Goal: Task Accomplishment & Management: Manage account settings

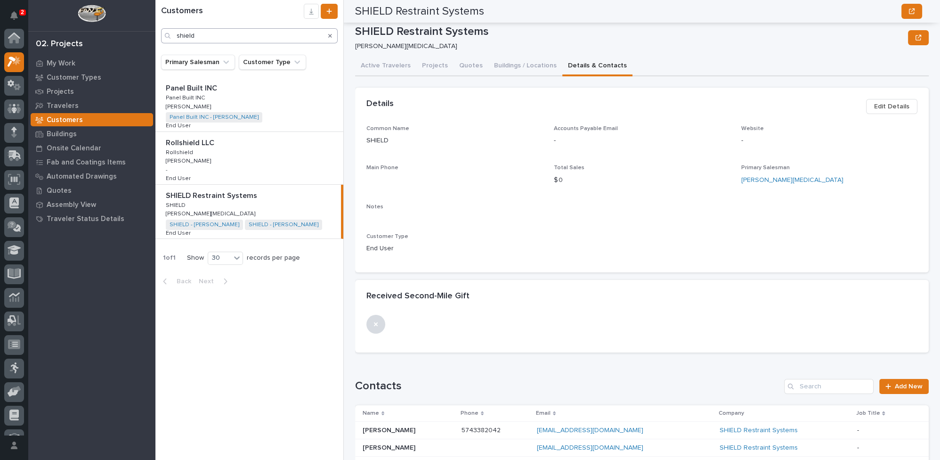
scroll to position [128, 0]
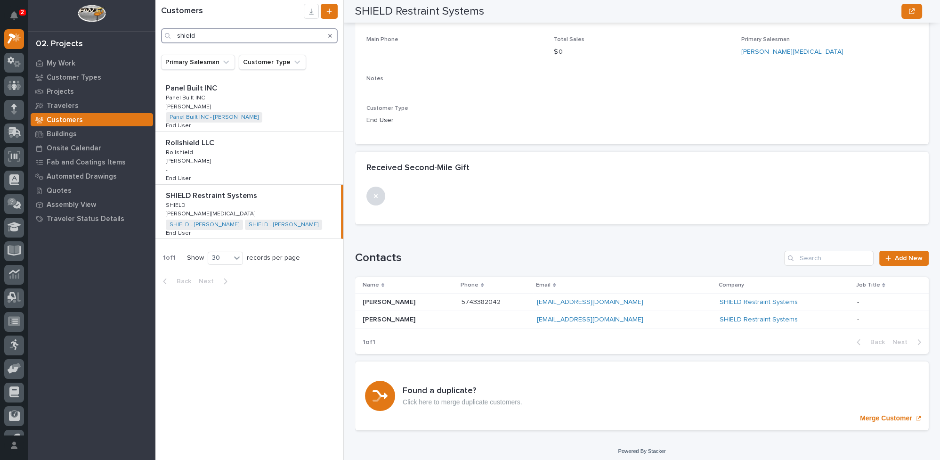
drag, startPoint x: 223, startPoint y: 34, endPoint x: 129, endPoint y: 39, distance: 93.8
click at [155, 39] on div "2 My Settings Log Out 02. Projects My Work Customer Types Projects Travelers Cu…" at bounding box center [547, 230] width 784 height 460
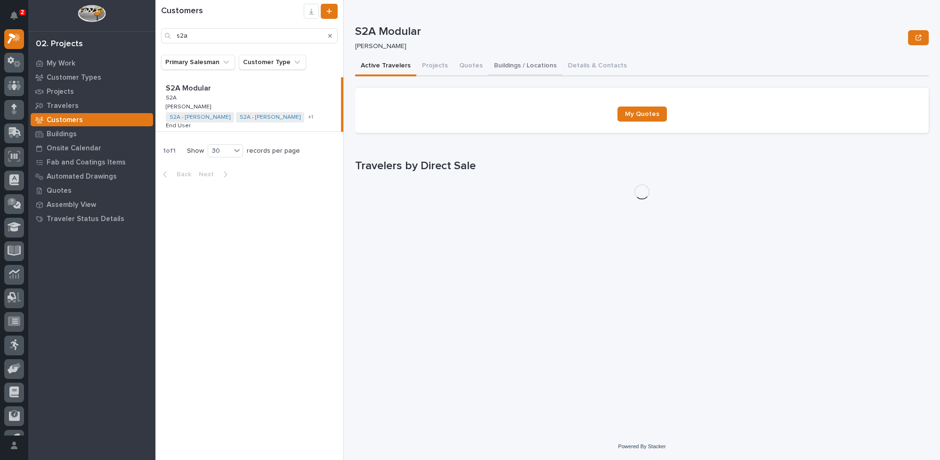
click at [526, 64] on button "Buildings / Locations" at bounding box center [525, 66] width 74 height 20
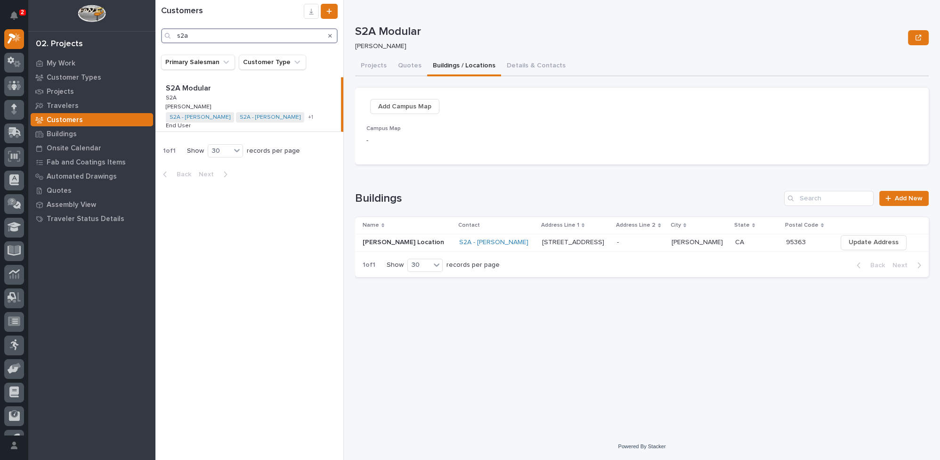
drag, startPoint x: 202, startPoint y: 35, endPoint x: 131, endPoint y: 32, distance: 70.3
click at [155, 32] on div "2 My Settings Log Out 02. Projects My Work Customer Types Projects Travelers Cu…" at bounding box center [547, 230] width 784 height 460
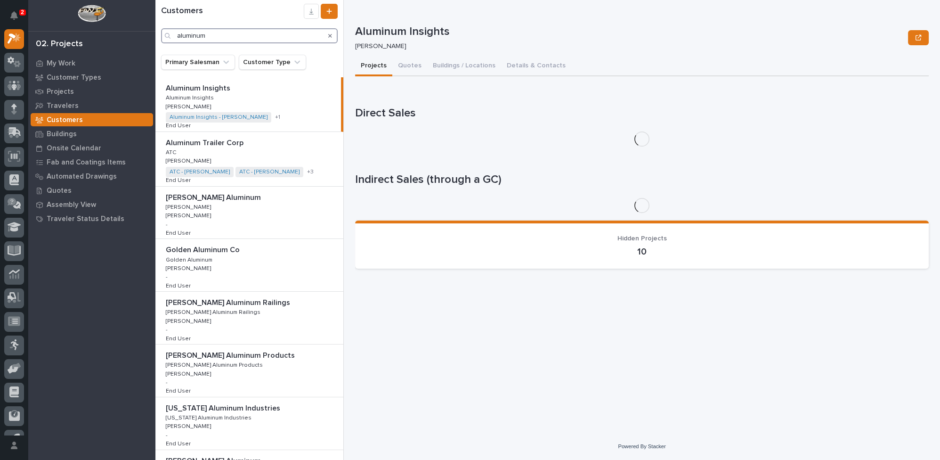
type input "aluminum"
click at [305, 154] on div "Aluminum Trailer Corp Aluminum Trailer Corp ATC ATC [PERSON_NAME] [PERSON_NAME]…" at bounding box center [249, 159] width 188 height 54
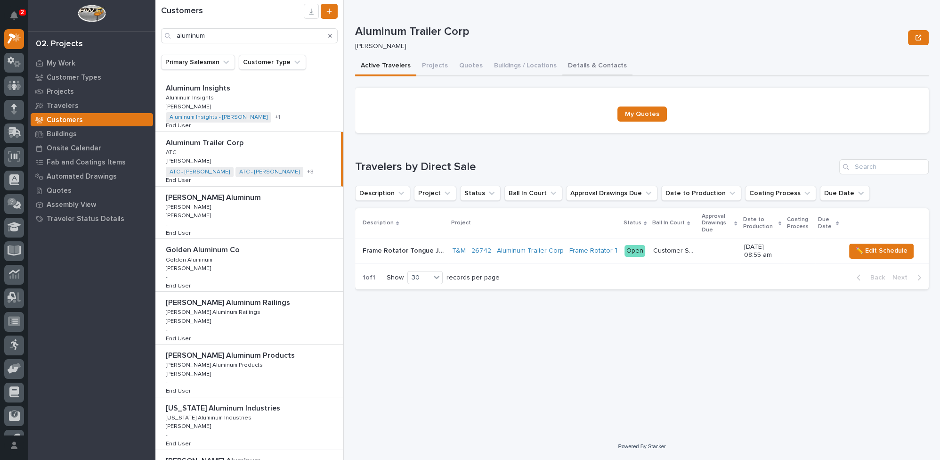
click at [576, 63] on button "Details & Contacts" at bounding box center [597, 66] width 70 height 20
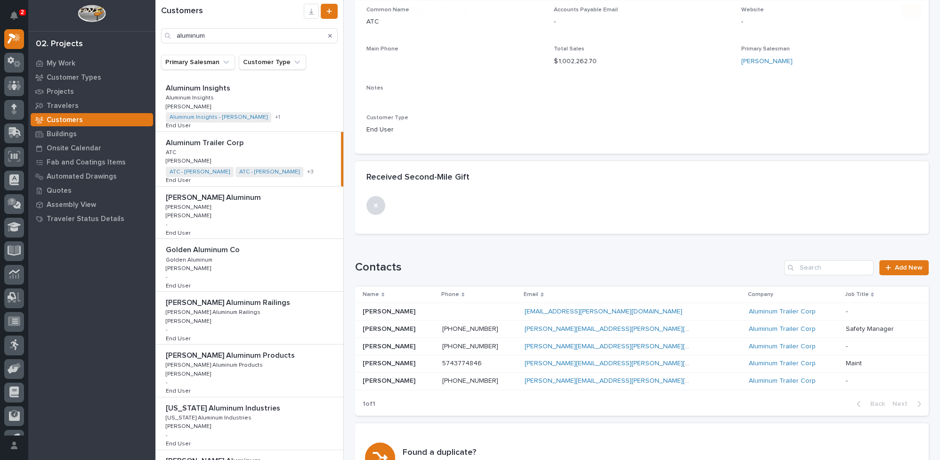
scroll to position [128, 0]
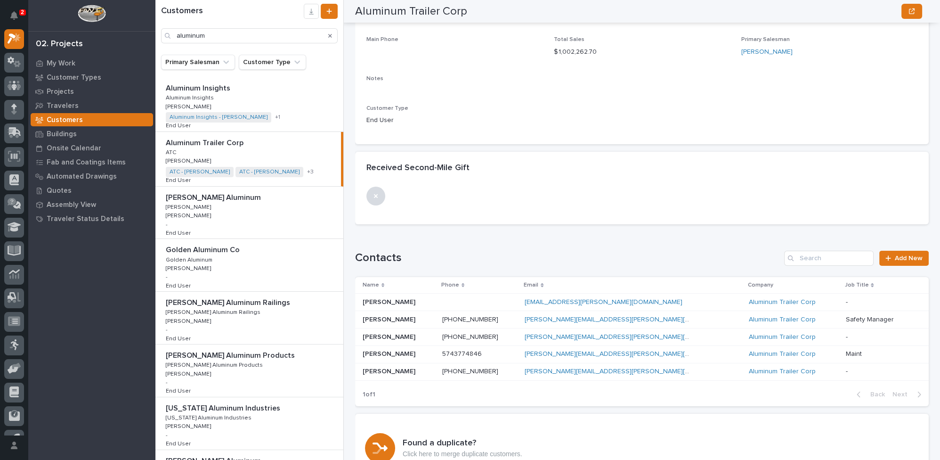
click at [434, 373] on div "[PERSON_NAME] [PERSON_NAME]" at bounding box center [399, 371] width 72 height 16
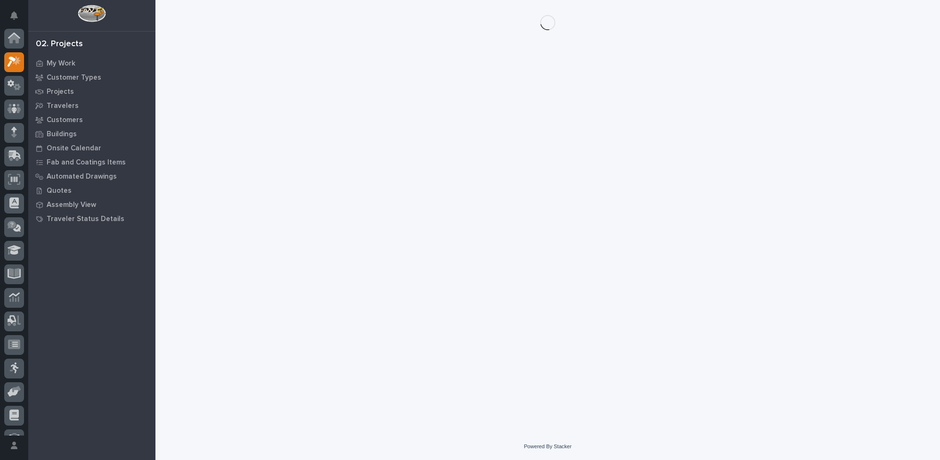
scroll to position [23, 0]
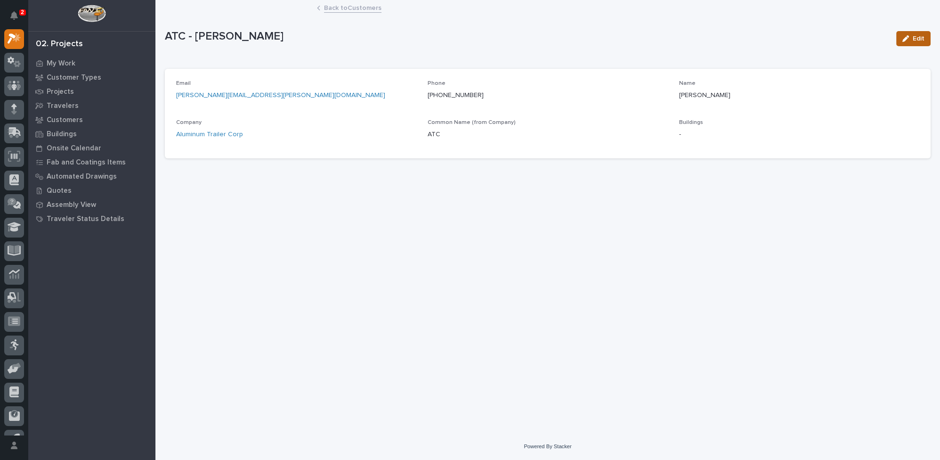
click at [907, 35] on icon "button" at bounding box center [905, 38] width 7 height 7
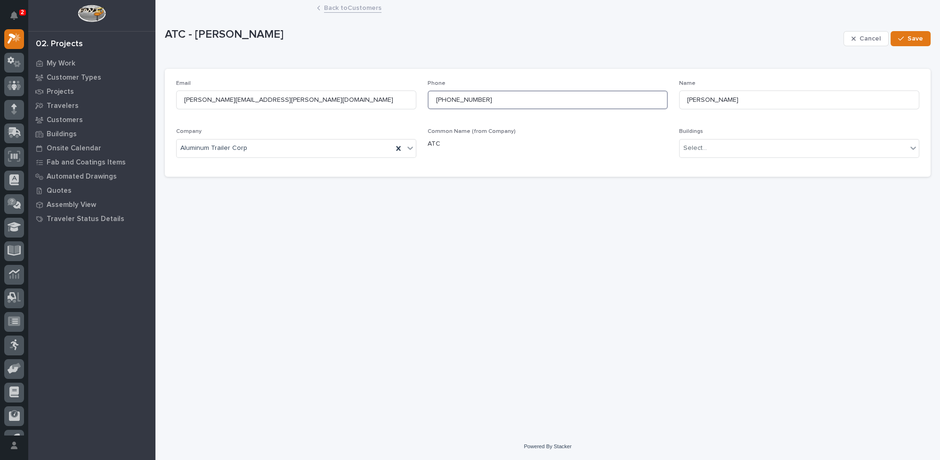
click at [442, 100] on input "[PHONE_NUMBER]" at bounding box center [548, 99] width 240 height 19
type input "[PHONE_NUMBER]"
click at [912, 148] on icon at bounding box center [913, 147] width 6 height 3
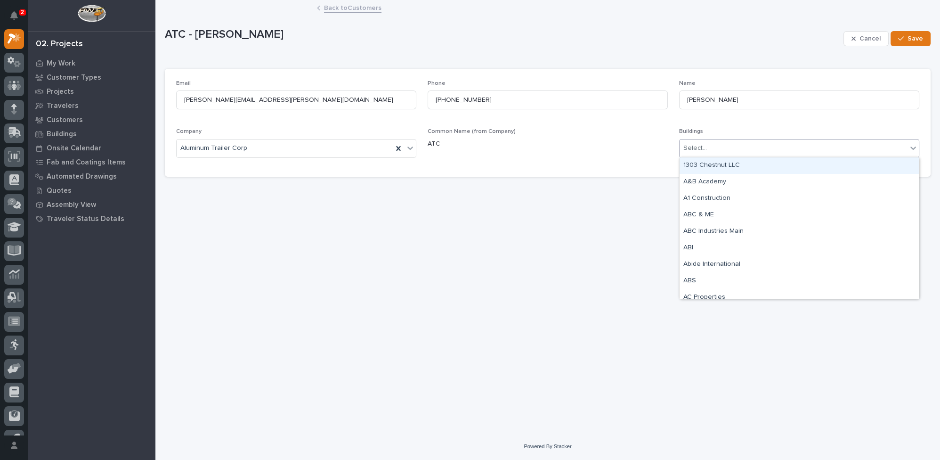
click at [912, 148] on icon at bounding box center [913, 147] width 6 height 3
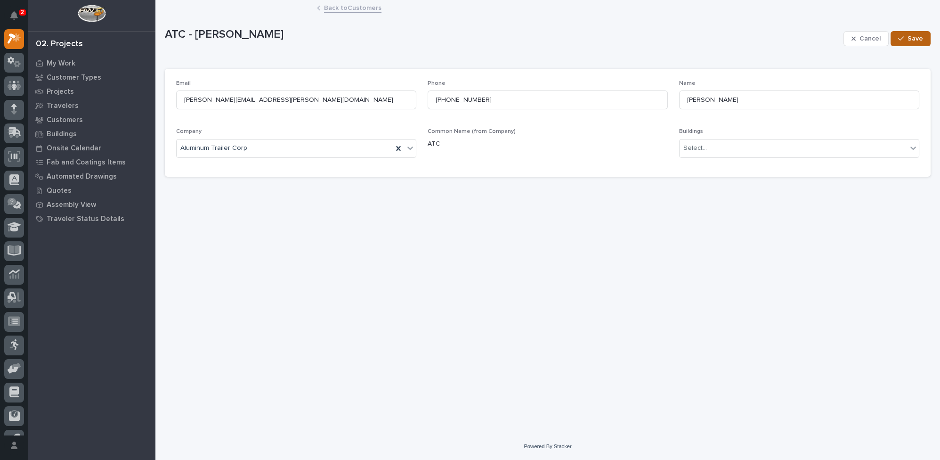
click at [912, 39] on span "Save" at bounding box center [915, 38] width 16 height 8
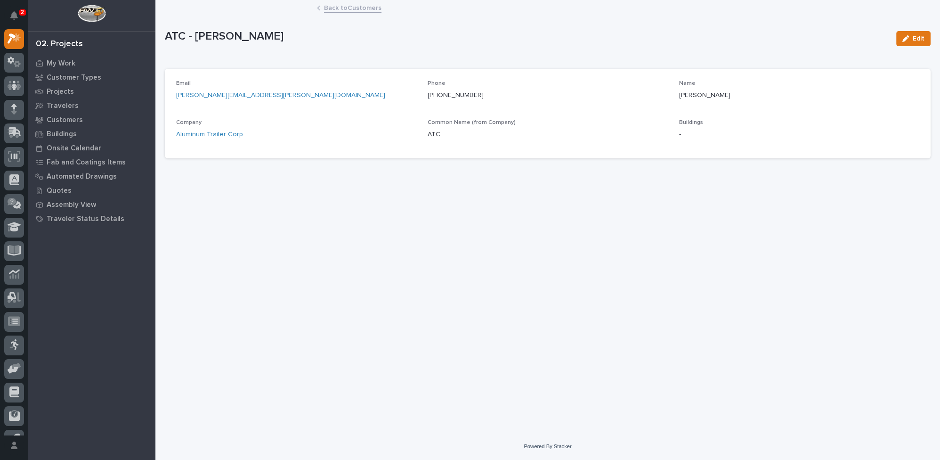
click at [351, 8] on link "Back to Customers" at bounding box center [352, 7] width 57 height 11
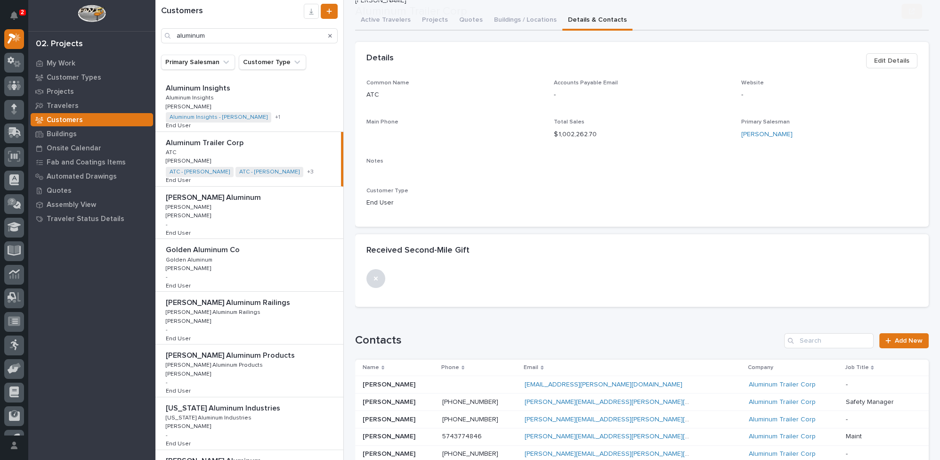
scroll to position [171, 0]
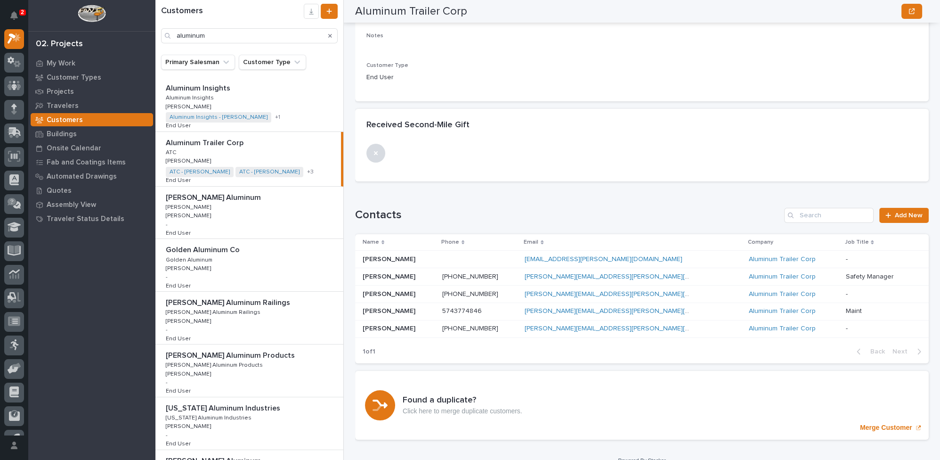
click at [435, 309] on p at bounding box center [399, 311] width 72 height 8
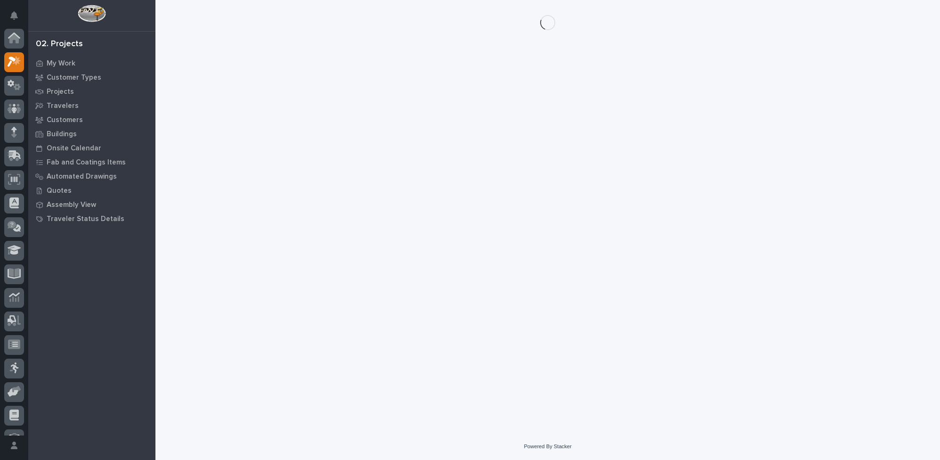
scroll to position [23, 0]
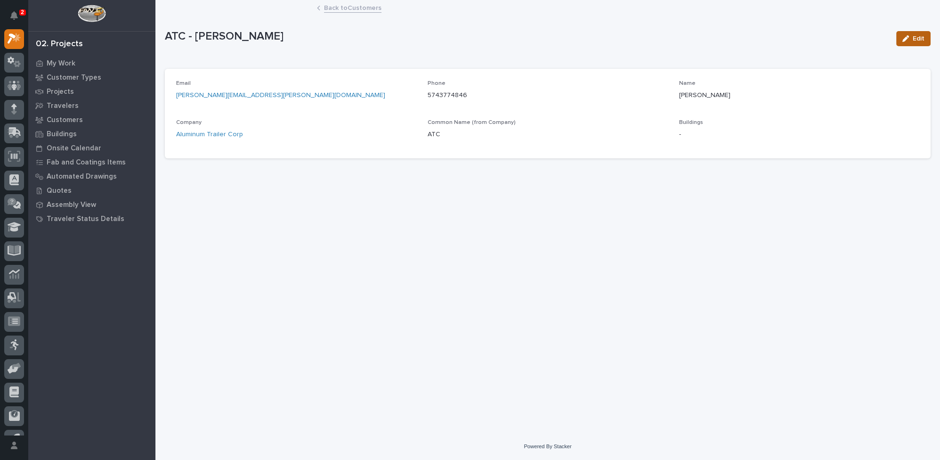
click at [920, 39] on span "Edit" at bounding box center [918, 38] width 12 height 8
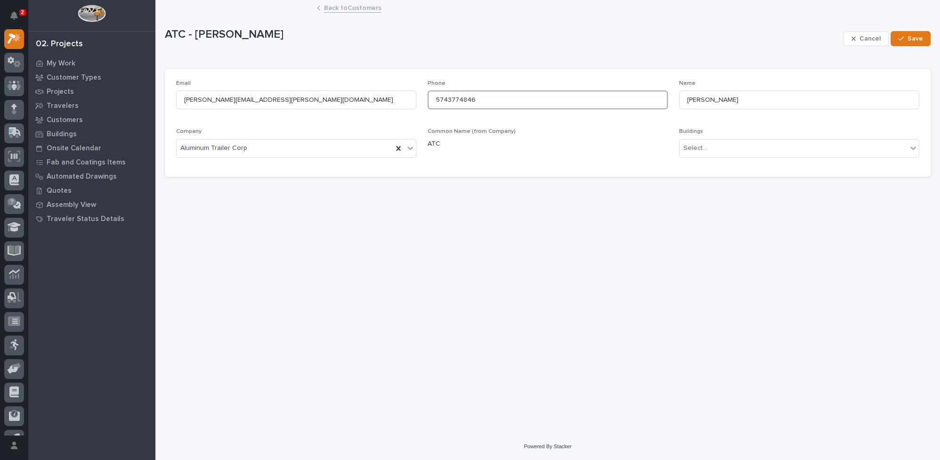
click at [446, 97] on input "5743774846" at bounding box center [548, 99] width 240 height 19
click at [459, 98] on input "574-3774846" at bounding box center [548, 99] width 240 height 19
type input "[PHONE_NUMBER]"
click at [903, 32] on button "Save" at bounding box center [910, 38] width 40 height 15
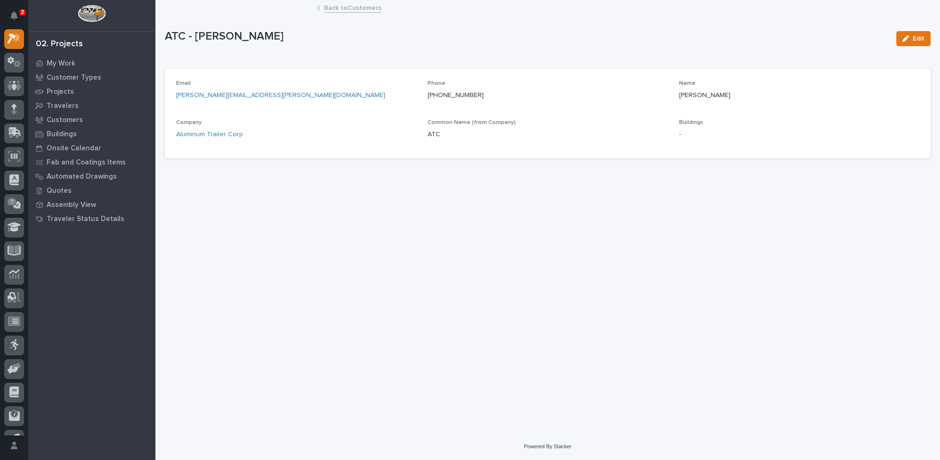
click at [353, 8] on link "Back to Customers" at bounding box center [352, 7] width 57 height 11
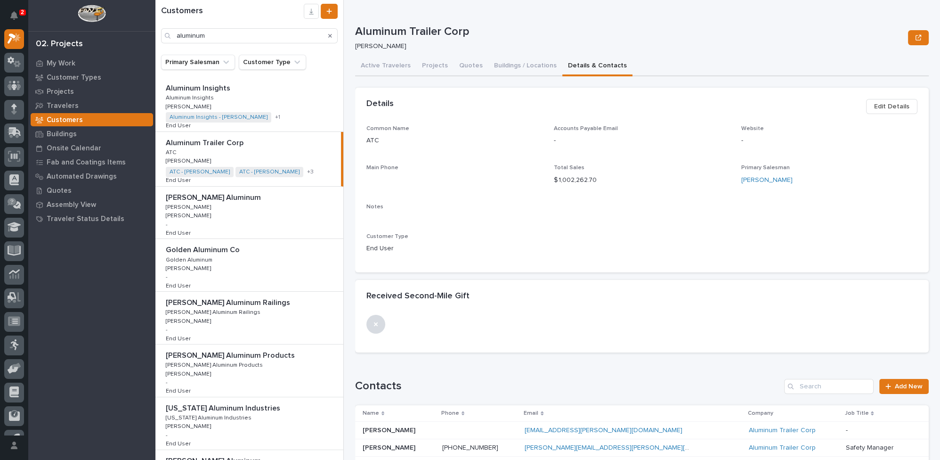
scroll to position [128, 0]
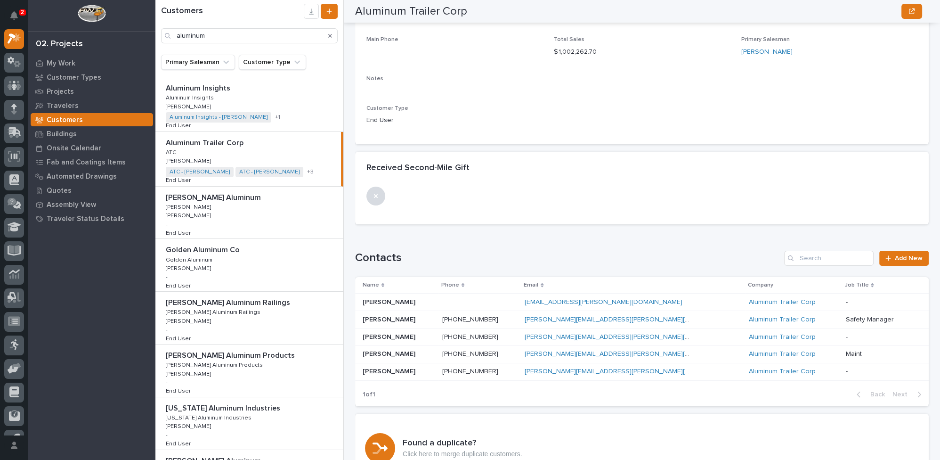
click at [845, 370] on p "-" at bounding box center [847, 370] width 4 height 10
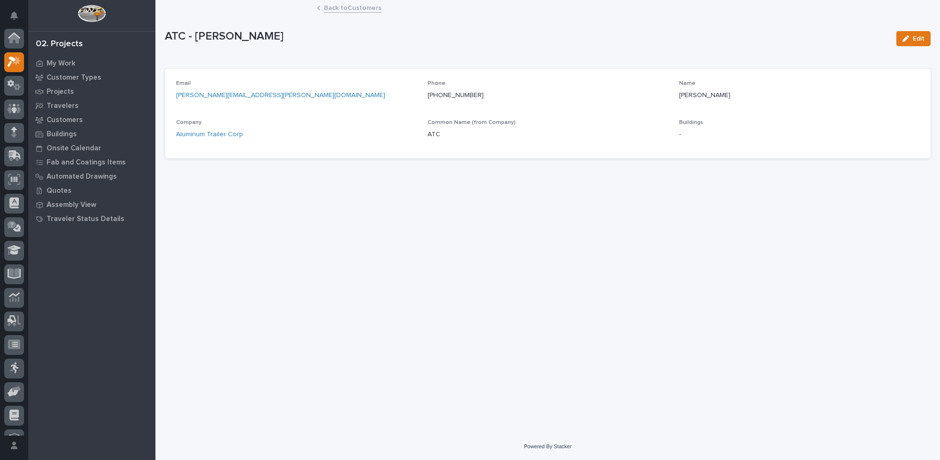
scroll to position [23, 0]
click at [346, 5] on link "Back to Customers" at bounding box center [352, 7] width 57 height 11
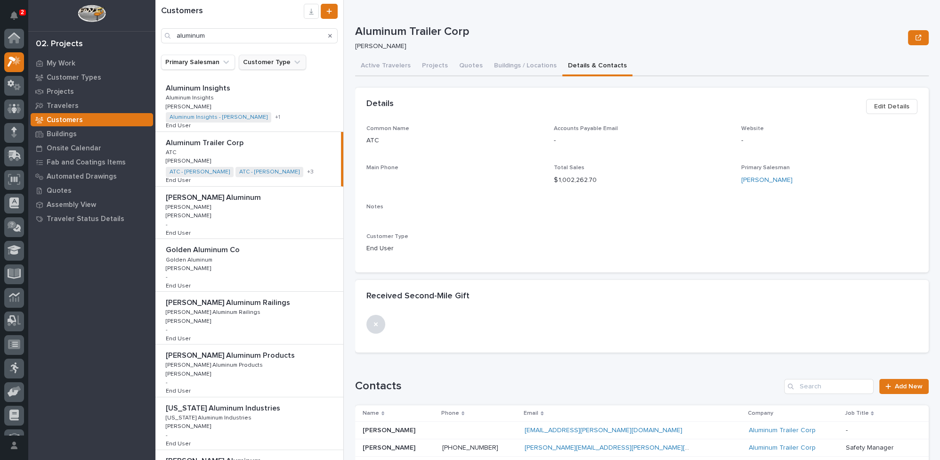
scroll to position [23, 0]
click at [21, 30] on link at bounding box center [14, 39] width 20 height 20
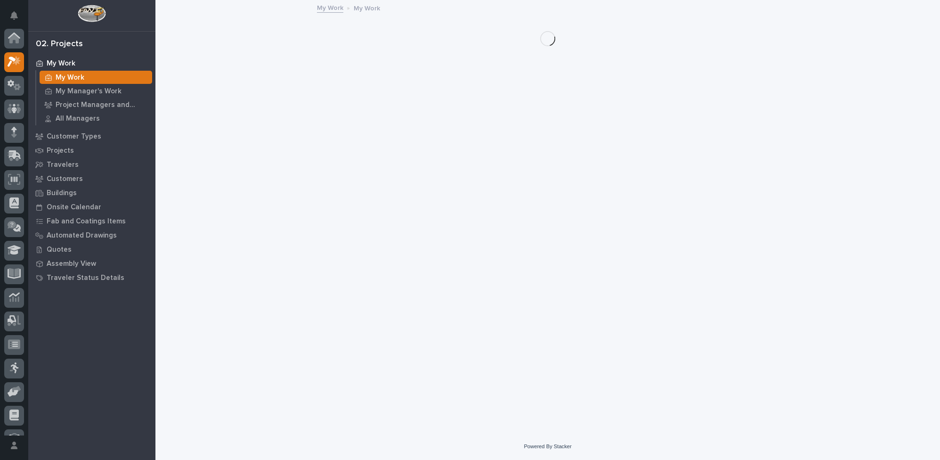
click at [9, 57] on icon at bounding box center [12, 62] width 8 height 10
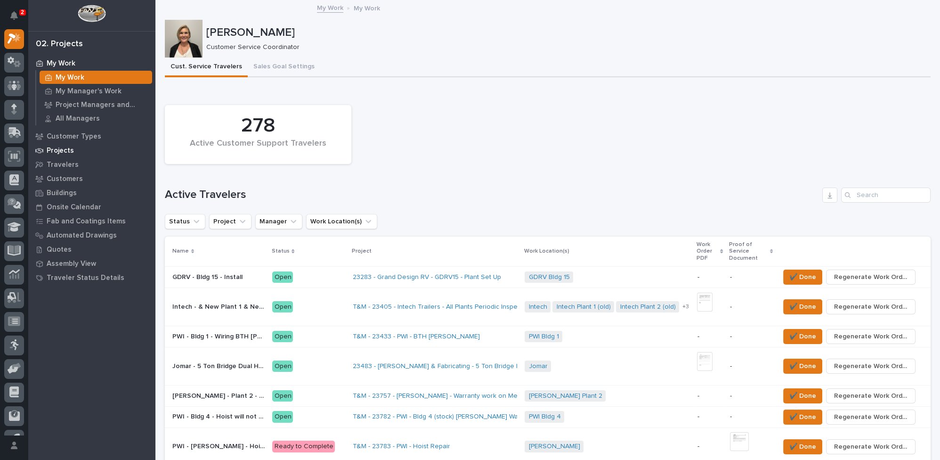
click at [62, 148] on p "Projects" at bounding box center [60, 150] width 27 height 8
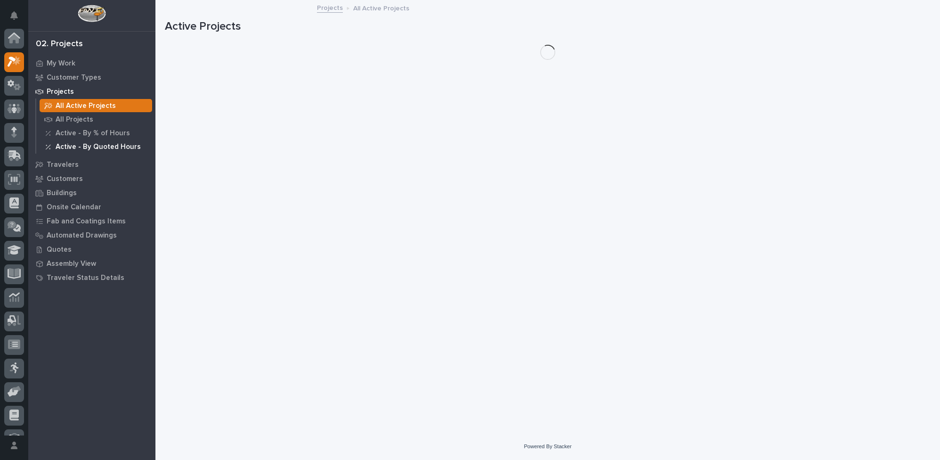
scroll to position [23, 0]
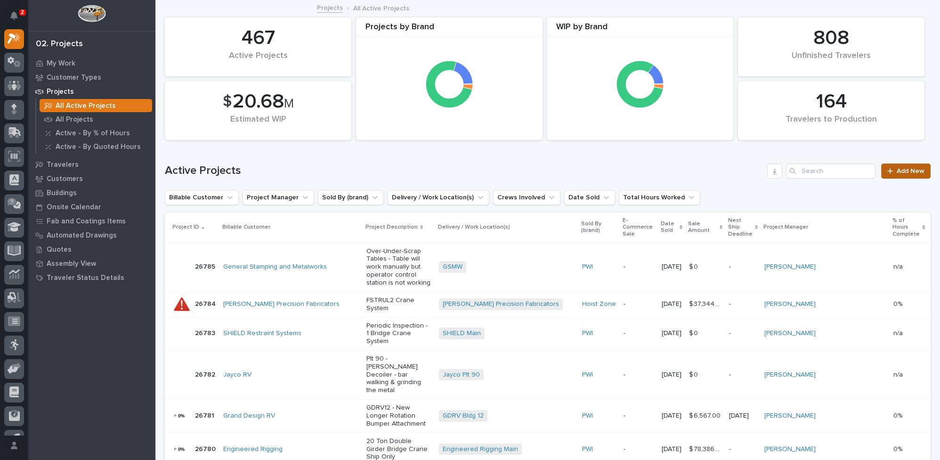
click at [904, 172] on span "Add New" at bounding box center [910, 171] width 28 height 7
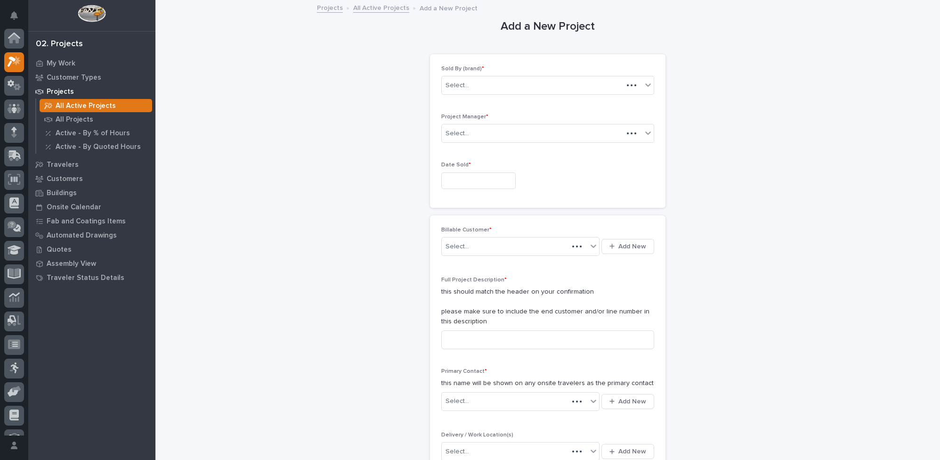
scroll to position [23, 0]
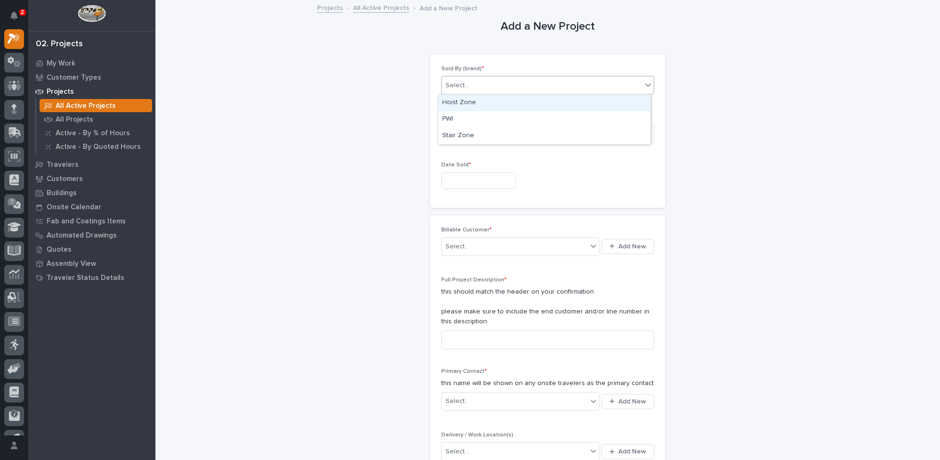
click at [566, 88] on div "Select..." at bounding box center [542, 86] width 200 height 16
click at [457, 118] on div "PWI" at bounding box center [544, 119] width 212 height 16
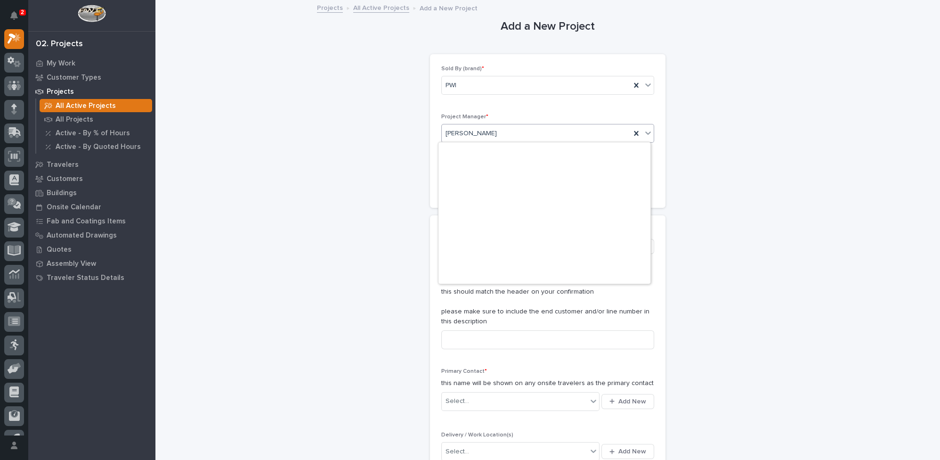
scroll to position [198, 0]
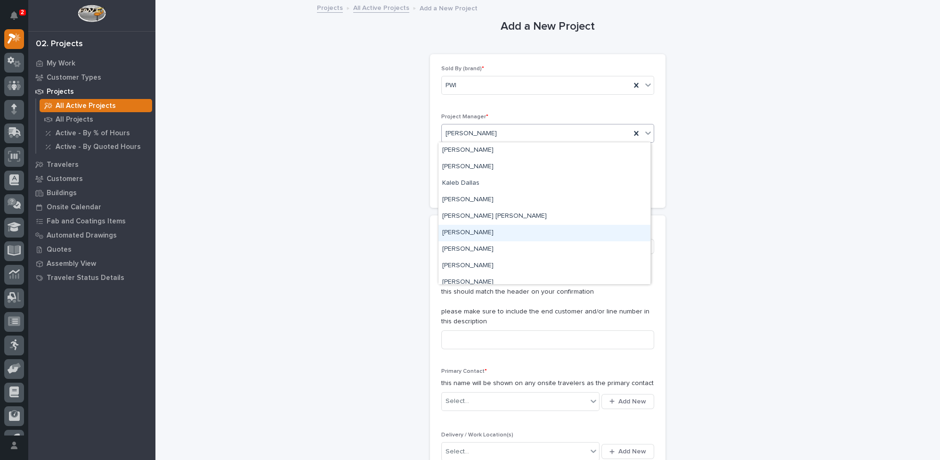
click at [468, 231] on div "[PERSON_NAME]" at bounding box center [544, 233] width 212 height 16
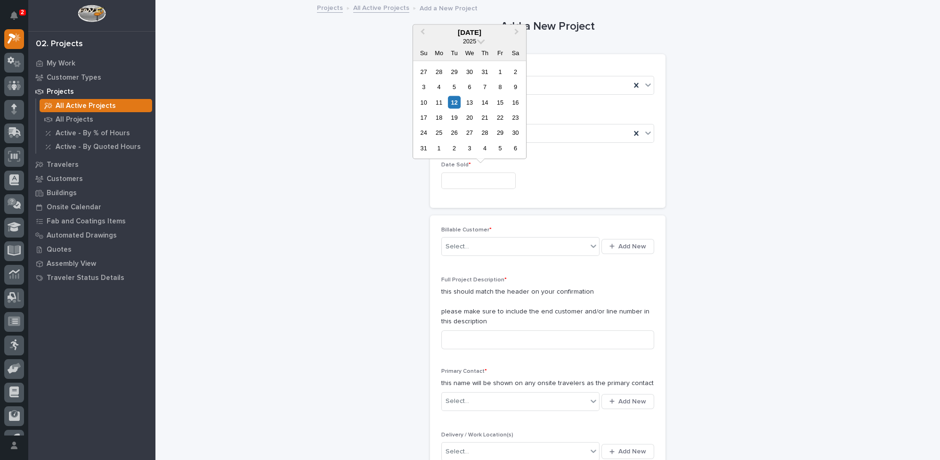
click at [475, 182] on input "text" at bounding box center [478, 180] width 74 height 16
click at [456, 102] on div "12" at bounding box center [454, 102] width 13 height 13
type input "**********"
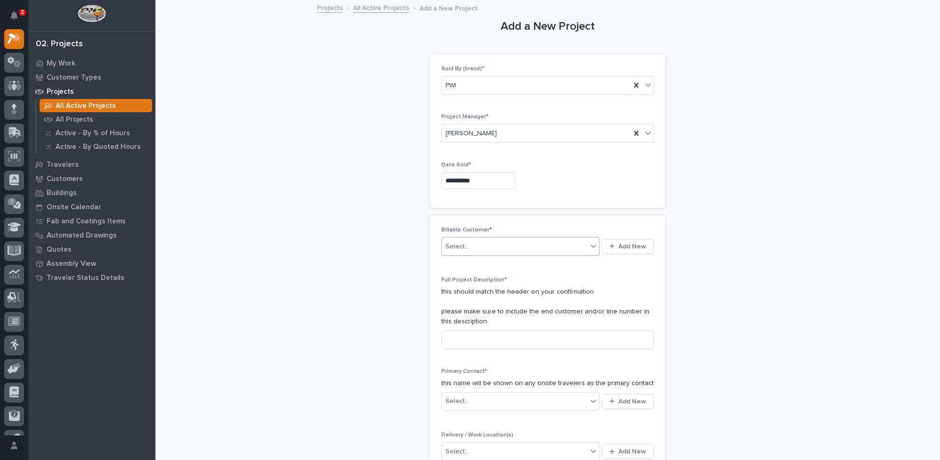
click at [476, 242] on div "Select..." at bounding box center [514, 247] width 145 height 16
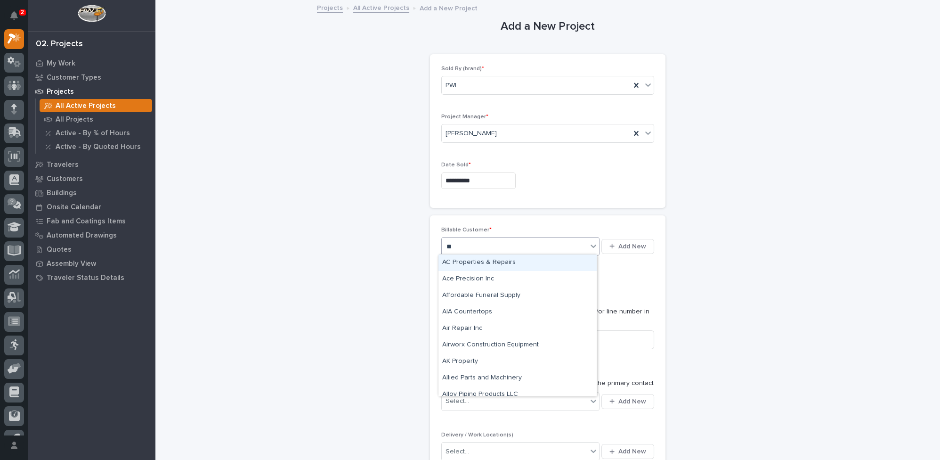
type input "***"
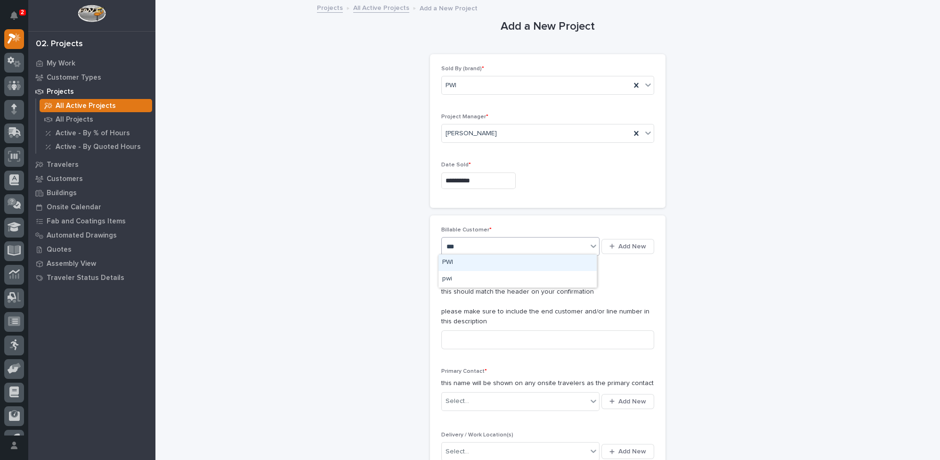
click at [476, 259] on div "PWI" at bounding box center [517, 262] width 158 height 16
click at [461, 334] on input at bounding box center [547, 339] width 213 height 19
drag, startPoint x: 442, startPoint y: 334, endPoint x: 661, endPoint y: 334, distance: 218.5
click at [661, 334] on div "Billable Customer * PWI Add New Full Project Description * this should match th…" at bounding box center [547, 348] width 235 height 266
type input "Work Platform Special Slider Tube"
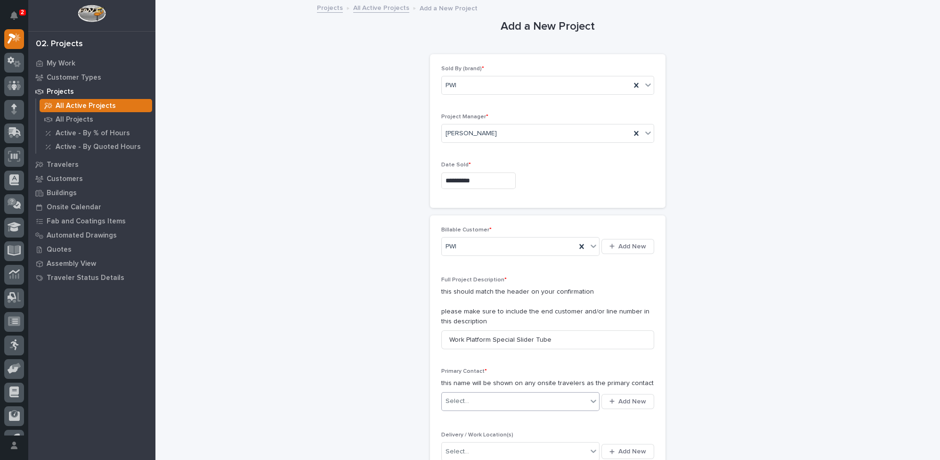
click at [503, 401] on div "Select..." at bounding box center [514, 401] width 145 height 16
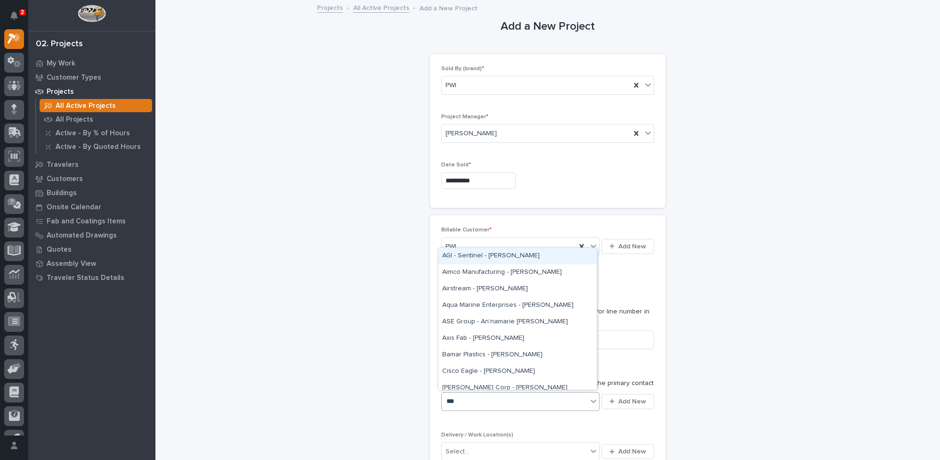
type input "****"
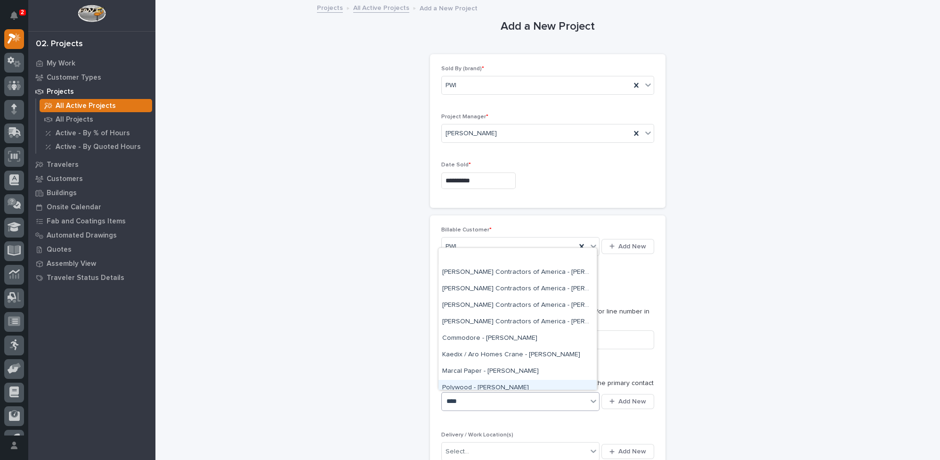
scroll to position [40, 0]
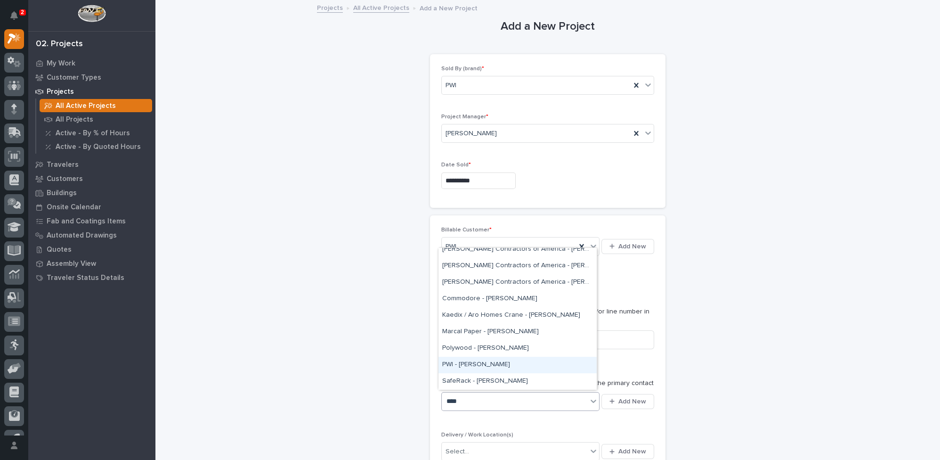
drag, startPoint x: 495, startPoint y: 355, endPoint x: 485, endPoint y: 363, distance: 13.1
click at [485, 363] on div "PWI - [PERSON_NAME]" at bounding box center [517, 364] width 158 height 16
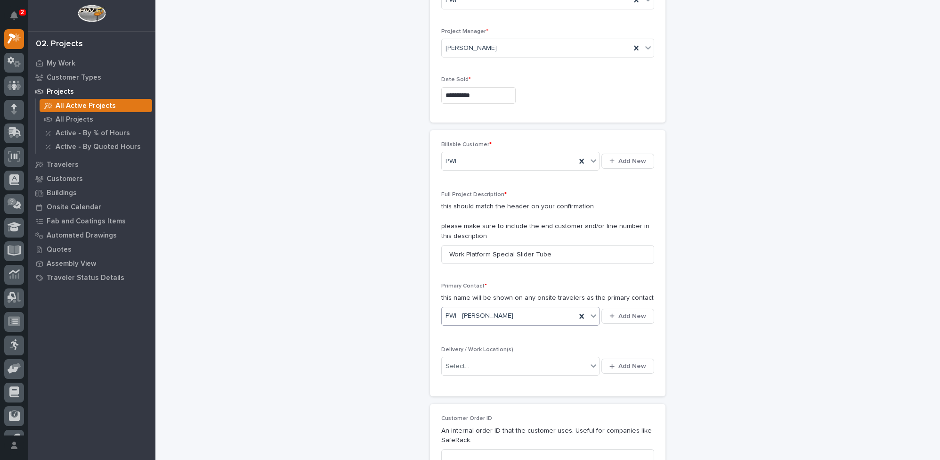
scroll to position [85, 0]
click at [483, 358] on div "Select..." at bounding box center [514, 366] width 145 height 16
type input "*"
type input "***"
drag, startPoint x: 475, startPoint y: 418, endPoint x: 468, endPoint y: 446, distance: 29.5
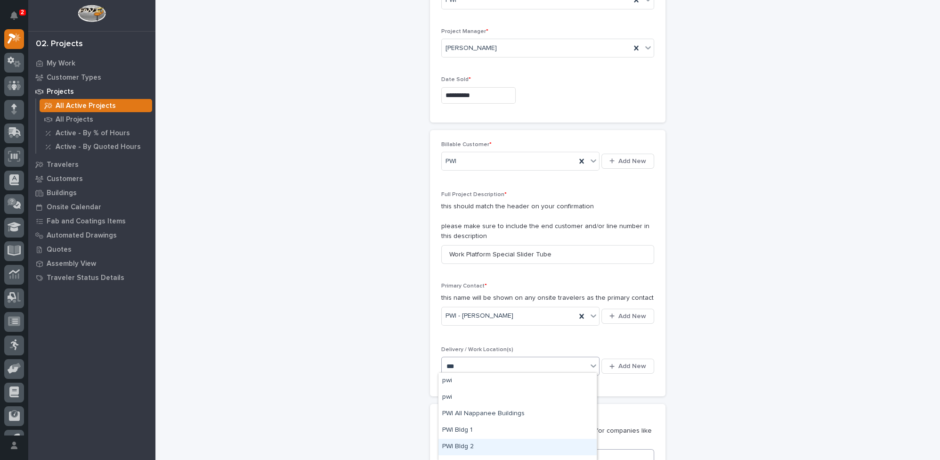
click at [468, 447] on div "PWI Bldg 2" at bounding box center [517, 446] width 158 height 16
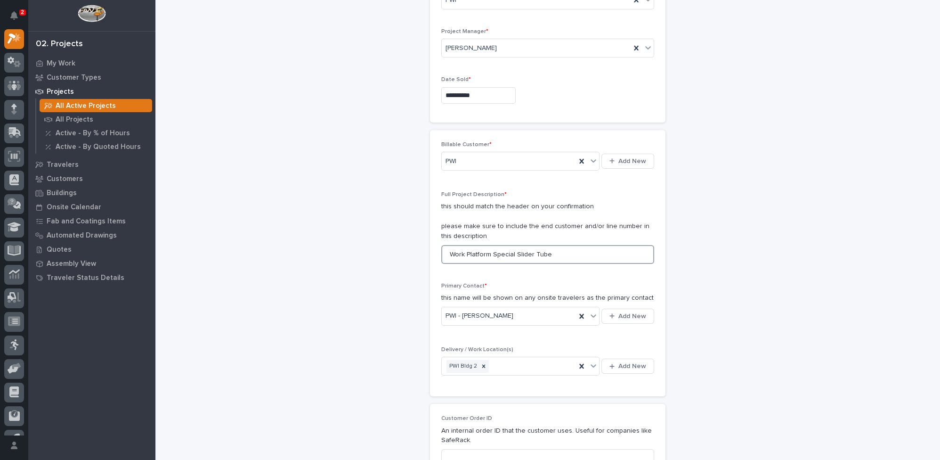
click at [543, 249] on input "Work Platform Special Slider Tube" at bounding box center [547, 254] width 213 height 19
click at [577, 251] on input "Work Platform Special Slider Tube (See [PERSON_NAME] 6 23821 - it is 8' 8" Long)" at bounding box center [547, 254] width 213 height 19
click at [455, 253] on input "Work Platform Special Slider Tube (See [PERSON_NAME] 6 - 23821 - it is 8' 8" Lo…" at bounding box center [547, 254] width 213 height 19
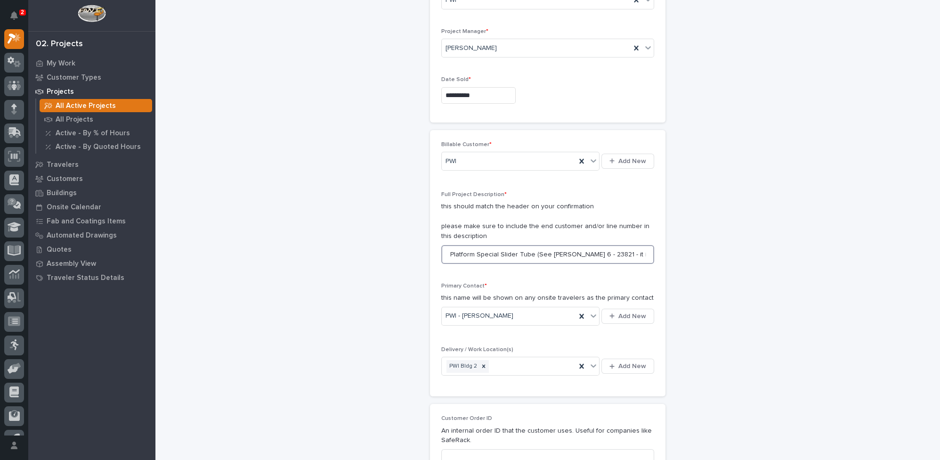
drag, startPoint x: 446, startPoint y: 250, endPoint x: 665, endPoint y: 253, distance: 218.5
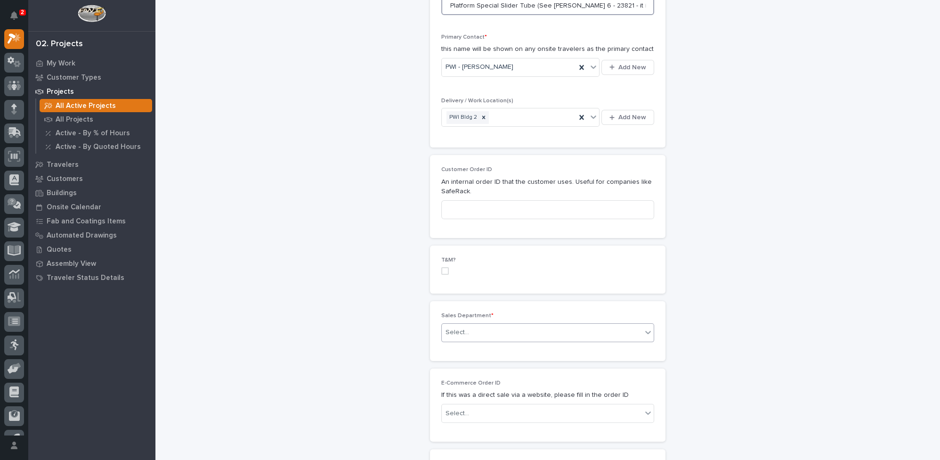
scroll to position [342, 0]
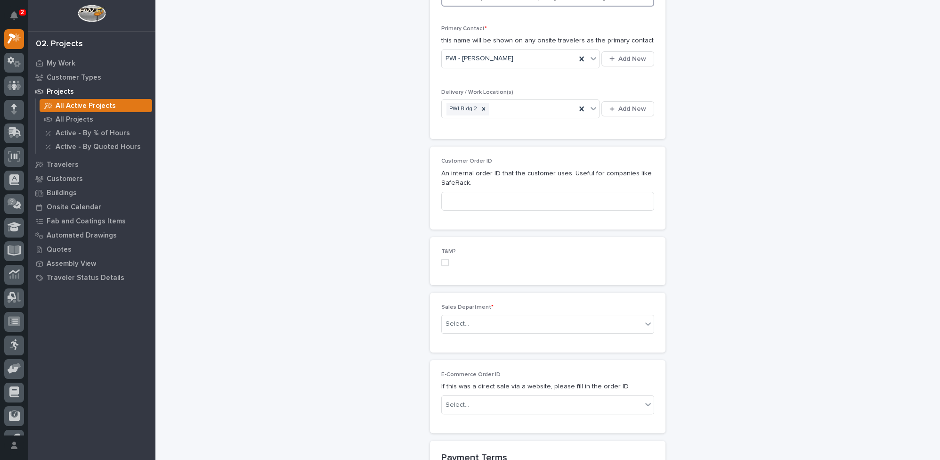
click at [443, 258] on span at bounding box center [445, 262] width 8 height 8
type input "Work Platform Special Slider Tube (See [PERSON_NAME] 6 - 23821 - it is 8' 8" Lo…"
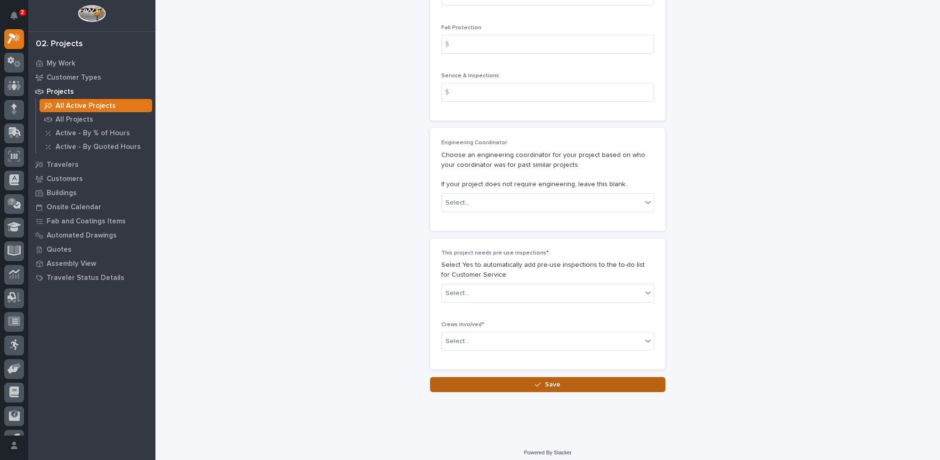
scroll to position [1186, 0]
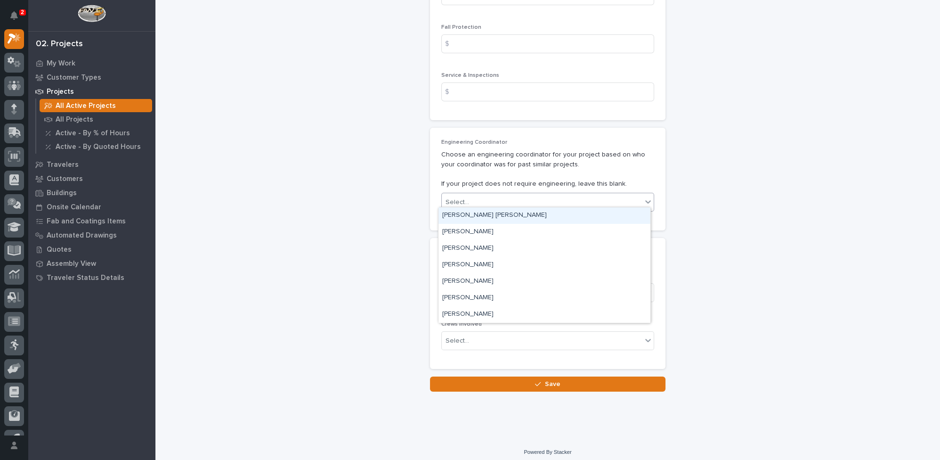
click at [479, 197] on div "Select..." at bounding box center [542, 202] width 200 height 16
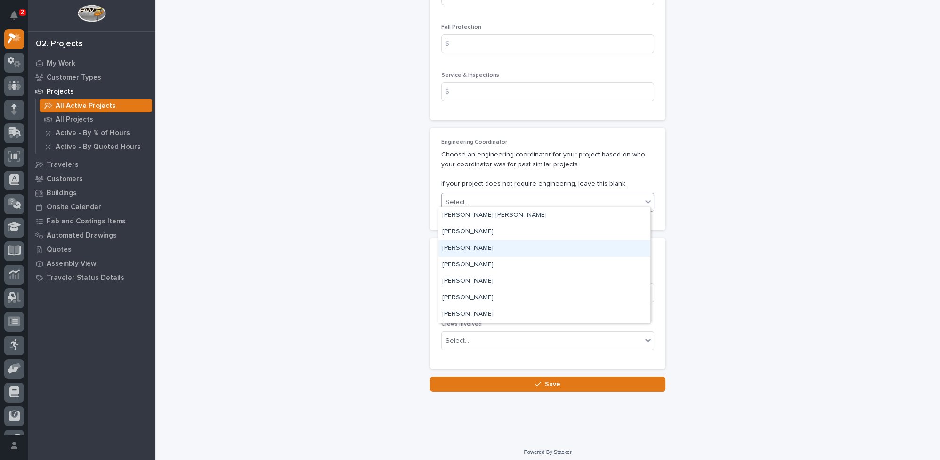
drag, startPoint x: 460, startPoint y: 238, endPoint x: 462, endPoint y: 251, distance: 12.8
click at [462, 251] on div "[PERSON_NAME]" at bounding box center [544, 248] width 212 height 16
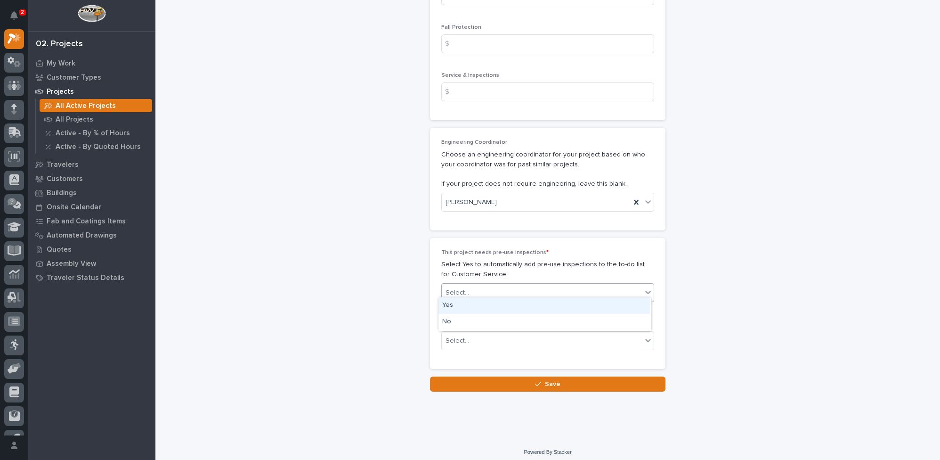
click at [472, 288] on div "Select..." at bounding box center [542, 293] width 200 height 16
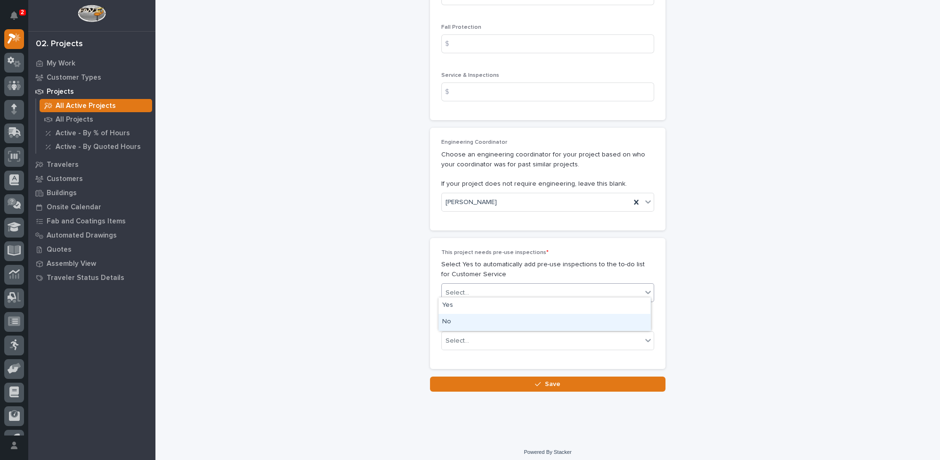
click at [453, 321] on div "No" at bounding box center [544, 322] width 212 height 16
click at [460, 339] on div "Select..." at bounding box center [457, 341] width 24 height 10
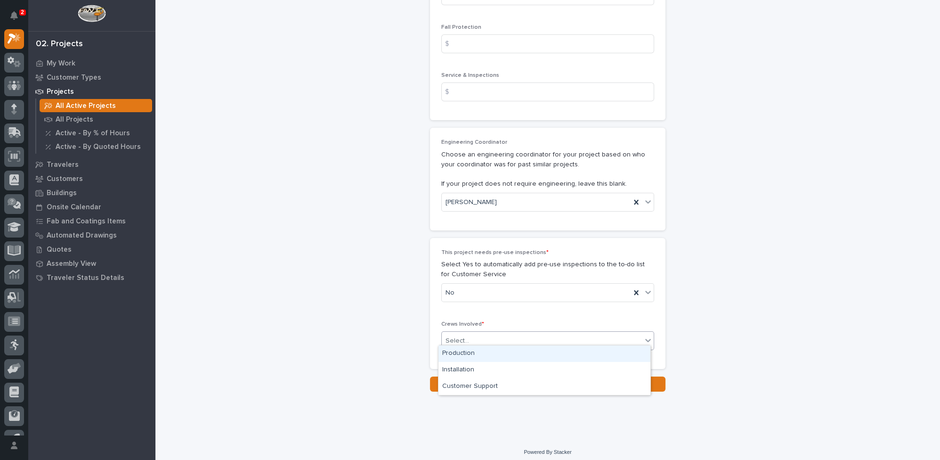
click at [464, 353] on div "Production" at bounding box center [544, 353] width 212 height 16
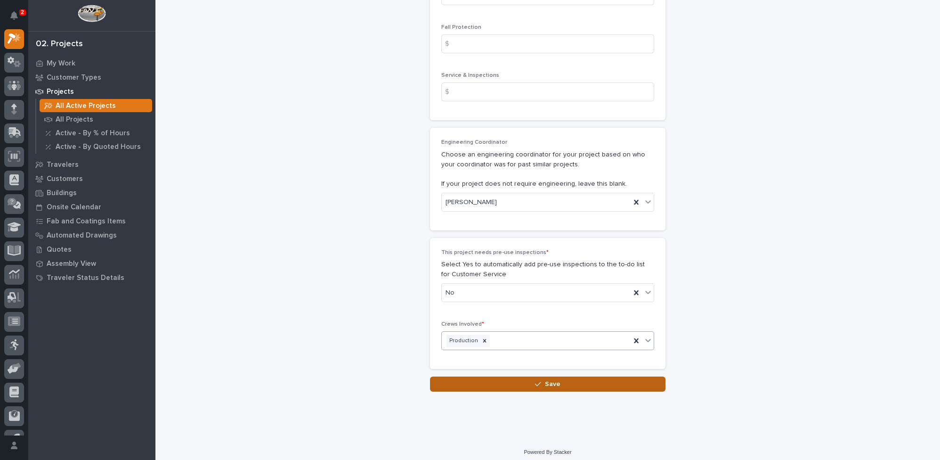
click at [549, 379] on span "Save" at bounding box center [553, 383] width 16 height 8
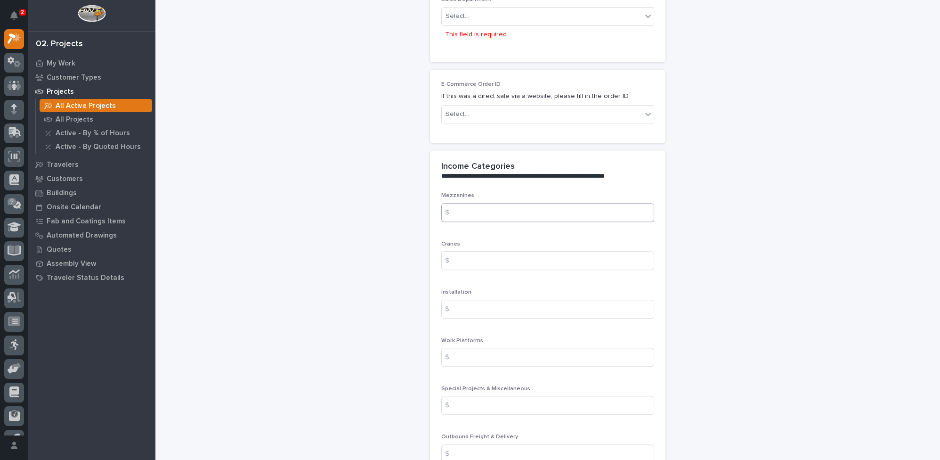
scroll to position [479, 0]
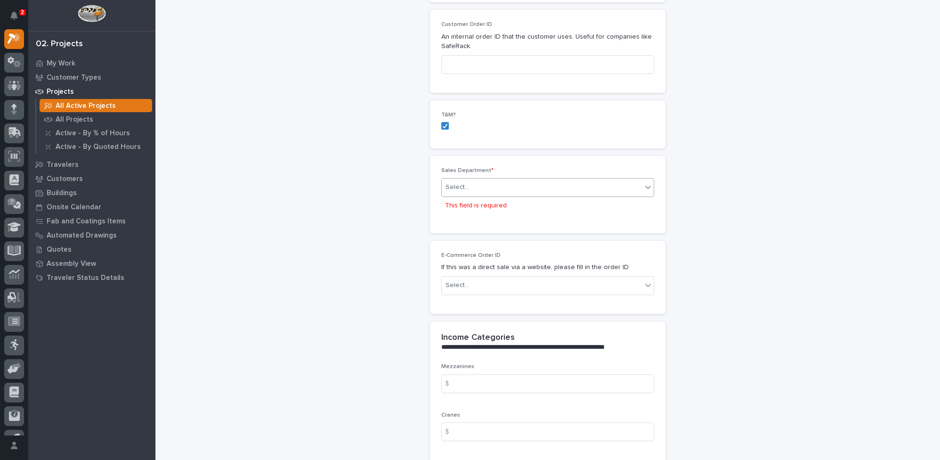
click at [476, 185] on div "Select..." at bounding box center [542, 187] width 200 height 16
click at [451, 236] on span "Customer Support" at bounding box center [471, 234] width 59 height 10
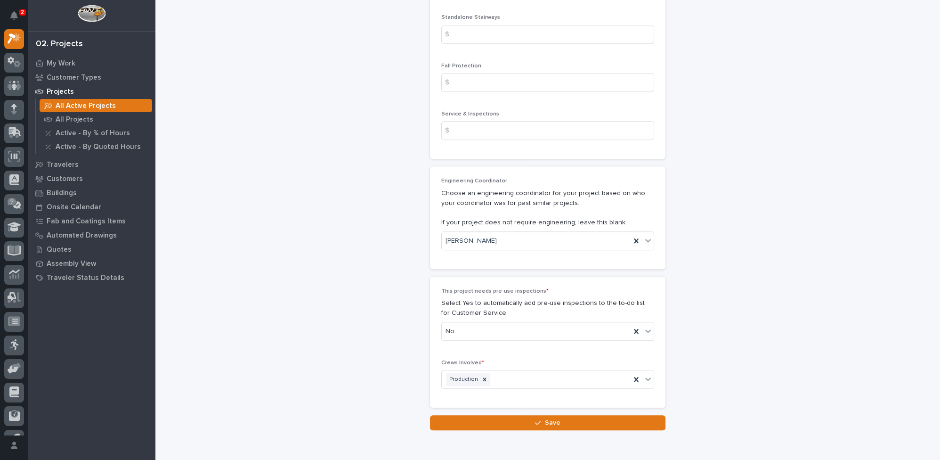
scroll to position [1186, 0]
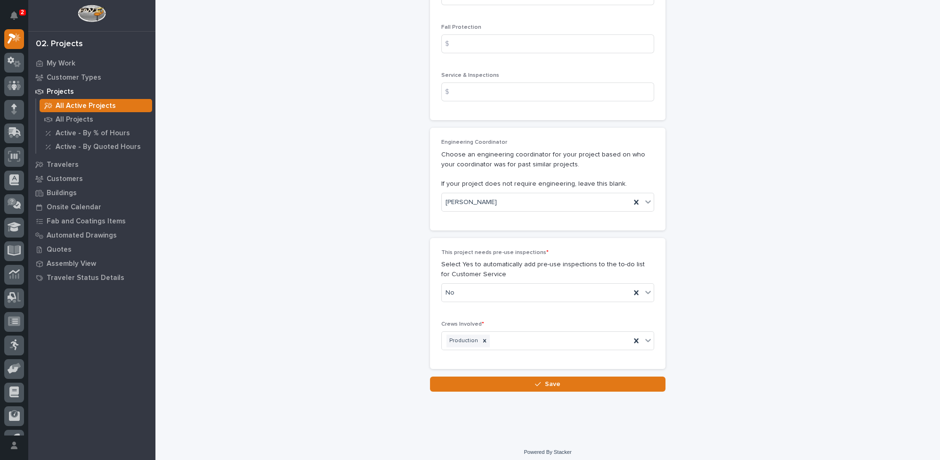
click at [514, 377] on button "Save" at bounding box center [547, 383] width 235 height 15
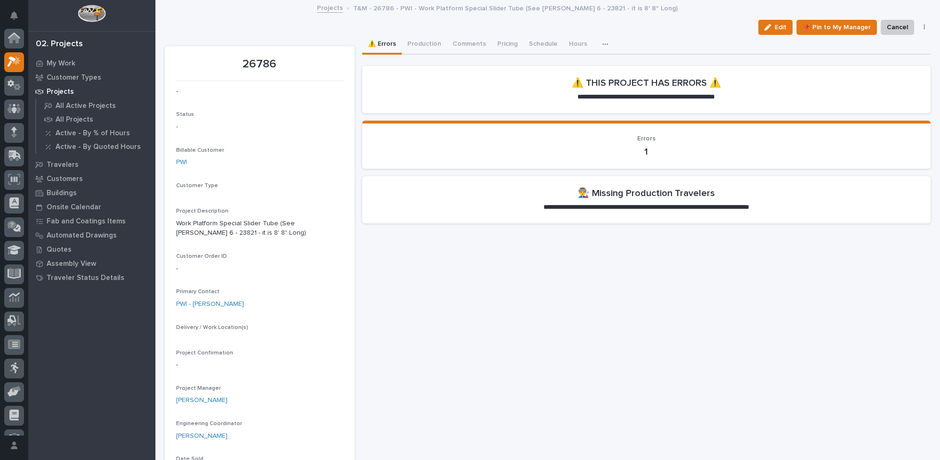
scroll to position [23, 0]
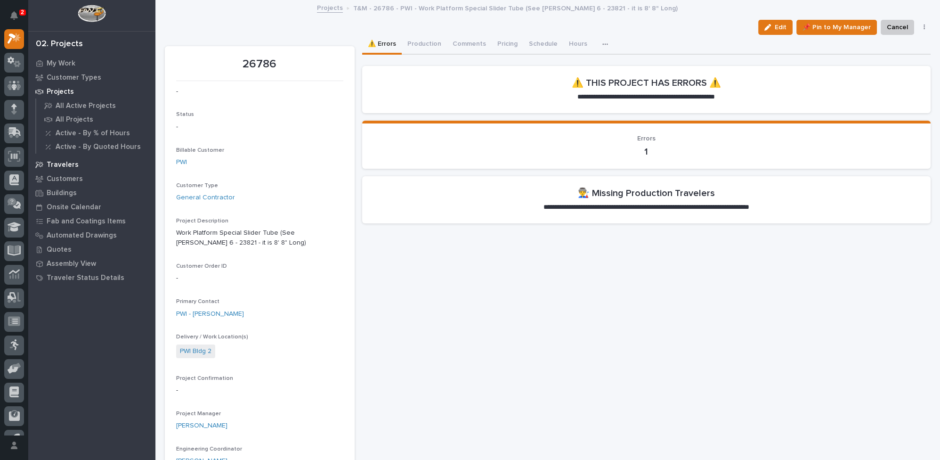
click at [59, 163] on p "Travelers" at bounding box center [63, 165] width 32 height 8
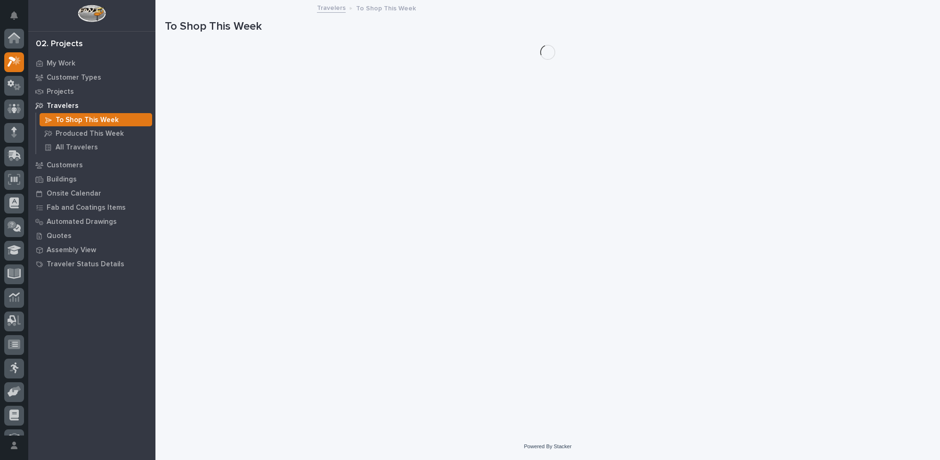
scroll to position [23, 0]
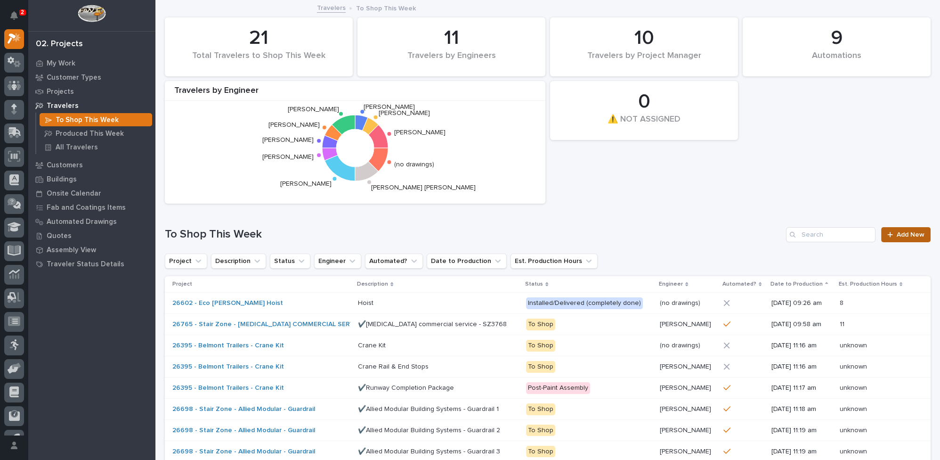
click at [915, 235] on span "Add New" at bounding box center [910, 234] width 28 height 7
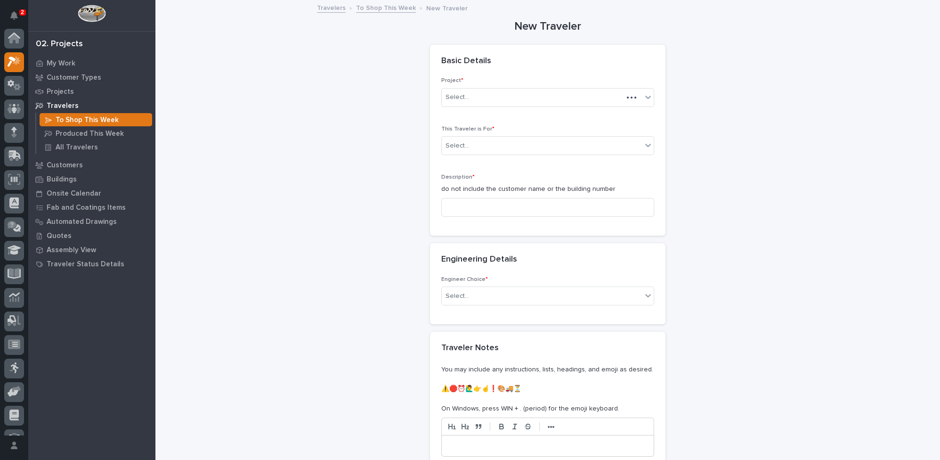
scroll to position [23, 0]
click at [483, 97] on div "Select..." at bounding box center [542, 97] width 200 height 16
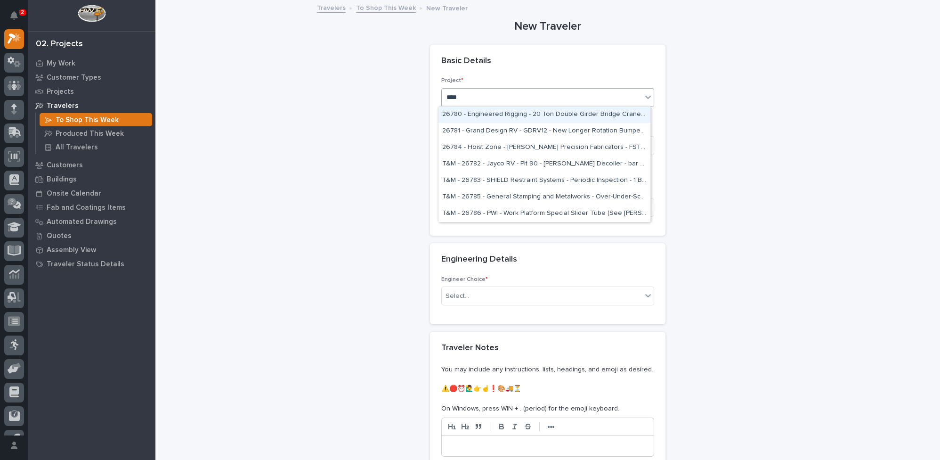
type input "*****"
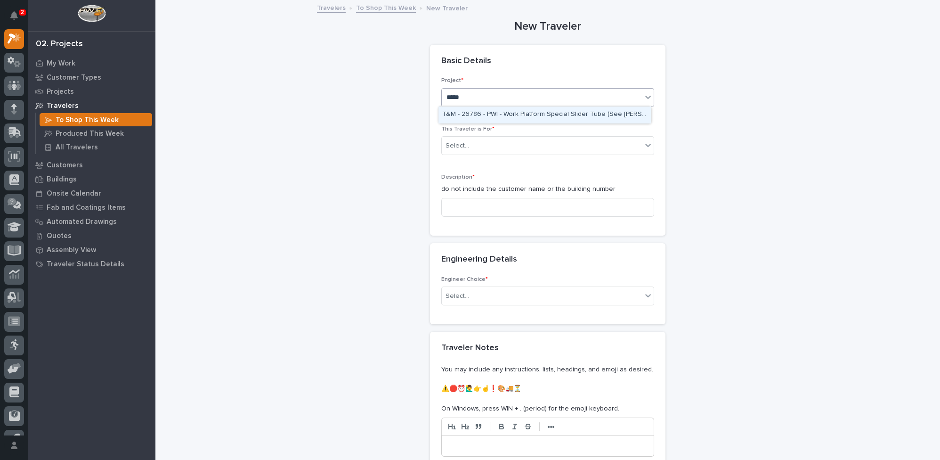
click at [492, 114] on div "T&M - 26786 - PWI - Work Platform Special Slider Tube (See [PERSON_NAME] 6 - 23…" at bounding box center [544, 114] width 212 height 16
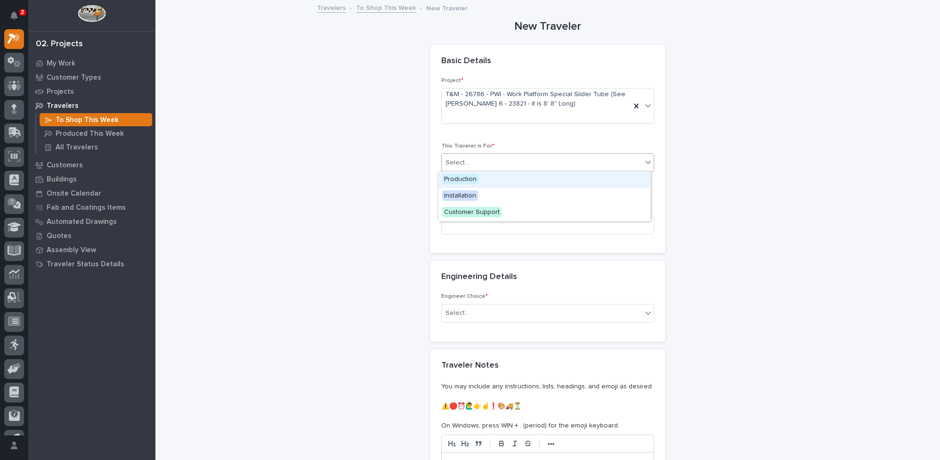
click at [475, 157] on div "Select..." at bounding box center [542, 163] width 200 height 16
click at [474, 178] on span "Production" at bounding box center [460, 179] width 36 height 10
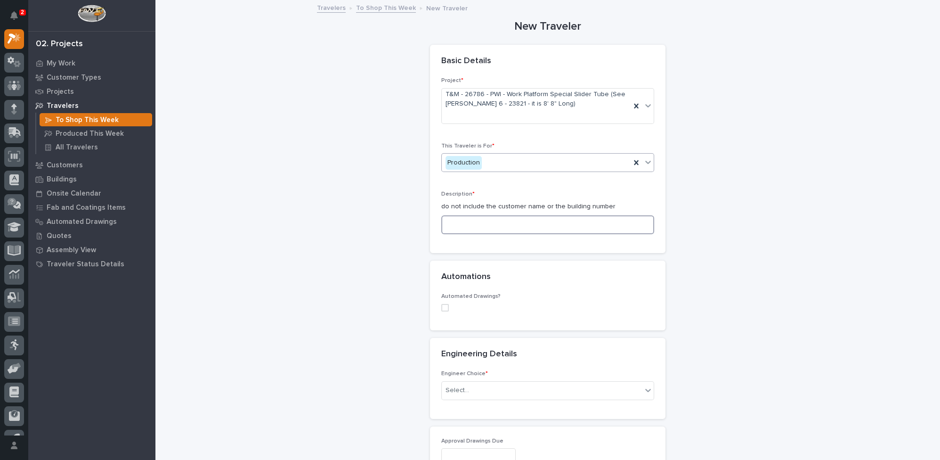
click at [471, 223] on input at bounding box center [547, 224] width 213 height 19
paste input "Work Platform Special Slider Tube (See [PERSON_NAME] 6 - 23821 - it is 8' 8" Lo…"
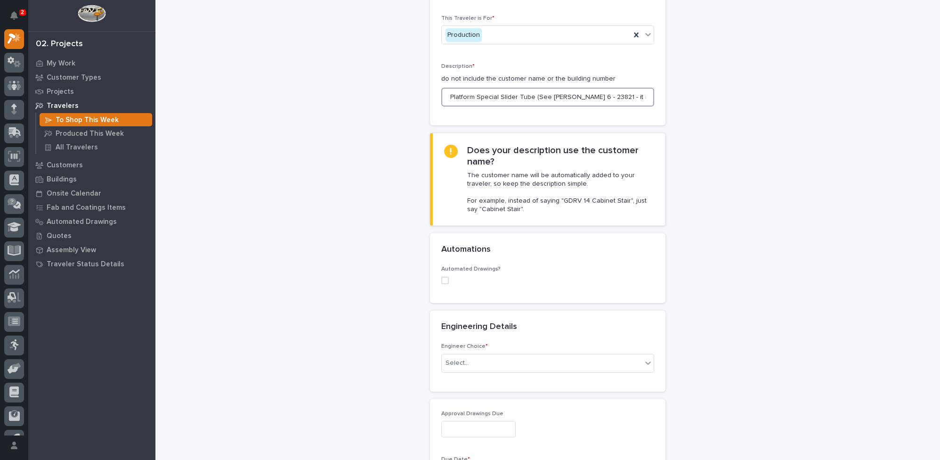
scroll to position [128, 0]
type input "Work Platform Special Slider Tube (See [PERSON_NAME] 6 - 23821 - it is 8' 8" Lo…"
click at [457, 358] on div "Select..." at bounding box center [457, 362] width 24 height 10
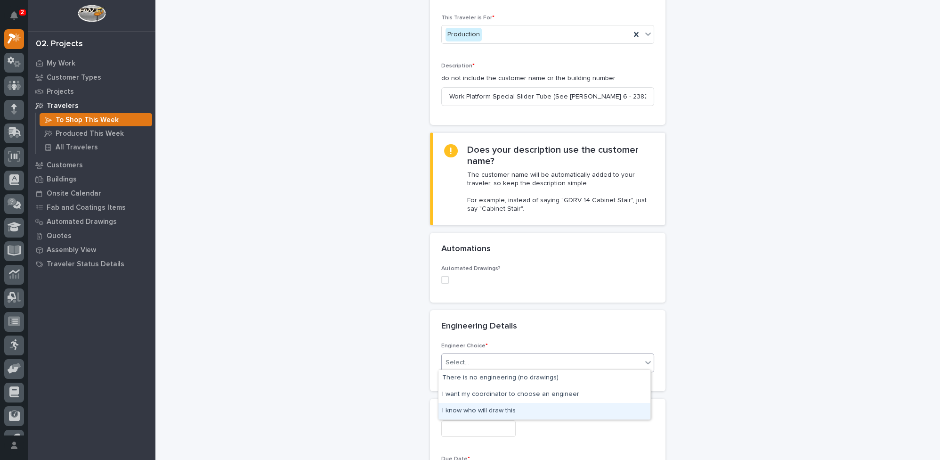
click at [464, 409] on div "I know who will draw this" at bounding box center [544, 411] width 212 height 16
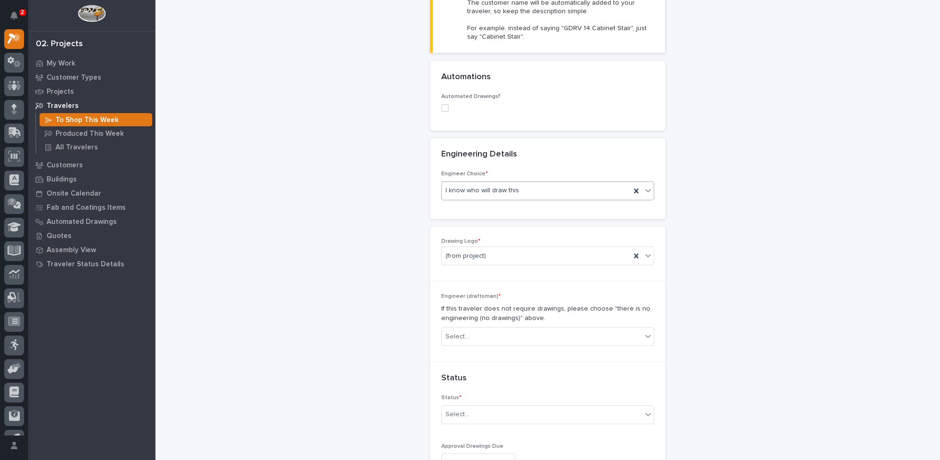
scroll to position [336, 0]
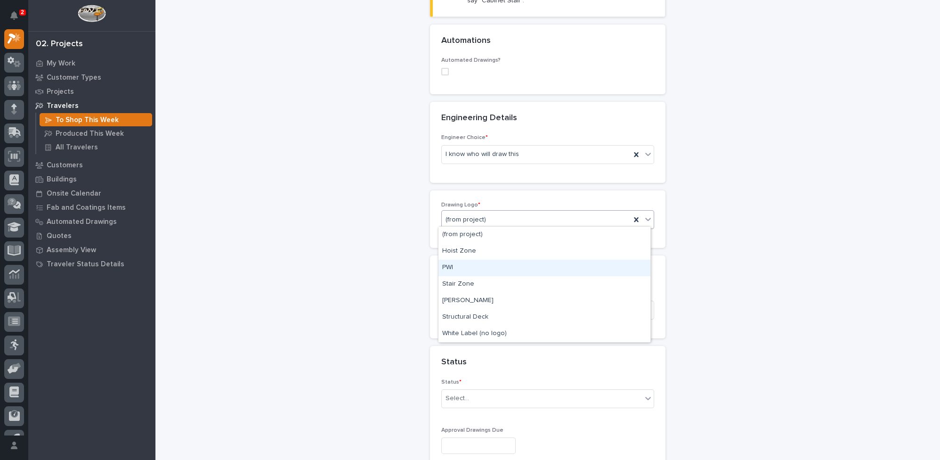
click at [452, 266] on div "PWI" at bounding box center [544, 267] width 212 height 16
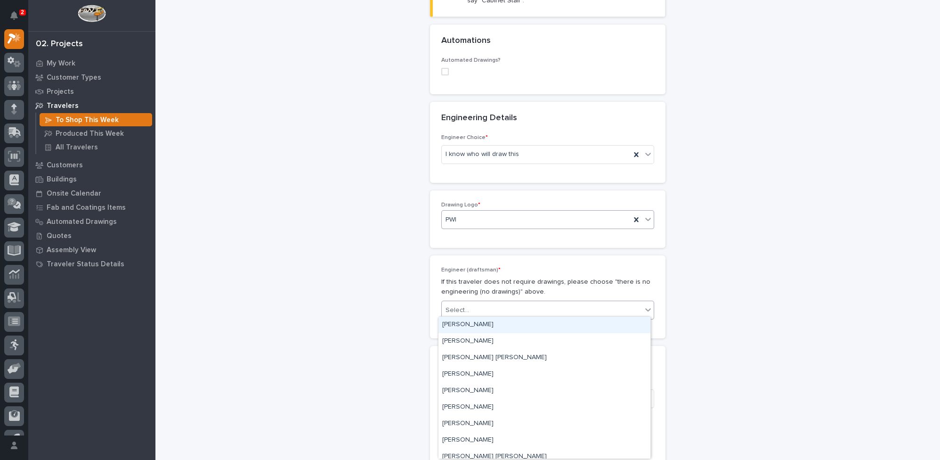
click at [458, 313] on div "Select..." at bounding box center [542, 310] width 200 height 16
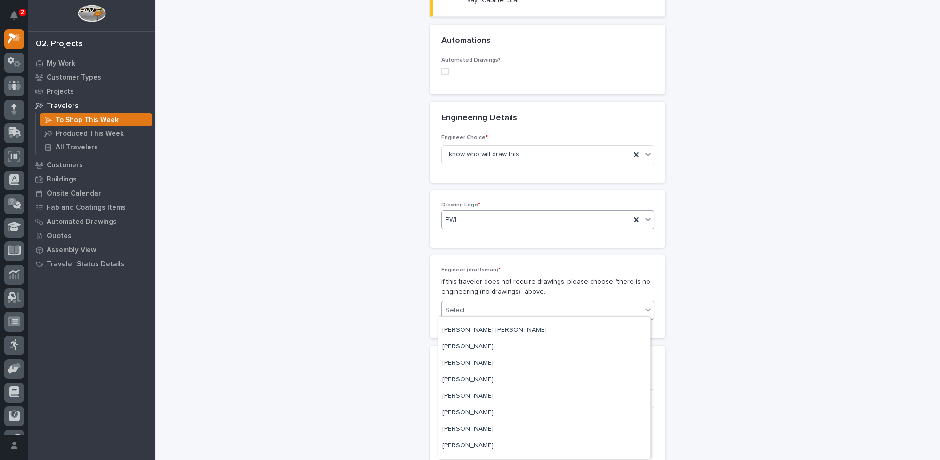
scroll to position [128, 0]
click at [463, 394] on div "[PERSON_NAME]" at bounding box center [544, 394] width 212 height 16
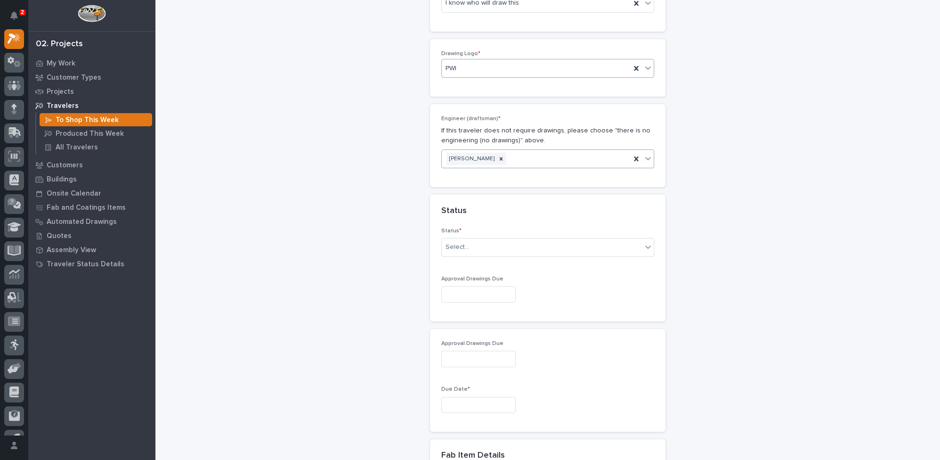
scroll to position [508, 0]
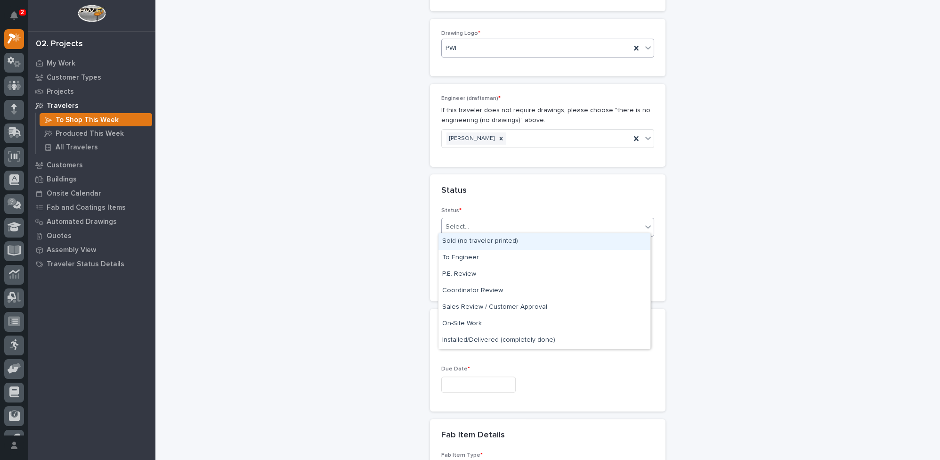
click at [460, 222] on div "Select..." at bounding box center [457, 227] width 24 height 10
click at [454, 253] on div "To Engineer" at bounding box center [544, 258] width 212 height 16
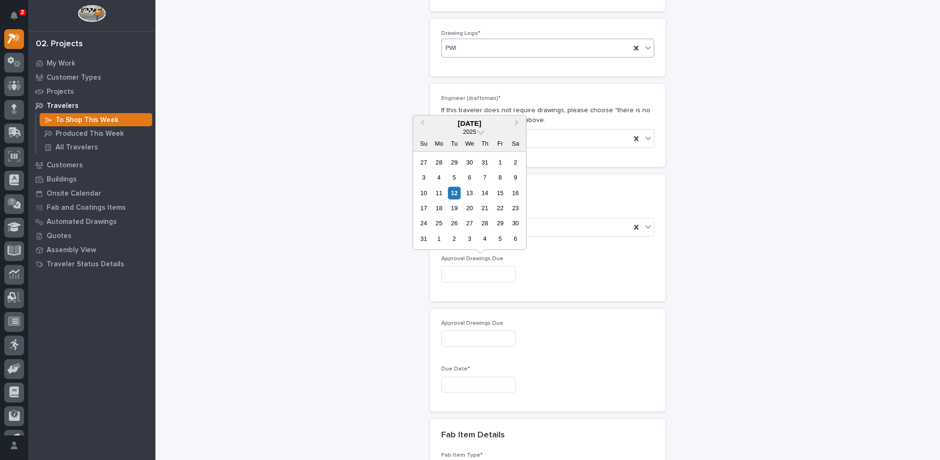
click at [452, 270] on input "text" at bounding box center [478, 274] width 74 height 16
click at [605, 255] on p "Approval Drawings Due" at bounding box center [547, 258] width 213 height 7
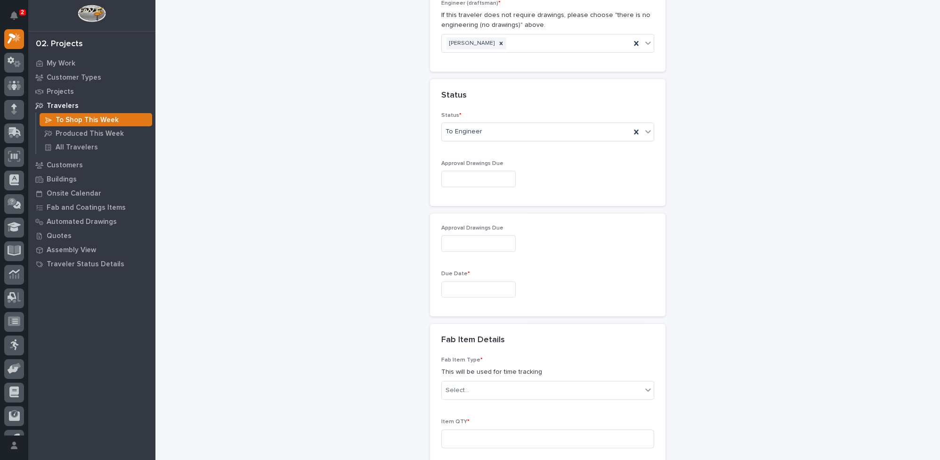
scroll to position [636, 0]
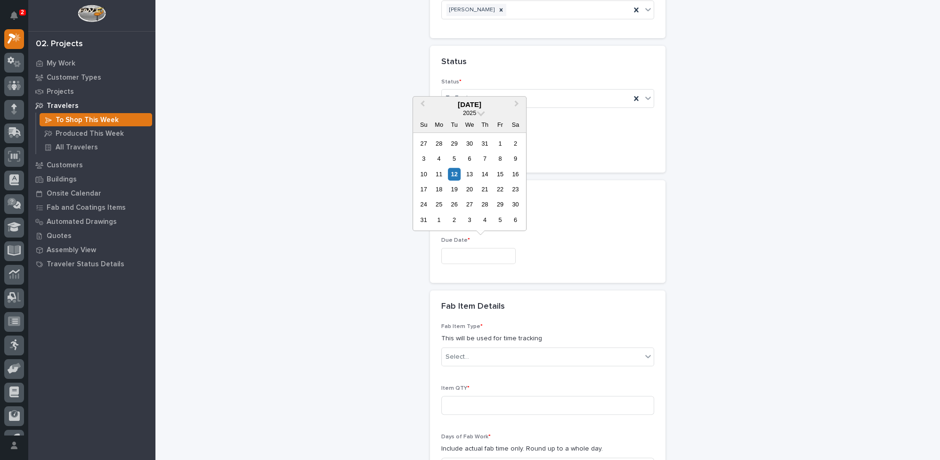
click at [452, 253] on input "text" at bounding box center [478, 256] width 74 height 16
click at [455, 208] on div "26" at bounding box center [454, 204] width 13 height 13
type input "**********"
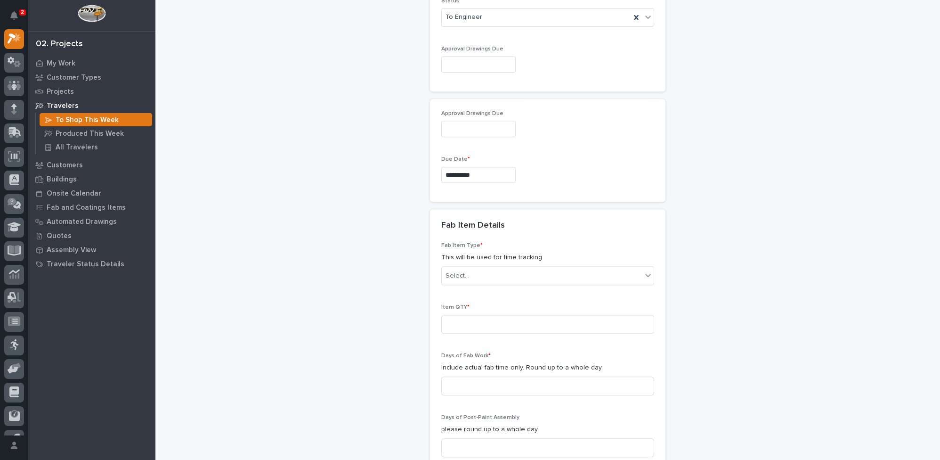
scroll to position [721, 0]
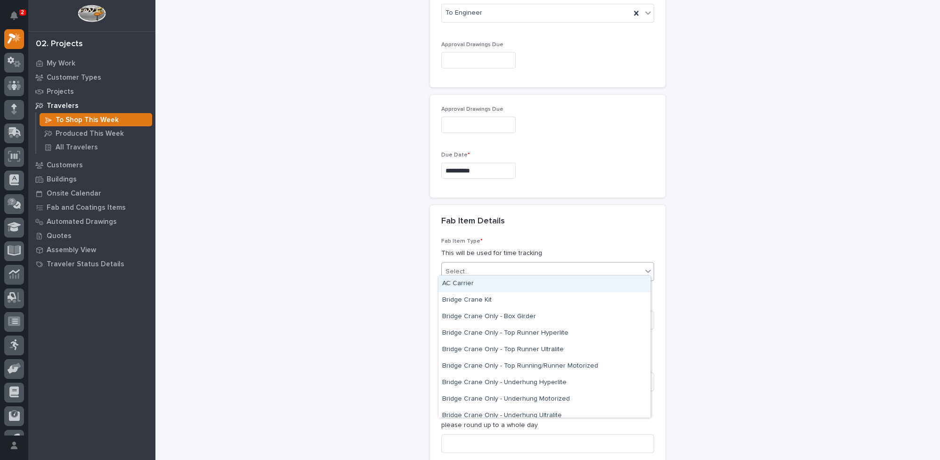
click at [453, 268] on div "Select..." at bounding box center [457, 271] width 24 height 10
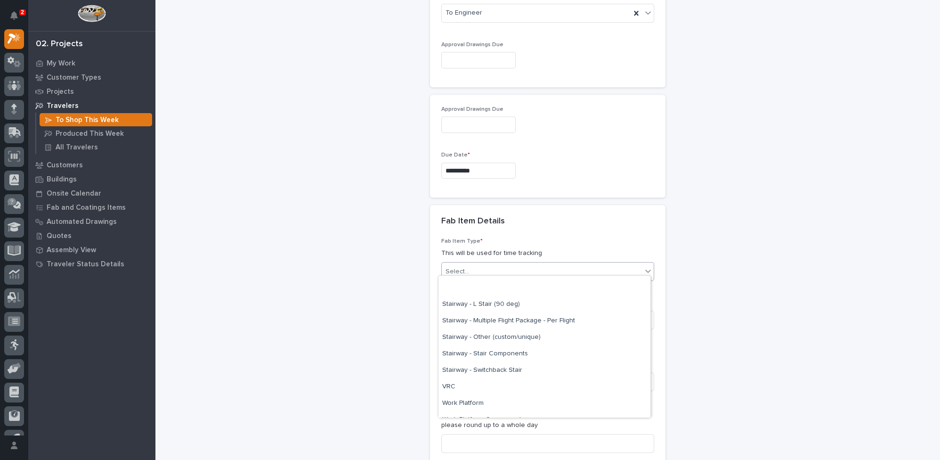
scroll to position [600, 0]
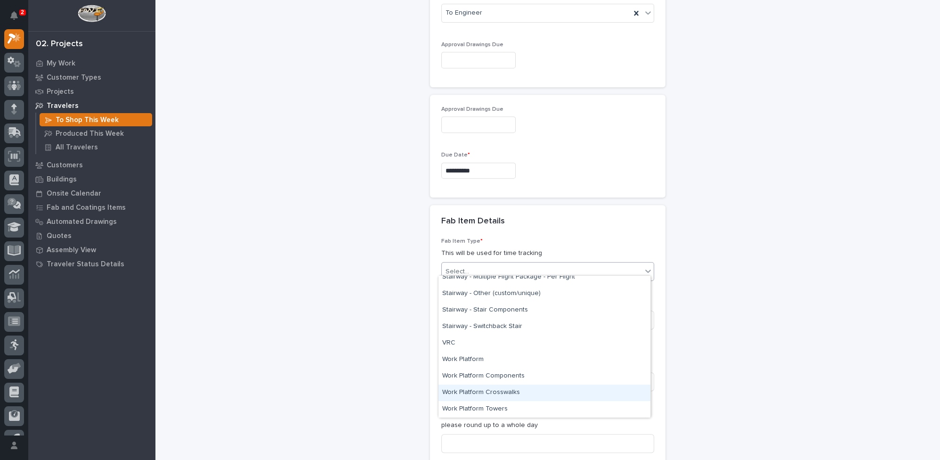
click at [499, 390] on div "Work Platform Crosswalks" at bounding box center [544, 392] width 212 height 16
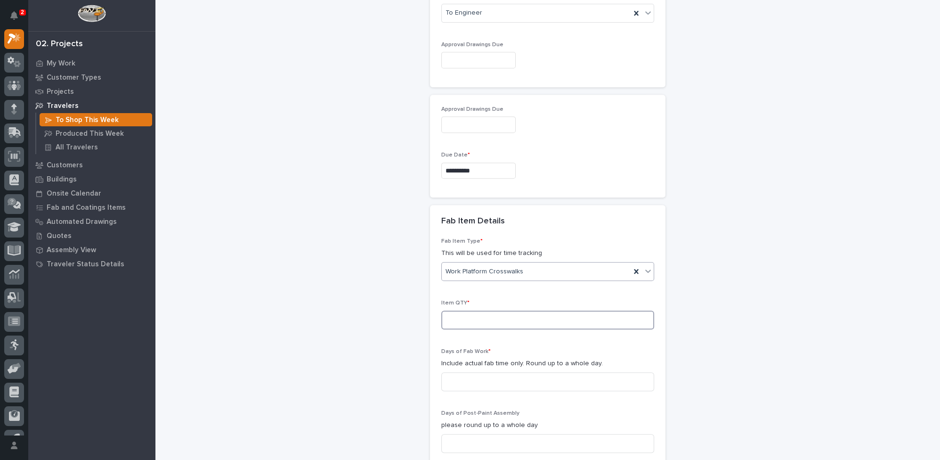
click at [482, 315] on input at bounding box center [547, 319] width 213 height 19
type input "4"
click at [485, 376] on input at bounding box center [547, 381] width 213 height 19
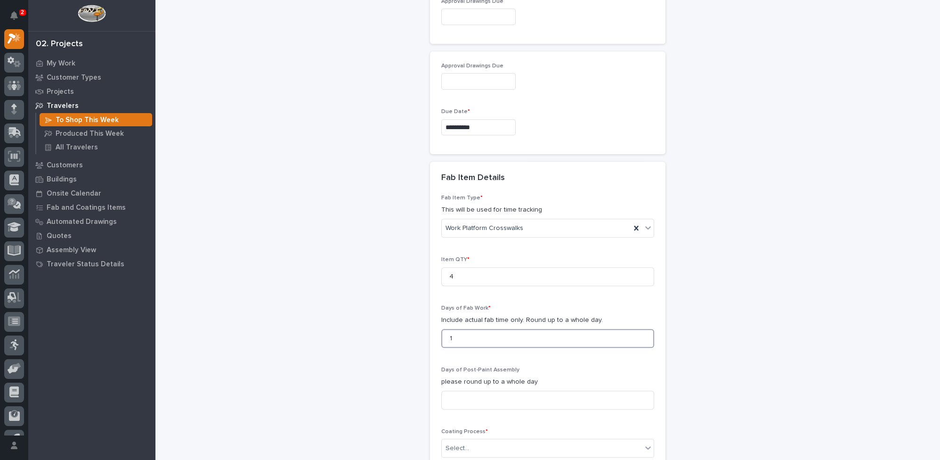
scroll to position [807, 0]
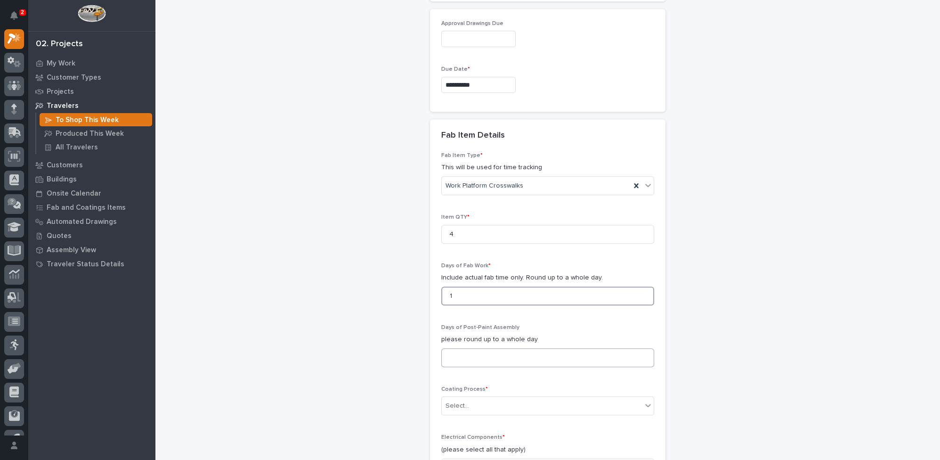
type input "1"
click at [480, 350] on input at bounding box center [547, 357] width 213 height 19
type input "1"
click at [471, 404] on div "Select..." at bounding box center [542, 406] width 200 height 16
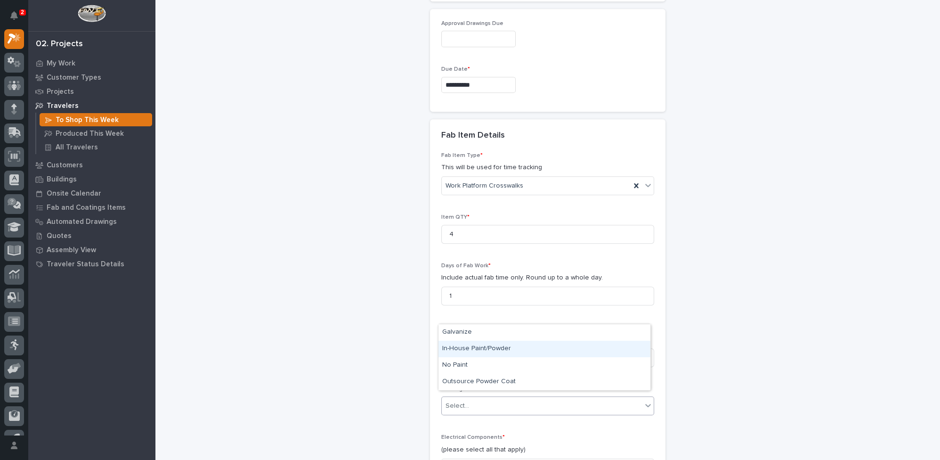
click at [476, 347] on div "In-House Paint/Powder" at bounding box center [544, 348] width 212 height 16
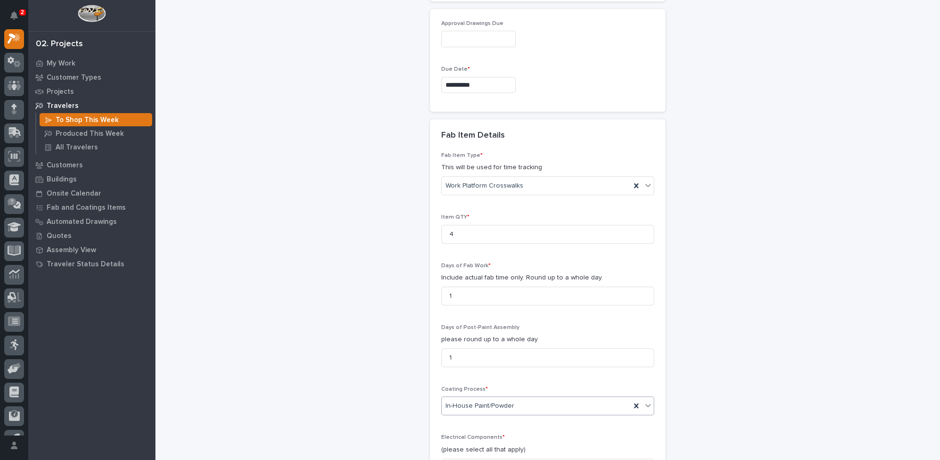
scroll to position [893, 0]
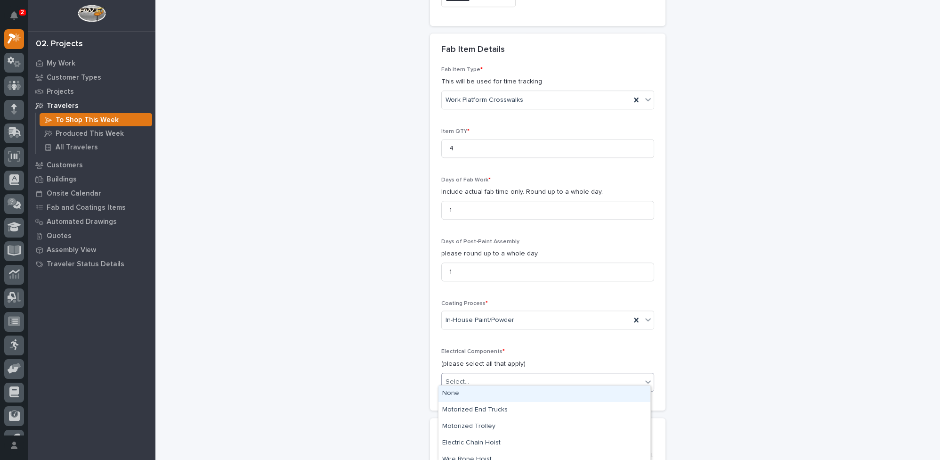
click at [474, 379] on div "Select..." at bounding box center [542, 382] width 200 height 16
click at [472, 393] on div "None" at bounding box center [544, 393] width 212 height 16
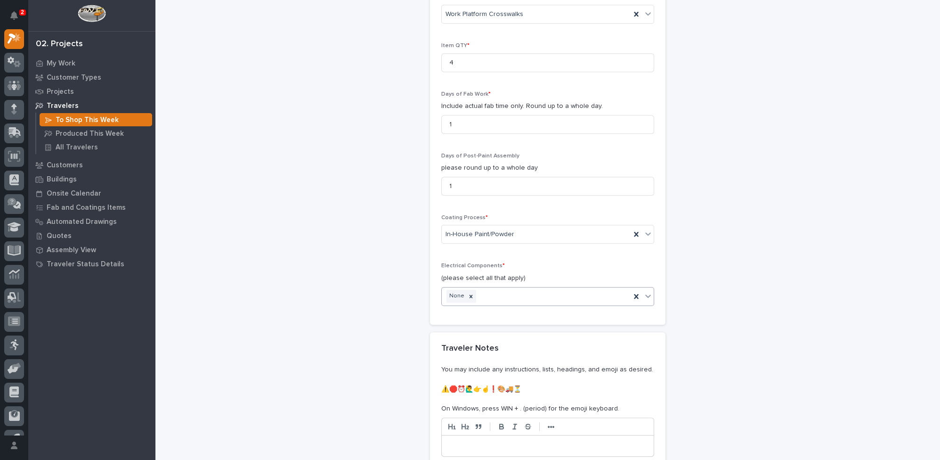
scroll to position [1021, 0]
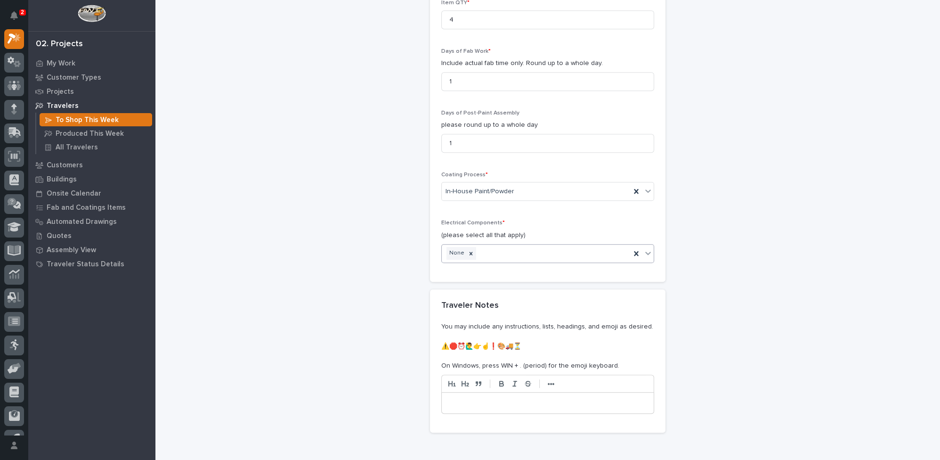
click at [471, 398] on p at bounding box center [548, 402] width 198 height 9
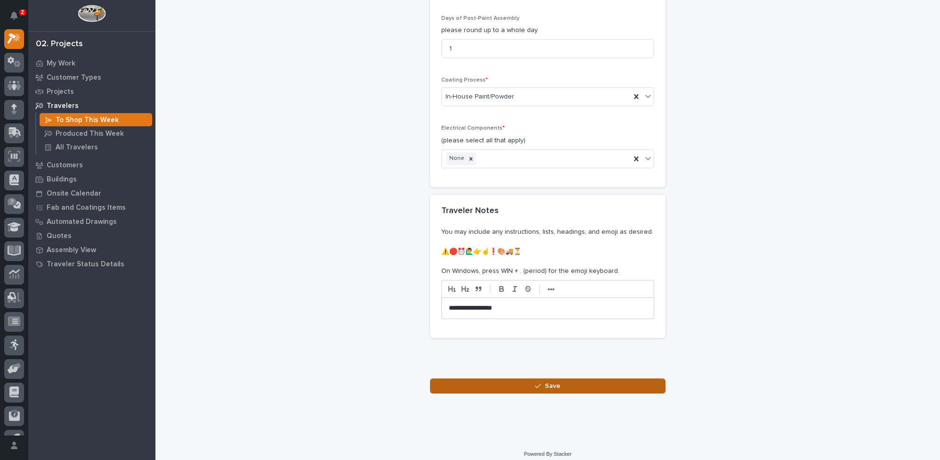
click at [535, 382] on icon "button" at bounding box center [538, 385] width 6 height 7
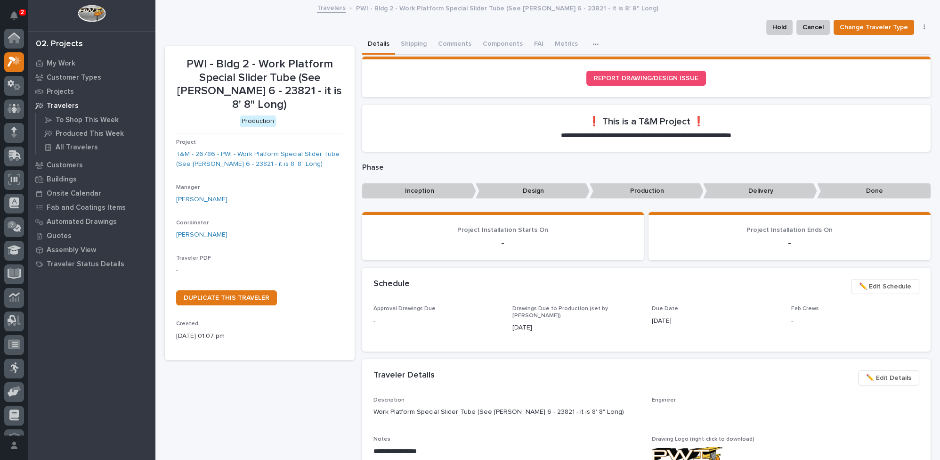
scroll to position [23, 0]
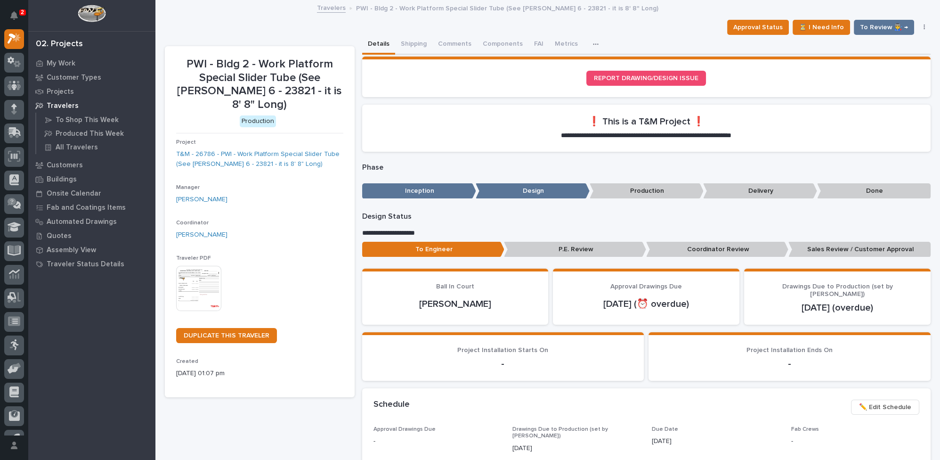
click at [189, 285] on img at bounding box center [198, 288] width 45 height 45
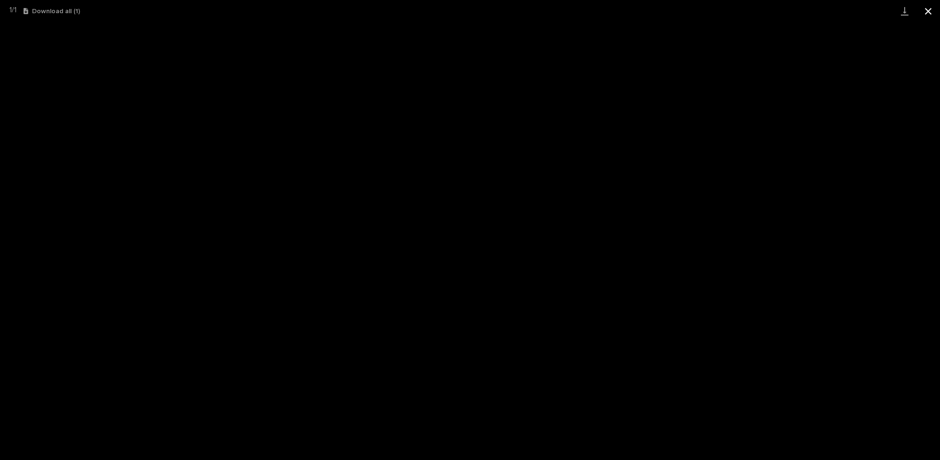
click at [929, 9] on button "Close gallery" at bounding box center [928, 11] width 24 height 22
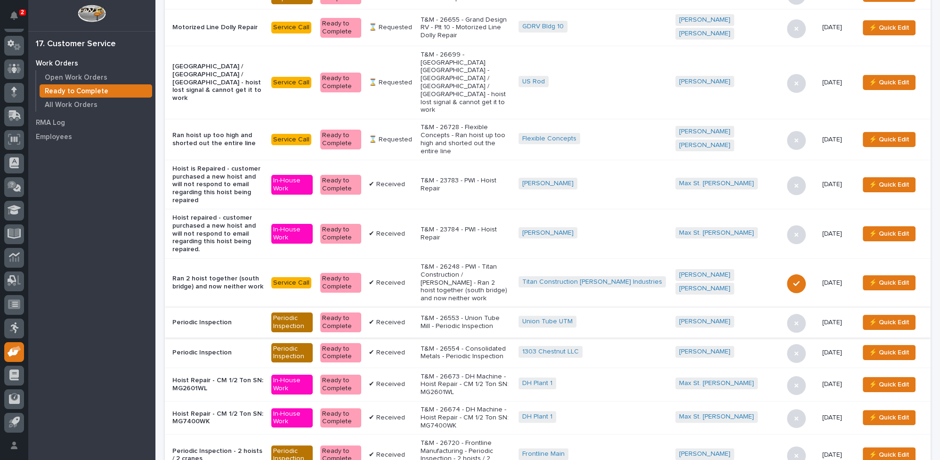
scroll to position [230, 0]
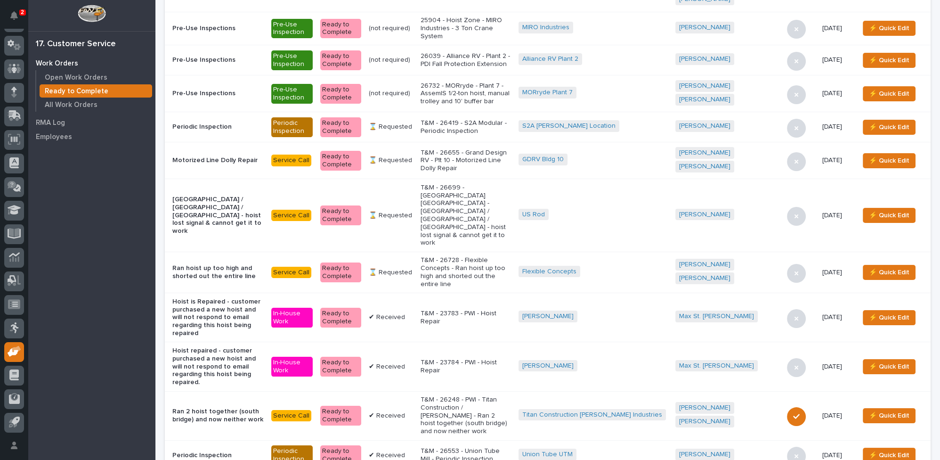
click at [490, 119] on p "T&M - 26419 - S2A Modular - Periodic Inspection" at bounding box center [465, 127] width 90 height 16
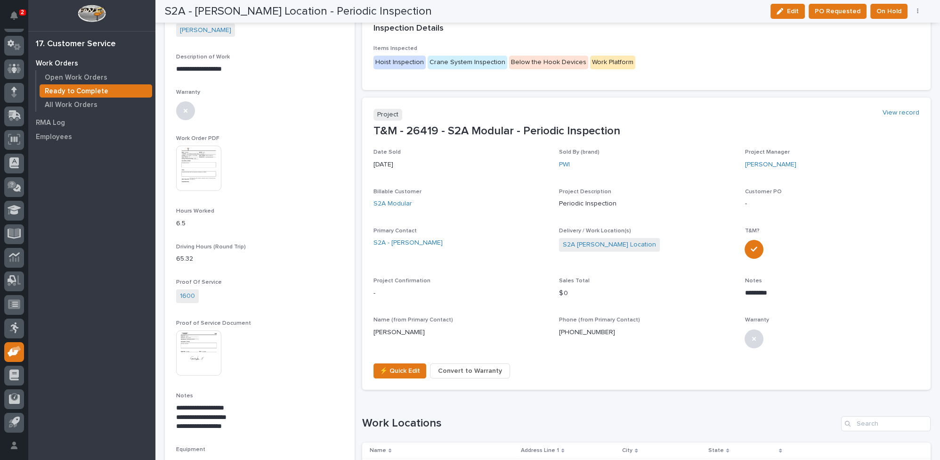
scroll to position [299, 0]
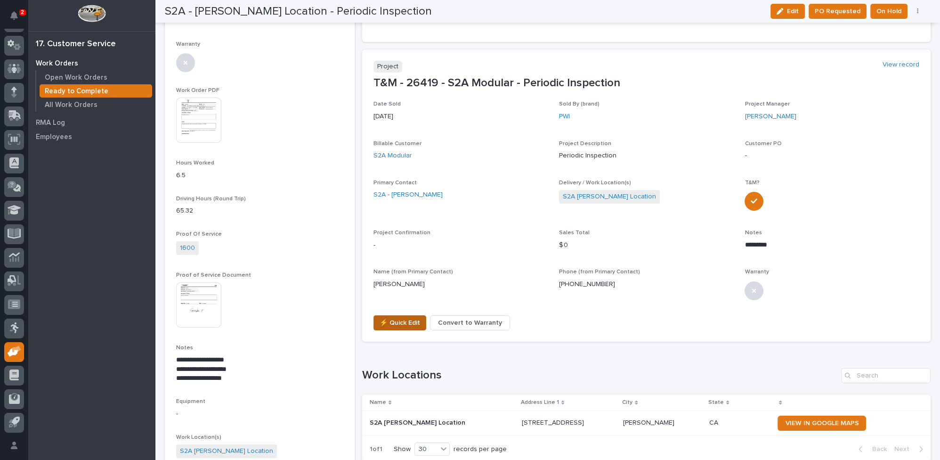
click at [395, 321] on span "⚡ Quick Edit" at bounding box center [399, 322] width 40 height 11
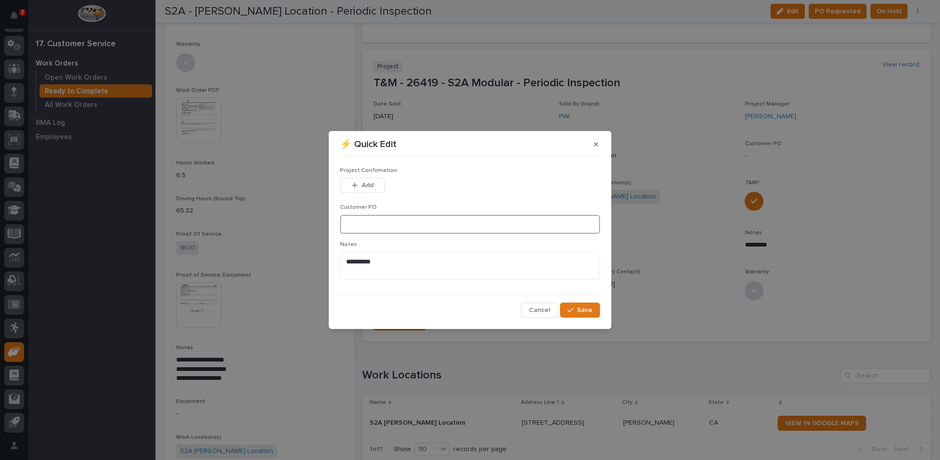
click at [358, 219] on input at bounding box center [470, 224] width 260 height 19
type input "01426"
click at [362, 185] on span "Add" at bounding box center [368, 185] width 12 height 8
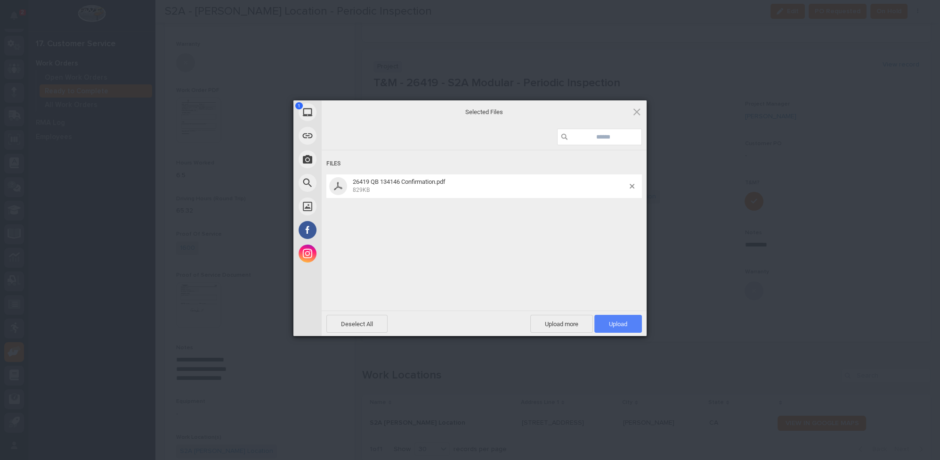
drag, startPoint x: 613, startPoint y: 325, endPoint x: 605, endPoint y: 320, distance: 9.5
click at [611, 323] on span "Upload 1" at bounding box center [618, 323] width 18 height 7
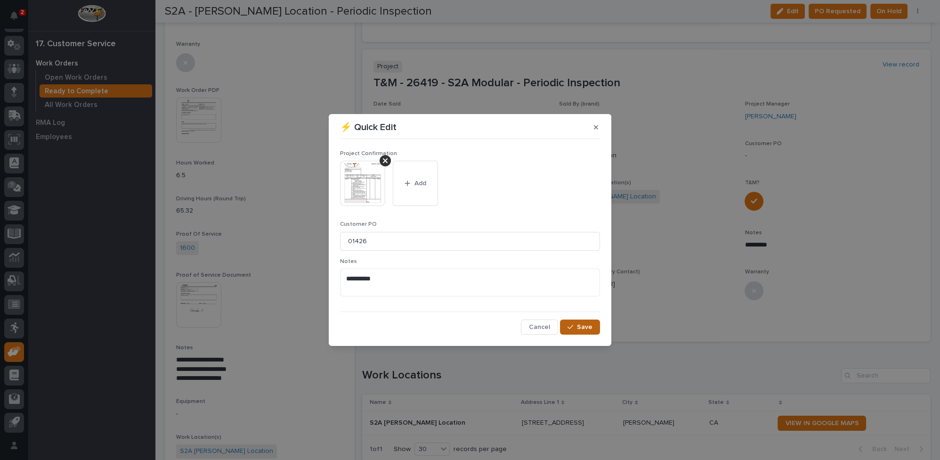
click at [570, 328] on icon "button" at bounding box center [570, 326] width 6 height 7
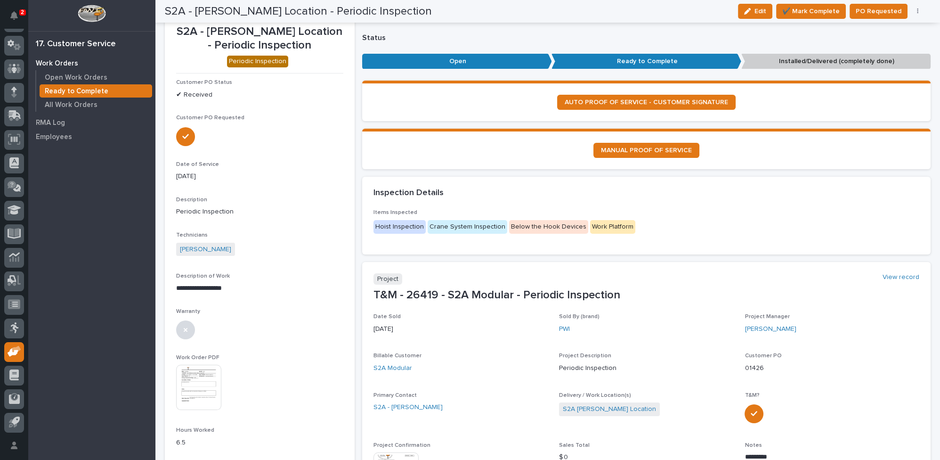
scroll to position [0, 0]
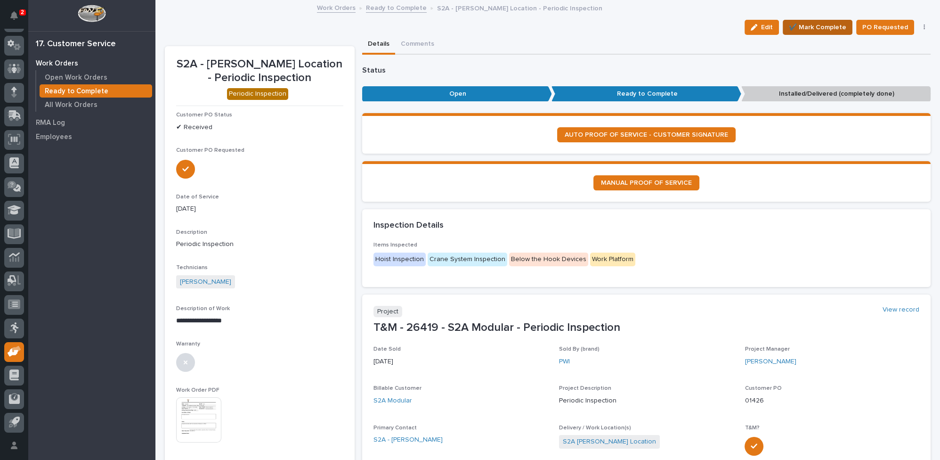
click at [799, 25] on span "✔️ Mark Complete" at bounding box center [817, 27] width 57 height 11
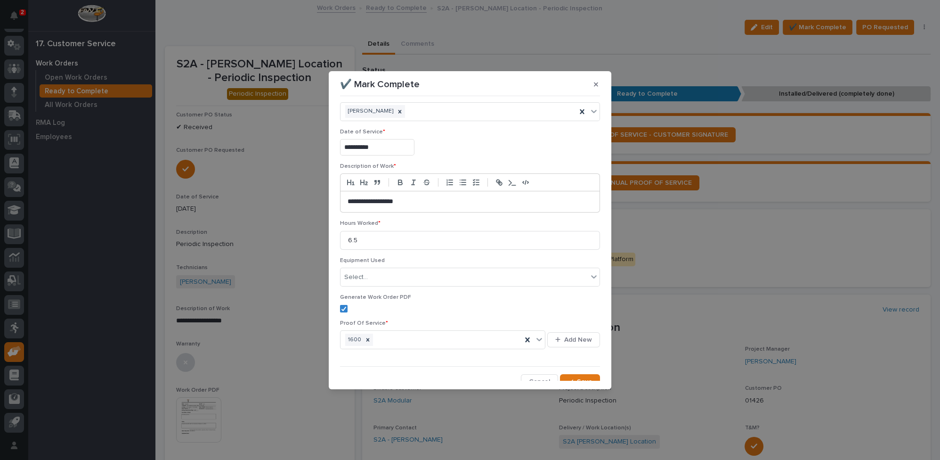
scroll to position [22, 0]
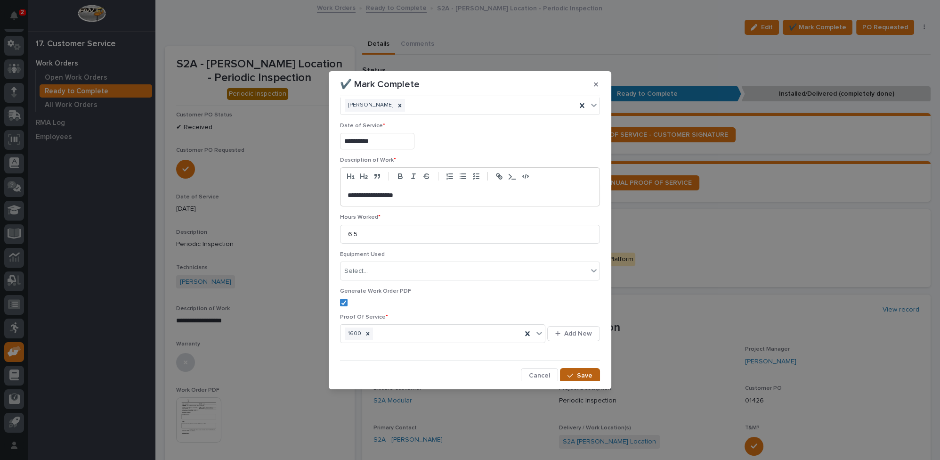
click at [567, 372] on icon "button" at bounding box center [570, 375] width 6 height 7
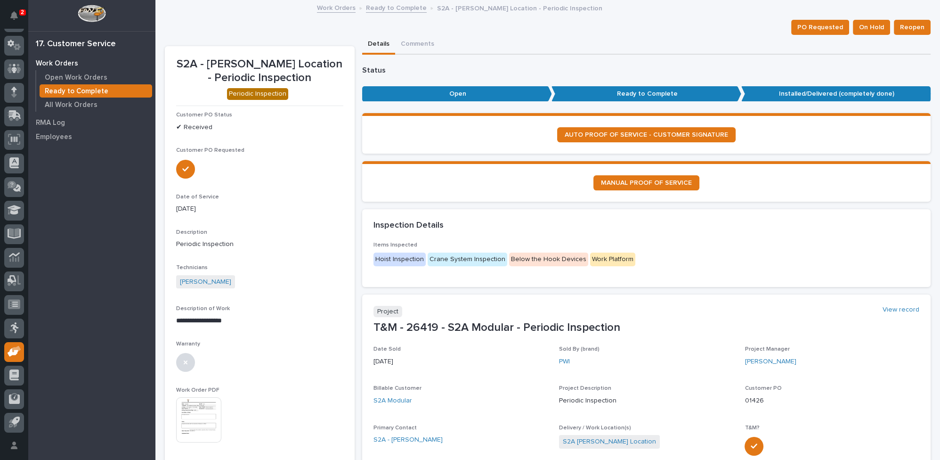
click at [382, 6] on link "Ready to Complete" at bounding box center [396, 7] width 61 height 11
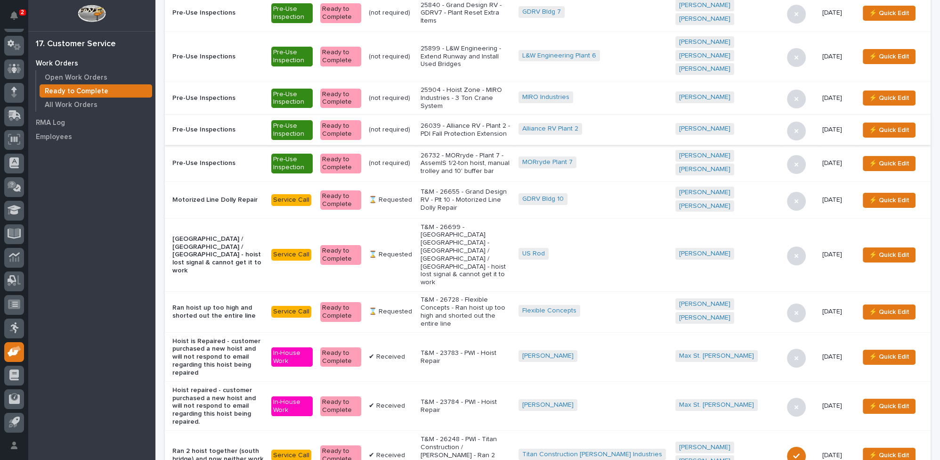
scroll to position [171, 0]
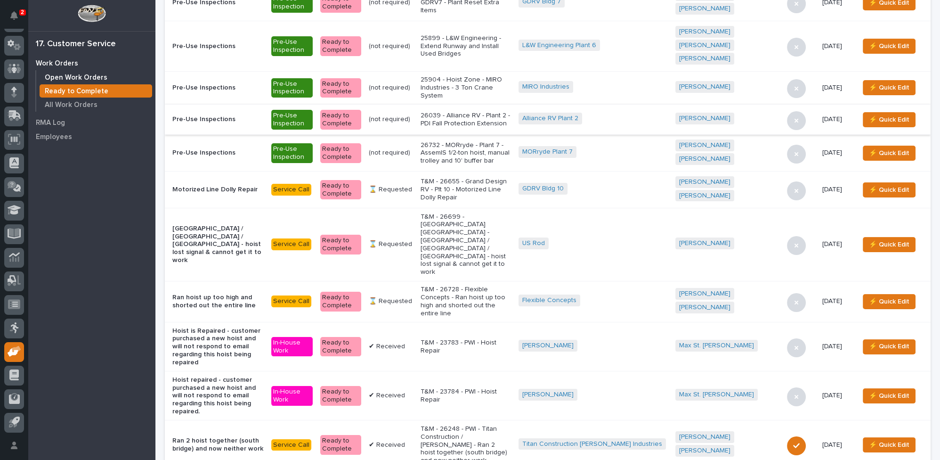
click at [54, 78] on p "Open Work Orders" at bounding box center [76, 77] width 63 height 8
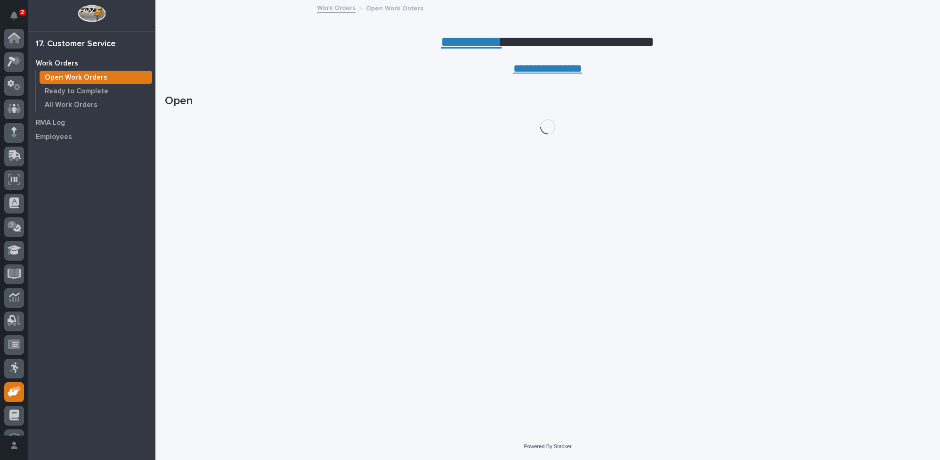
scroll to position [40, 0]
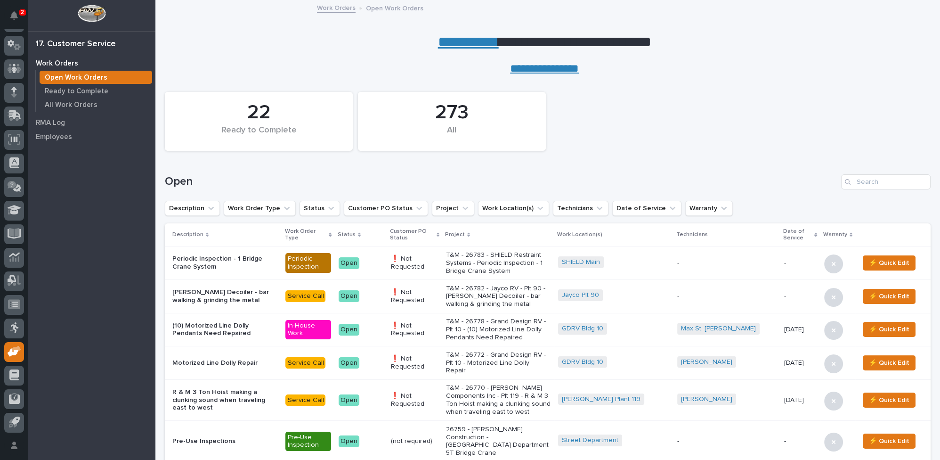
click at [459, 44] on link "**********" at bounding box center [468, 41] width 61 height 15
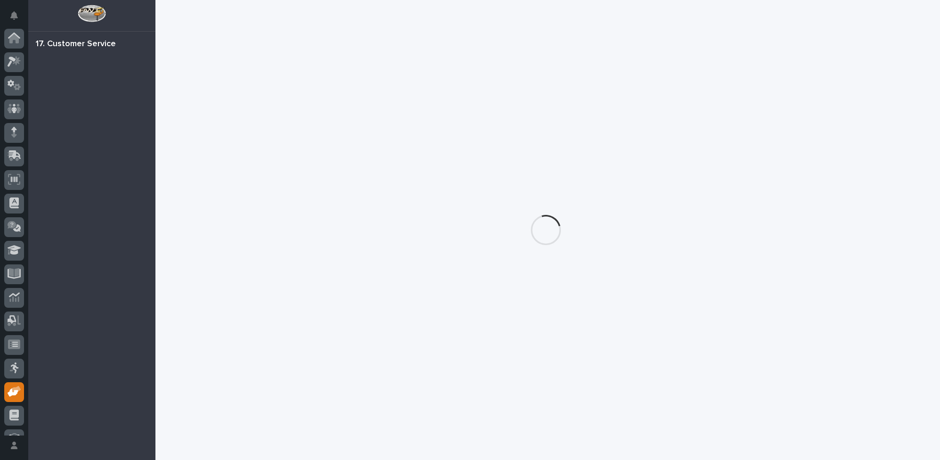
scroll to position [40, 0]
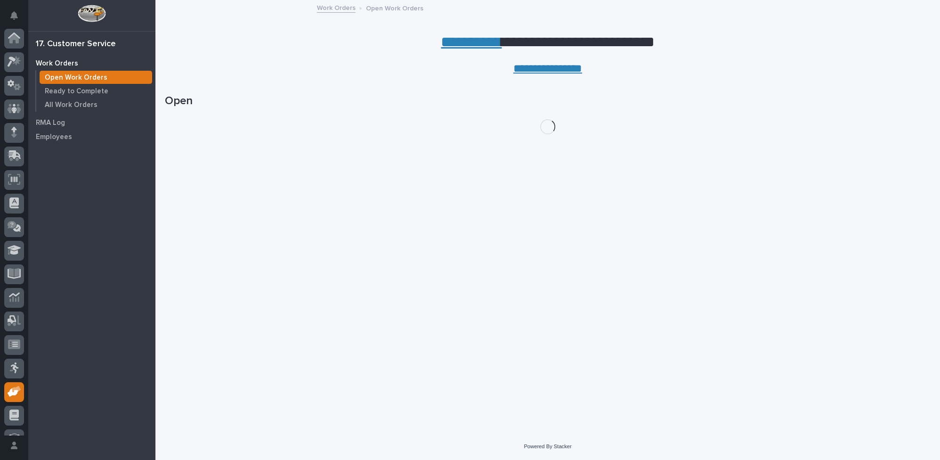
scroll to position [40, 0]
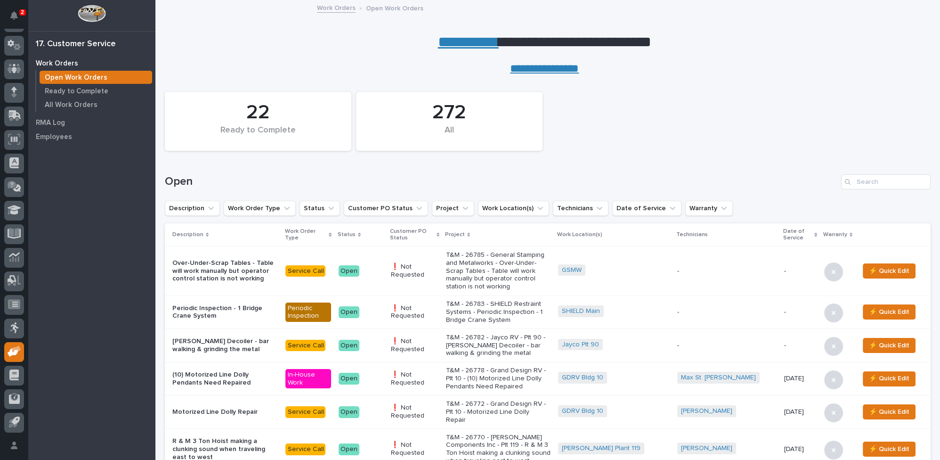
click at [454, 40] on link "**********" at bounding box center [468, 41] width 61 height 15
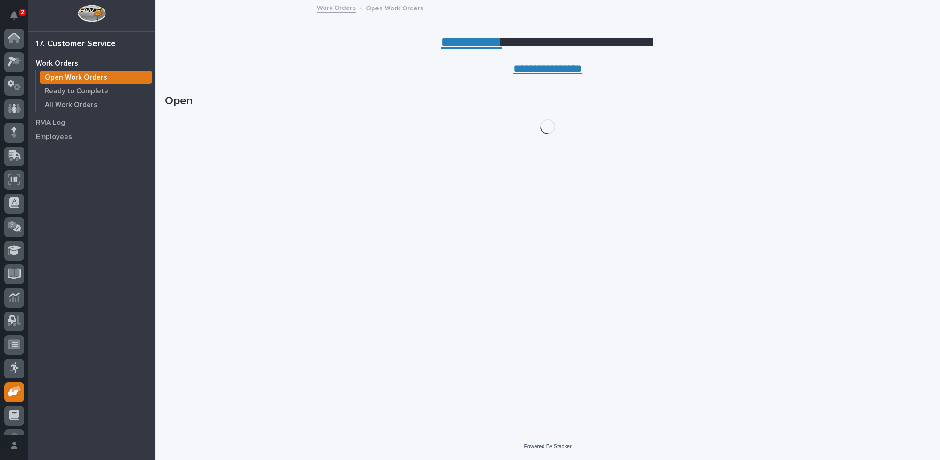
scroll to position [40, 0]
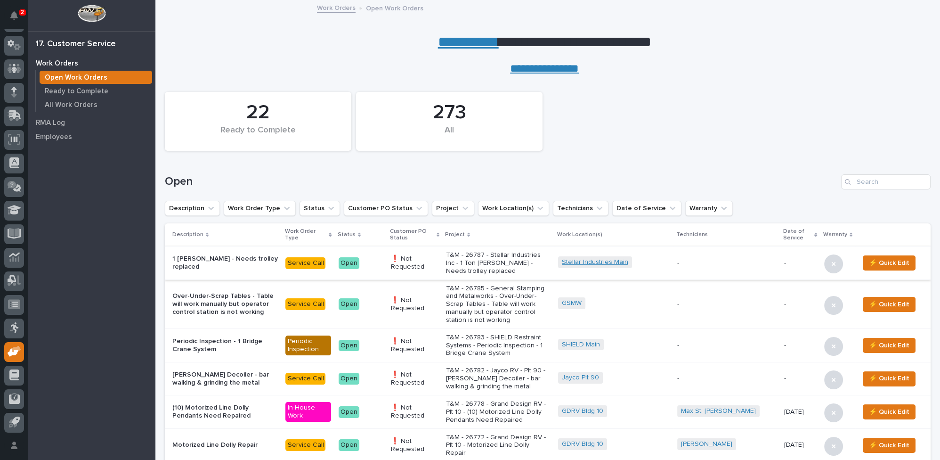
click at [628, 260] on link "Stellar Industries Main" at bounding box center [595, 262] width 66 height 8
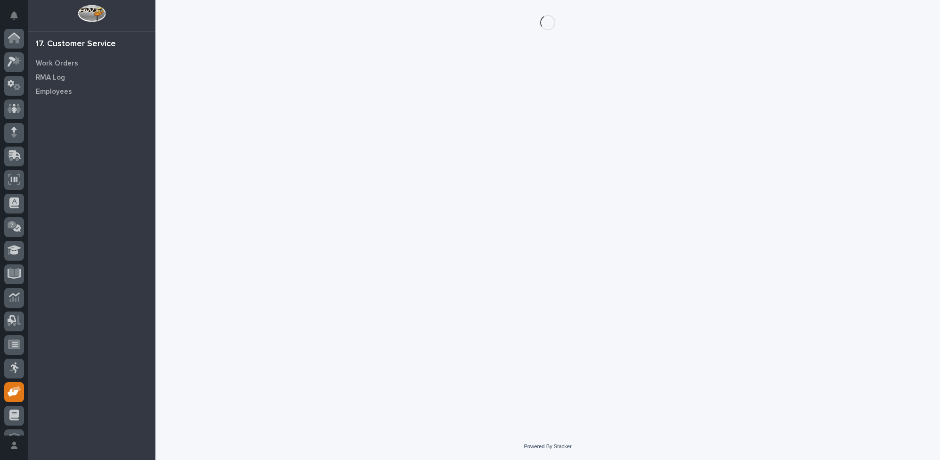
scroll to position [40, 0]
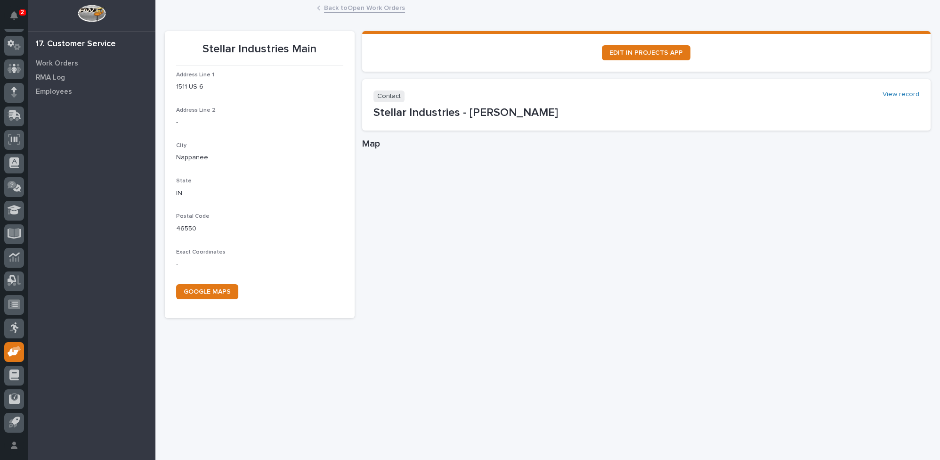
click at [330, 9] on link "Back to Open Work Orders" at bounding box center [364, 7] width 81 height 11
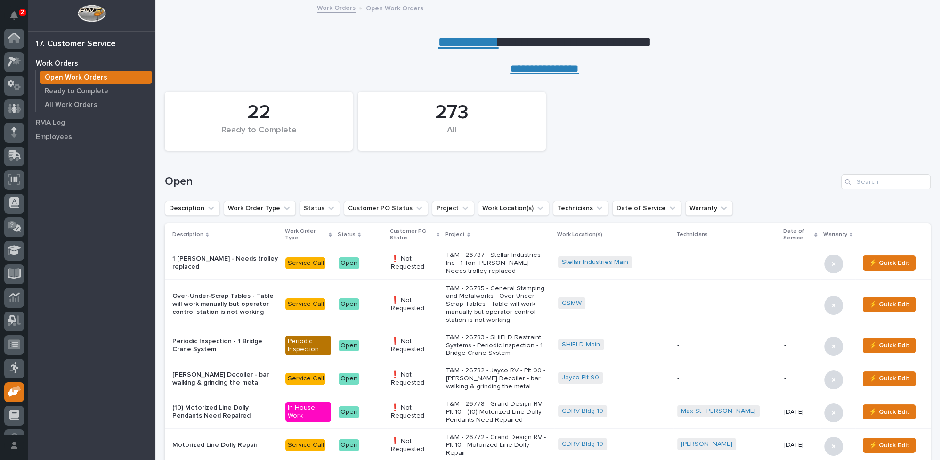
scroll to position [40, 0]
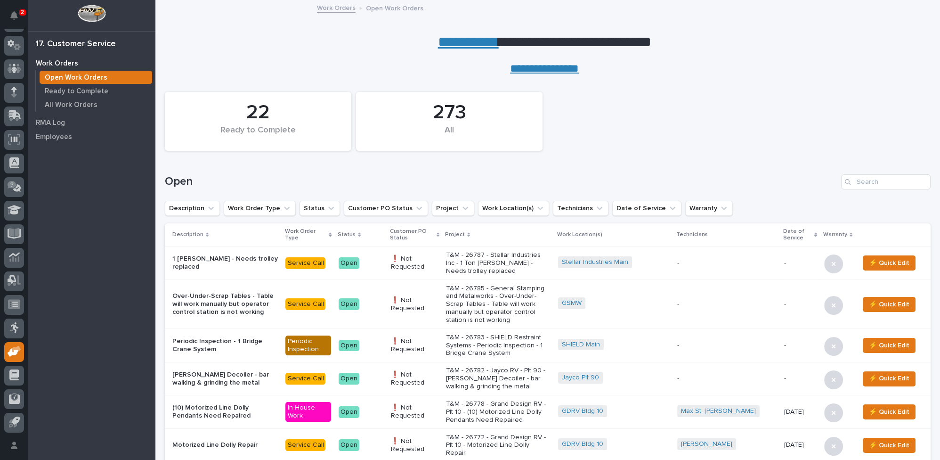
click at [520, 366] on p "T&M - 26782 - Jayco RV - Plt 90 - [PERSON_NAME] Decoiler - bar walking & grindi…" at bounding box center [498, 378] width 105 height 24
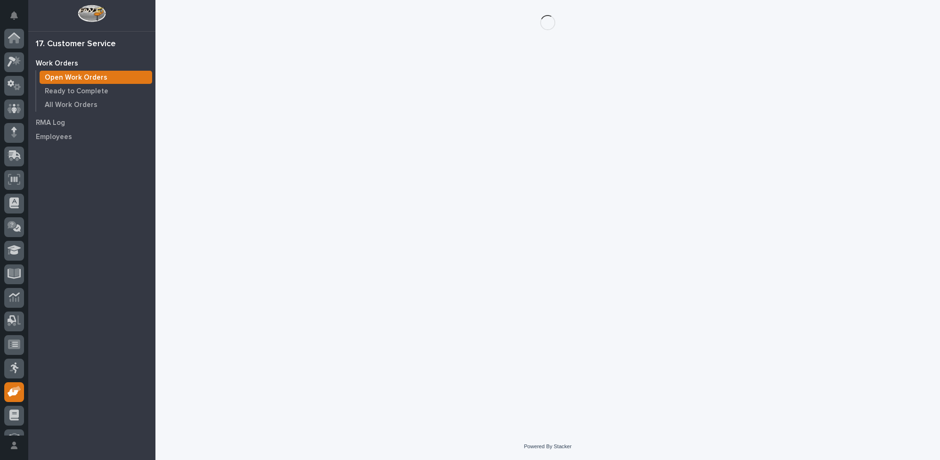
scroll to position [40, 0]
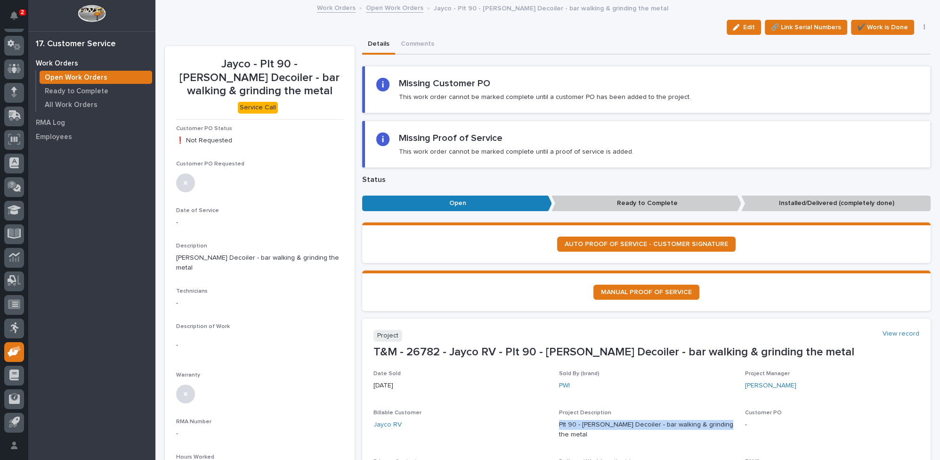
drag, startPoint x: 556, startPoint y: 421, endPoint x: 715, endPoint y: 421, distance: 159.1
click at [715, 421] on p "Plt 90 - [PERSON_NAME] Decoiler - bar walking & grinding the metal" at bounding box center [646, 430] width 174 height 20
copy p "Plt 90 - [PERSON_NAME] Decoiler - bar walking & grinding the metal"
click at [398, 7] on link "Open Work Orders" at bounding box center [394, 7] width 57 height 11
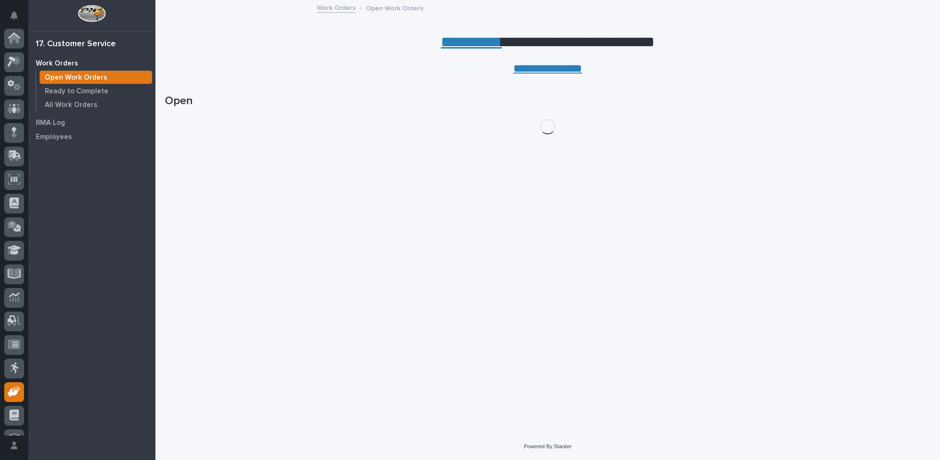
scroll to position [40, 0]
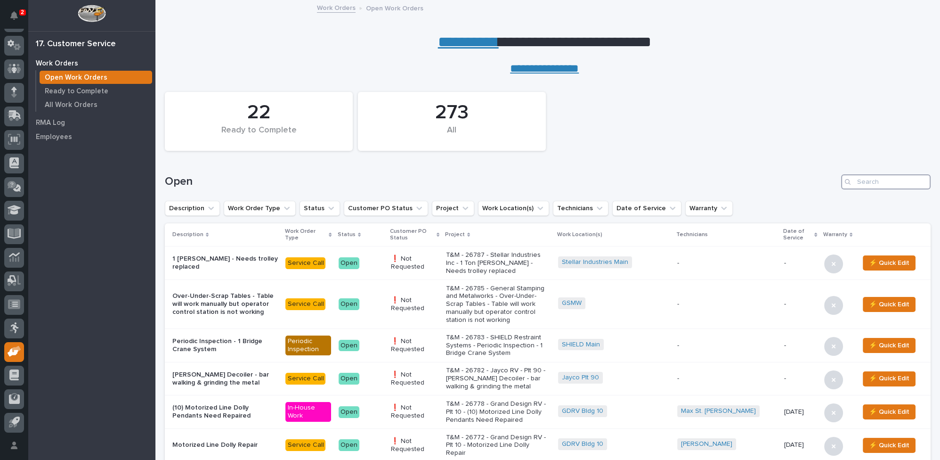
click at [879, 184] on input "Search" at bounding box center [885, 181] width 89 height 15
type input "26656"
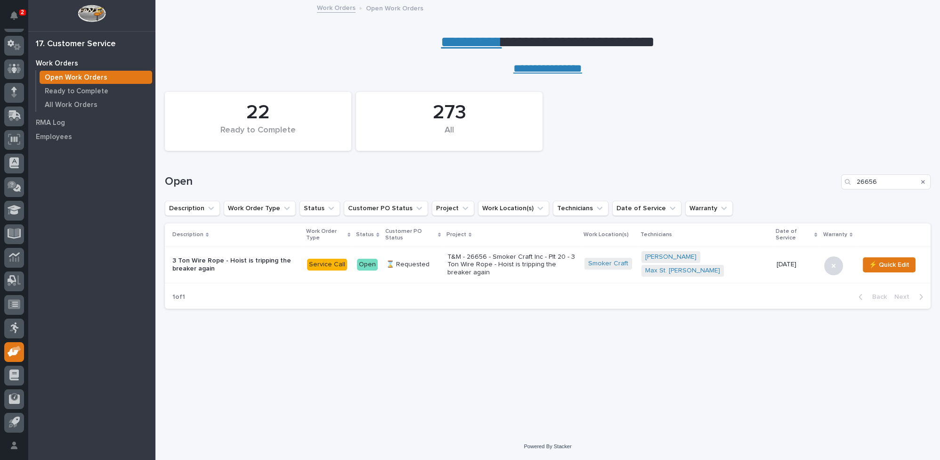
click at [486, 267] on p "T&M - 26656 - Smoker Craft Inc - Plt 20 - 3 Ton Wire Rope - Hoist is tripping t…" at bounding box center [511, 265] width 129 height 24
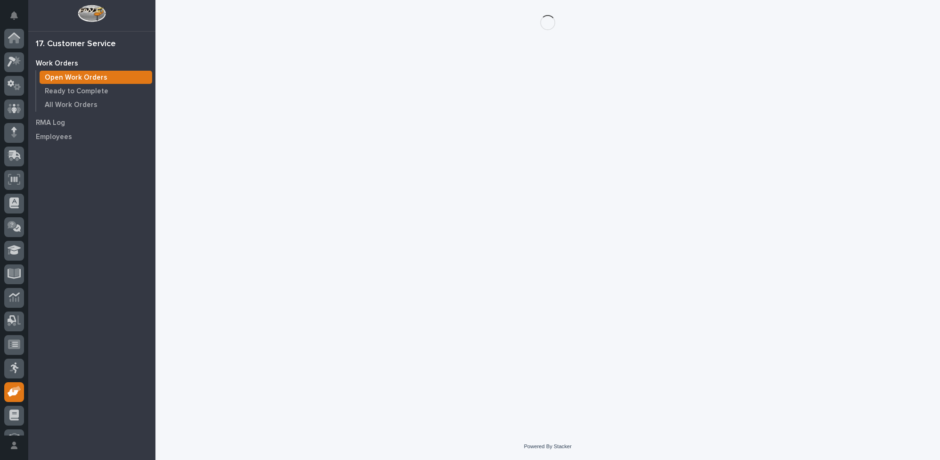
scroll to position [40, 0]
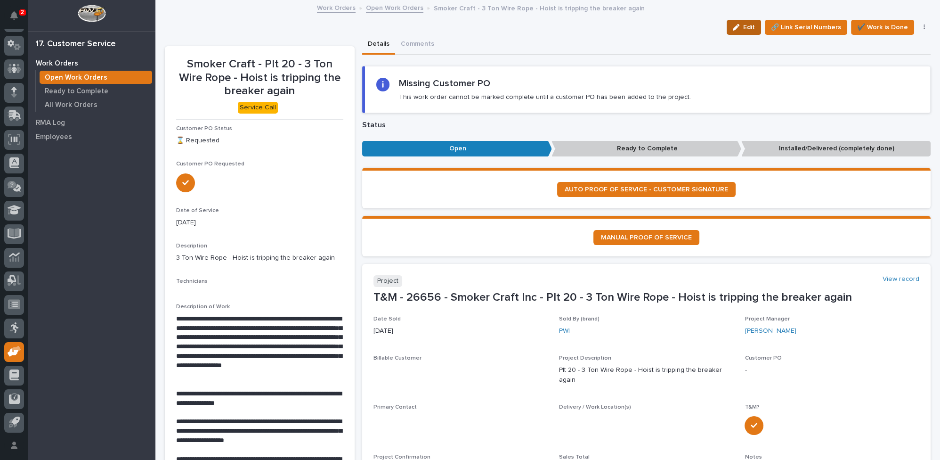
click at [734, 26] on icon "button" at bounding box center [736, 27] width 7 height 7
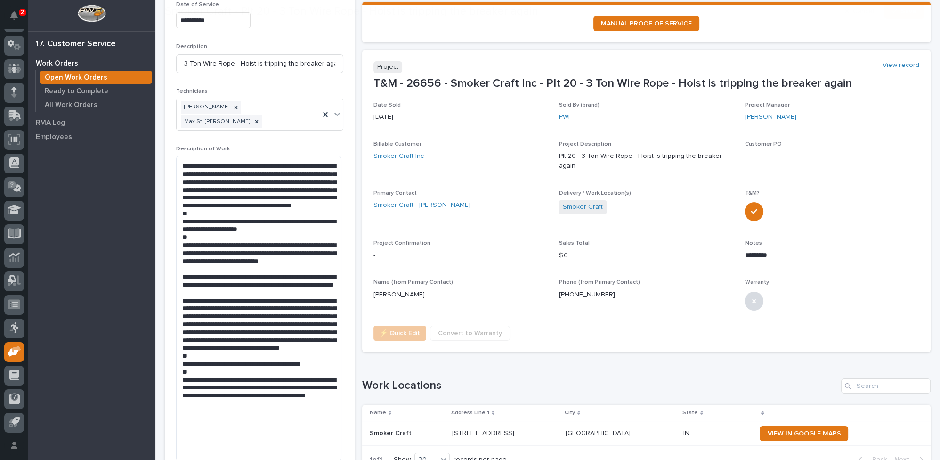
scroll to position [299, 0]
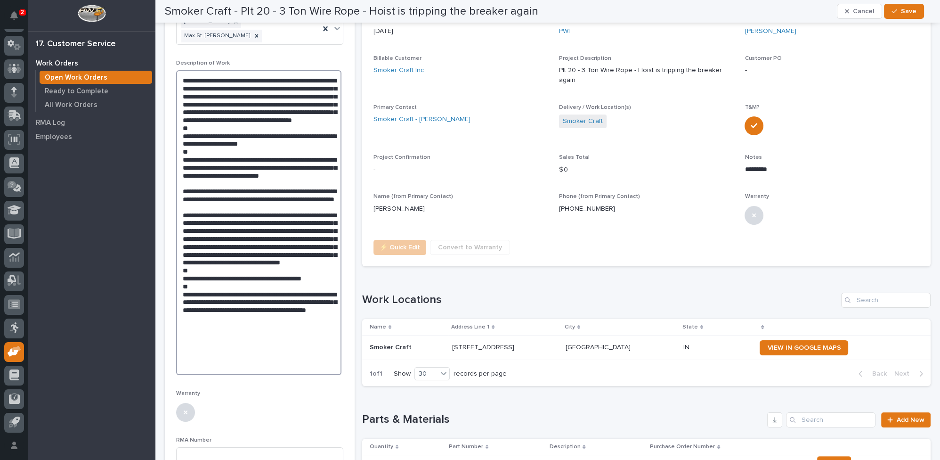
click at [248, 287] on textarea at bounding box center [258, 222] width 165 height 305
click at [240, 295] on textarea at bounding box center [258, 222] width 165 height 305
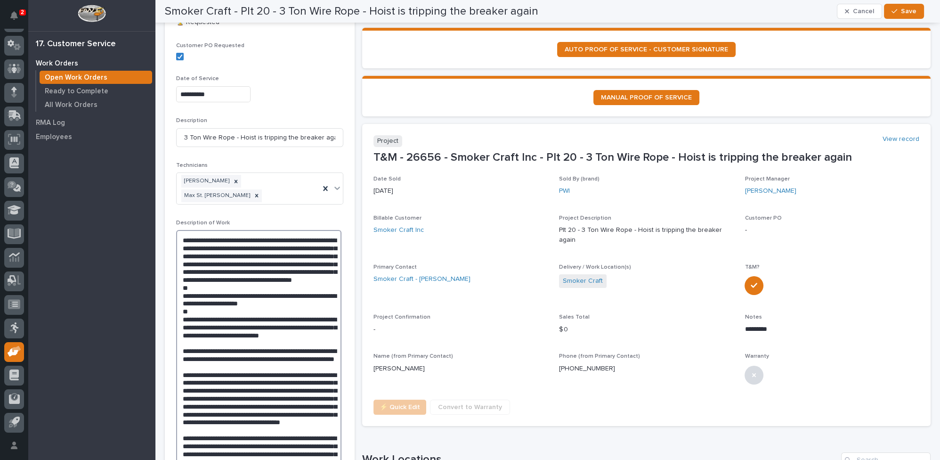
scroll to position [0, 0]
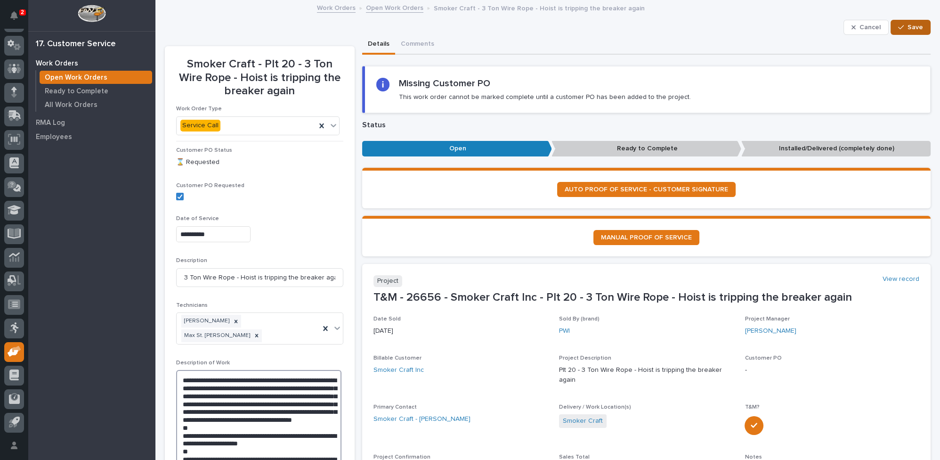
type textarea "**********"
click at [909, 25] on span "Save" at bounding box center [915, 27] width 16 height 8
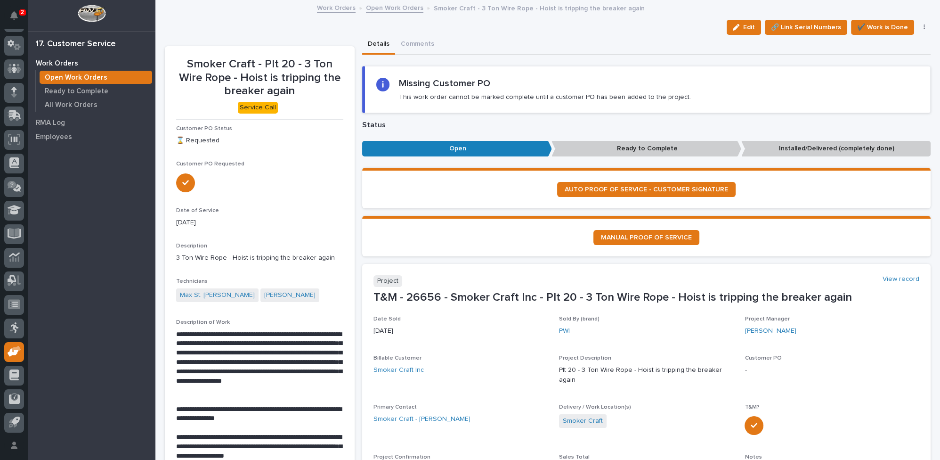
click at [389, 8] on link "Open Work Orders" at bounding box center [394, 7] width 57 height 11
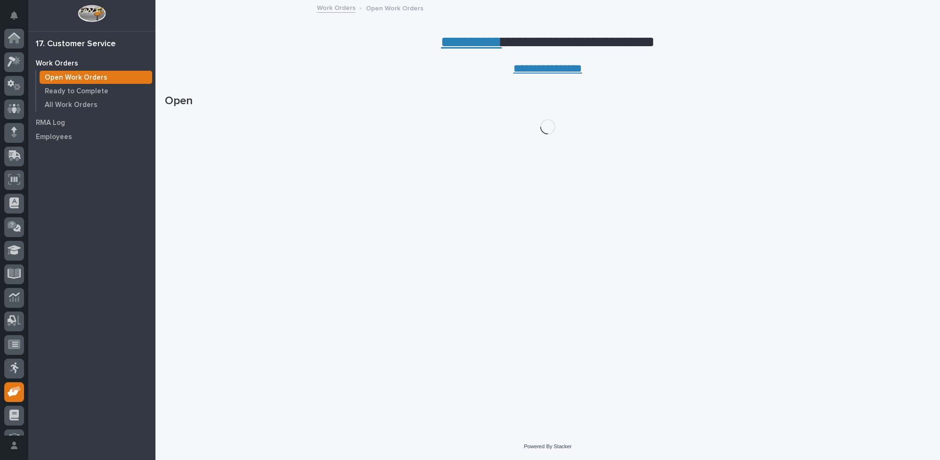
scroll to position [40, 0]
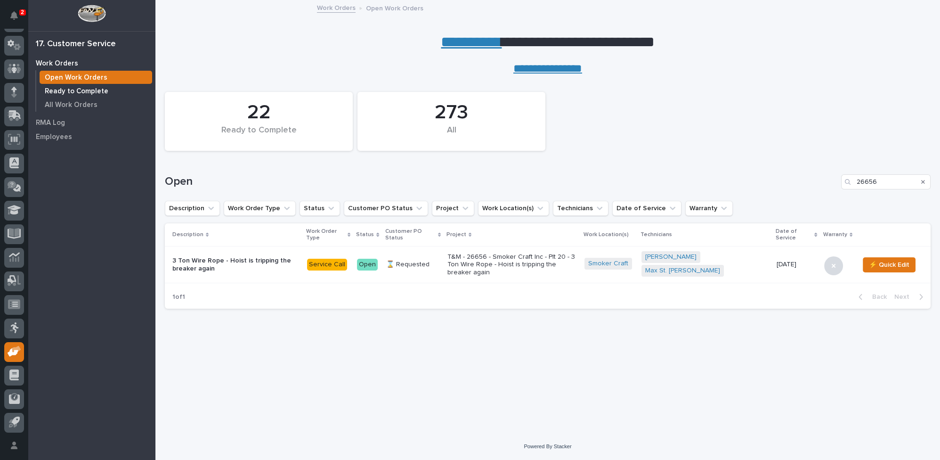
click at [92, 87] on p "Ready to Complete" at bounding box center [77, 91] width 64 height 8
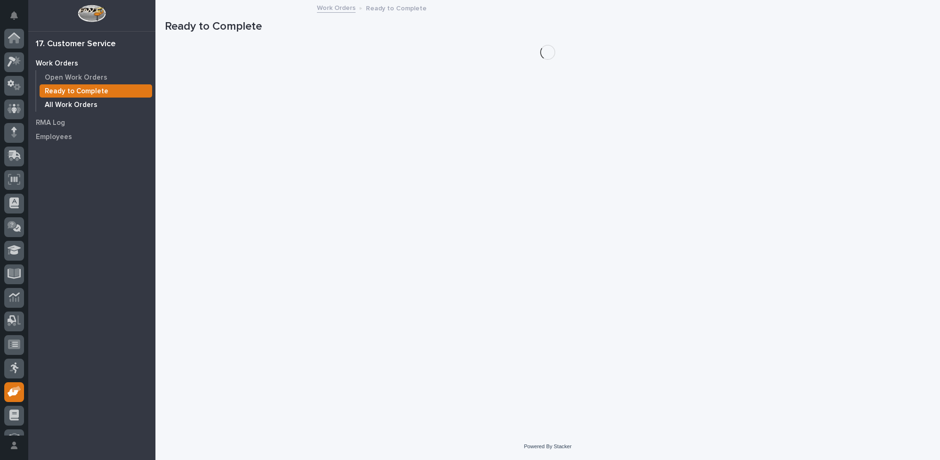
scroll to position [40, 0]
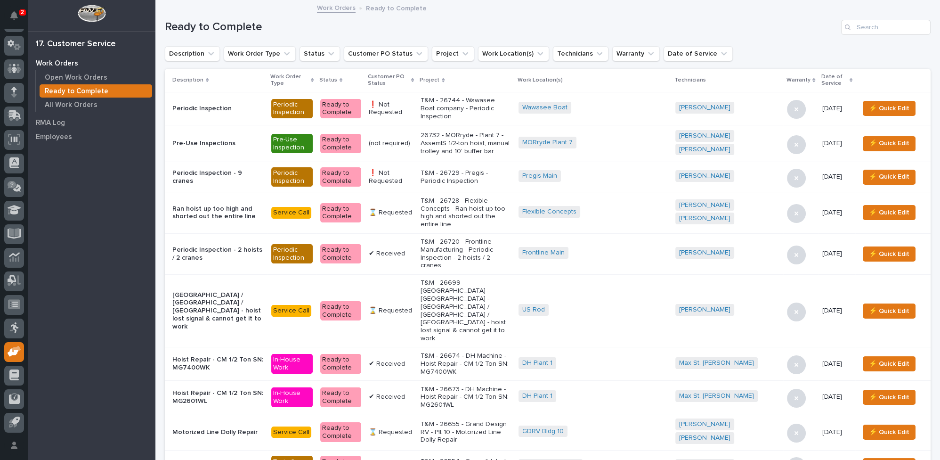
click at [414, 78] on icon at bounding box center [412, 80] width 3 height 4
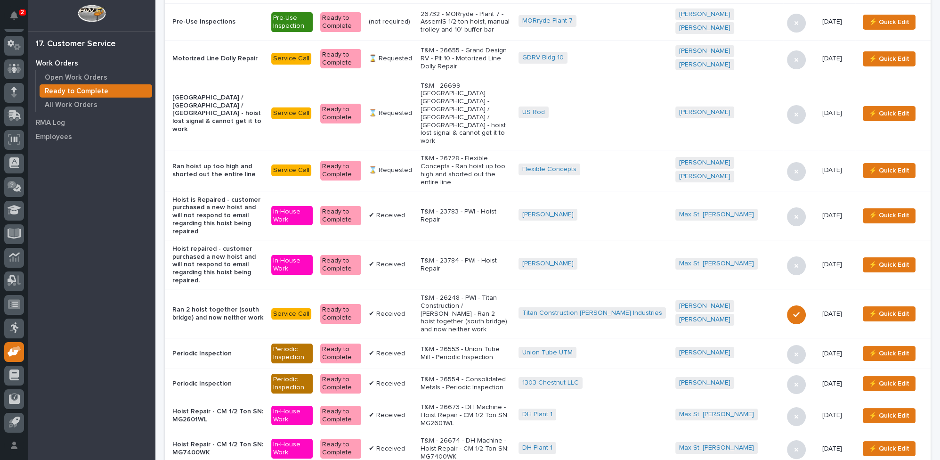
scroll to position [342, 0]
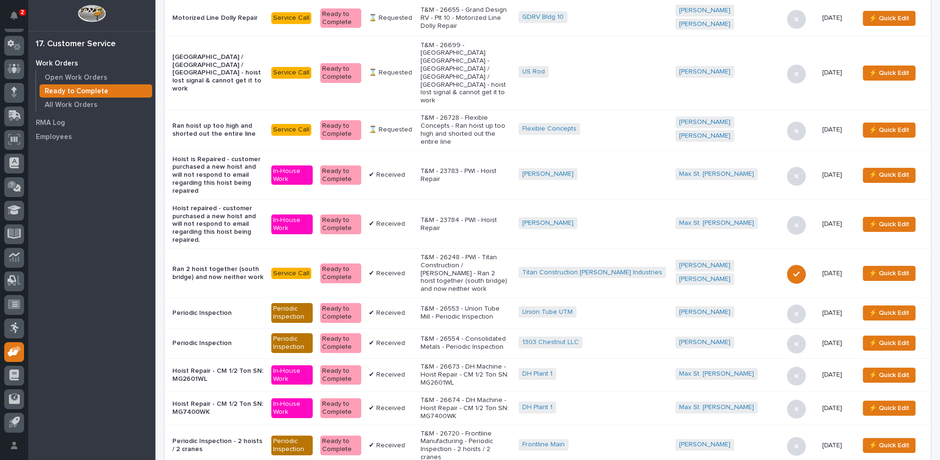
click at [477, 305] on p "T&M - 26553 - Union Tube Mill - Periodic Inspection" at bounding box center [465, 313] width 90 height 16
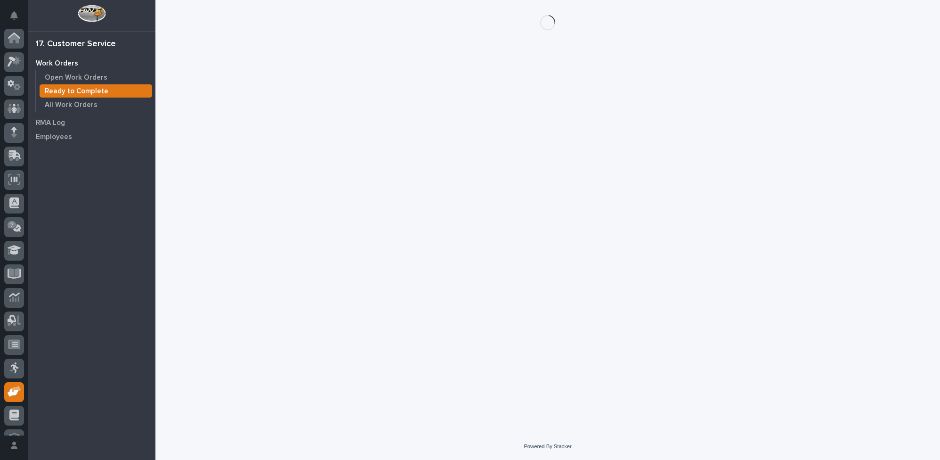
scroll to position [40, 0]
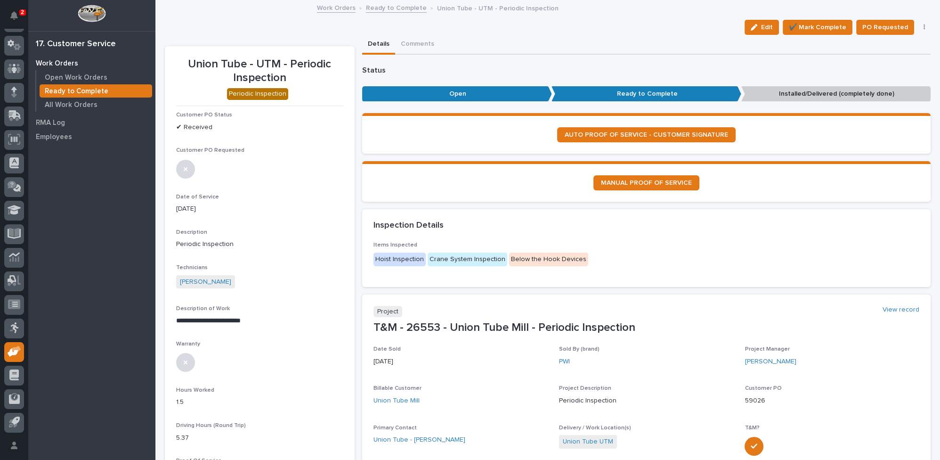
click at [923, 26] on icon "button" at bounding box center [924, 27] width 2 height 7
click at [894, 76] on span "Regenerate PDF" at bounding box center [895, 76] width 50 height 11
click at [195, 421] on img at bounding box center [198, 419] width 45 height 45
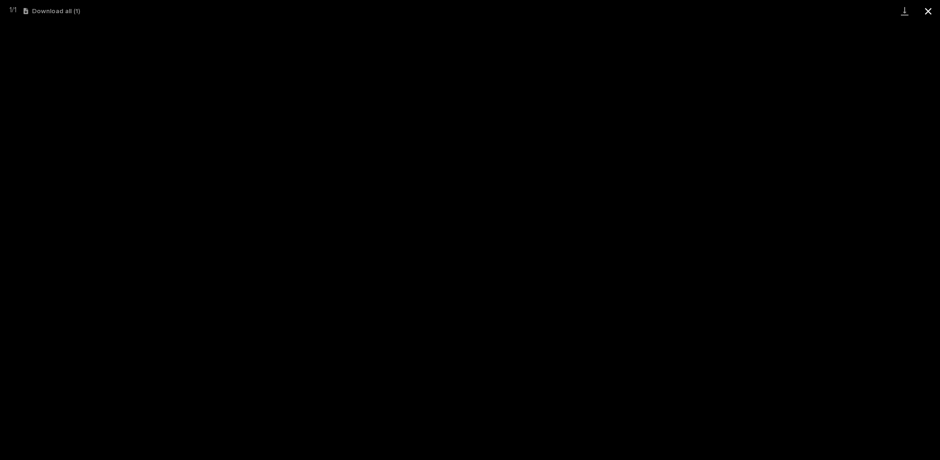
click at [924, 11] on button "Close gallery" at bounding box center [928, 11] width 24 height 22
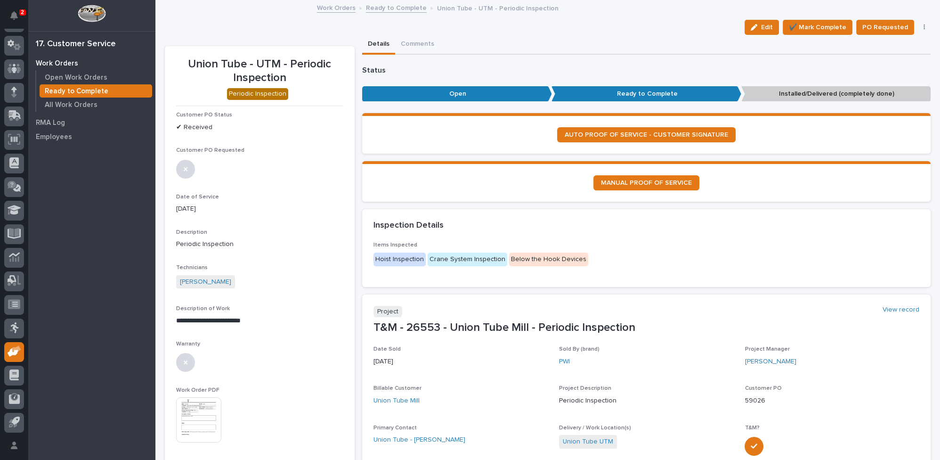
click at [385, 8] on link "Ready to Complete" at bounding box center [396, 7] width 61 height 11
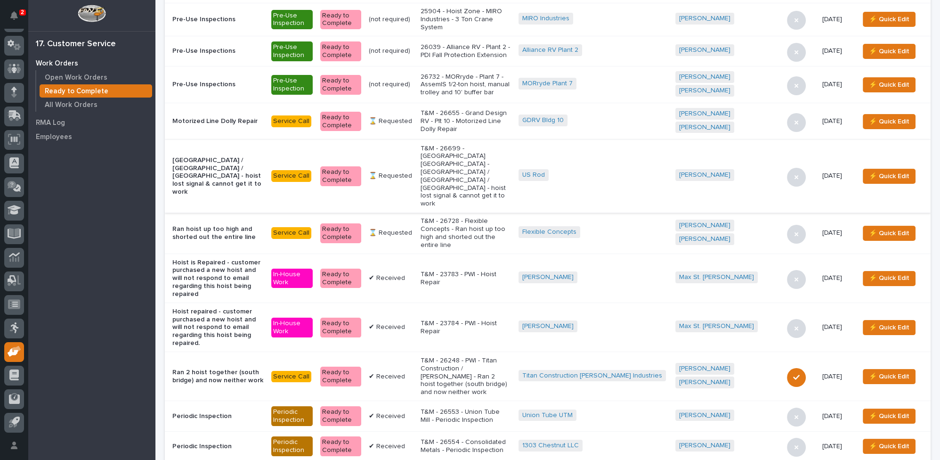
scroll to position [257, 0]
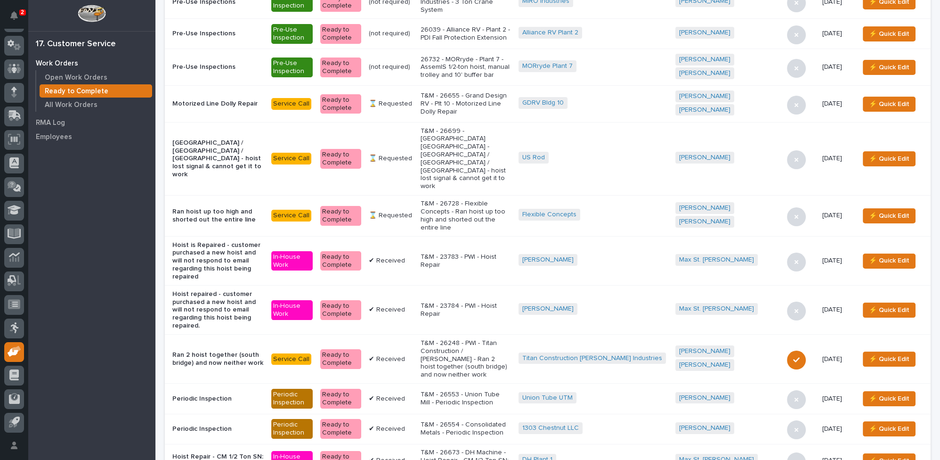
click at [497, 420] on p "T&M - 26554 - Consolidated Metals - Periodic Inspection" at bounding box center [465, 428] width 90 height 16
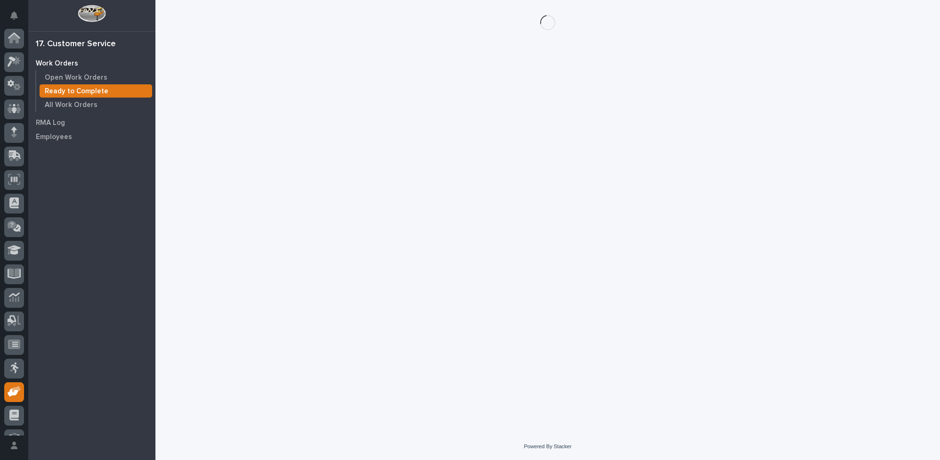
scroll to position [40, 0]
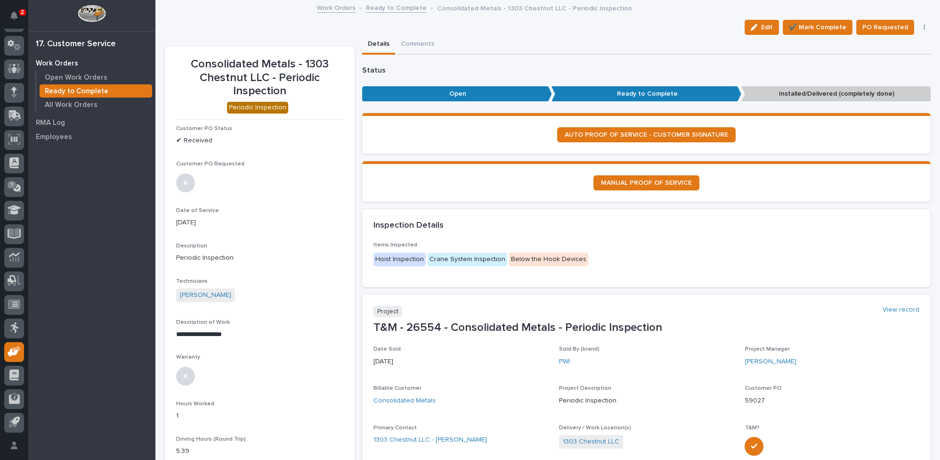
click at [918, 25] on button "button" at bounding box center [924, 27] width 13 height 7
click at [895, 74] on span "Regenerate PDF" at bounding box center [895, 76] width 50 height 11
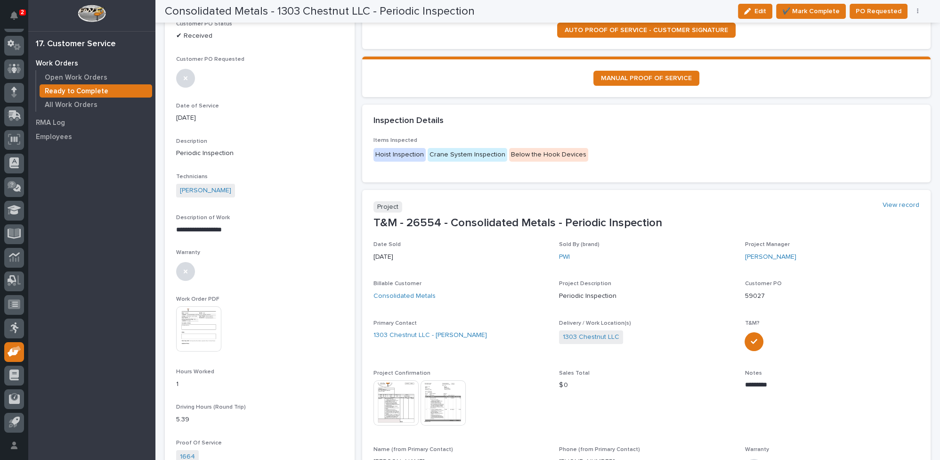
scroll to position [101, 0]
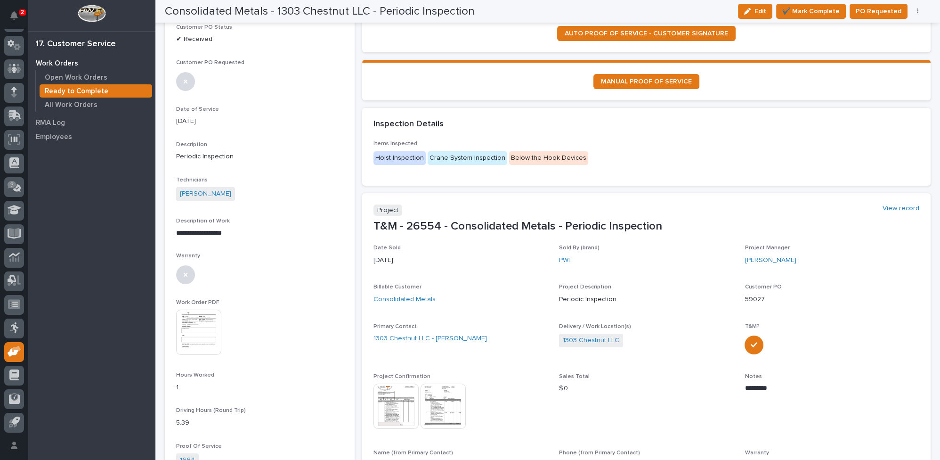
click at [198, 334] on img at bounding box center [198, 331] width 45 height 45
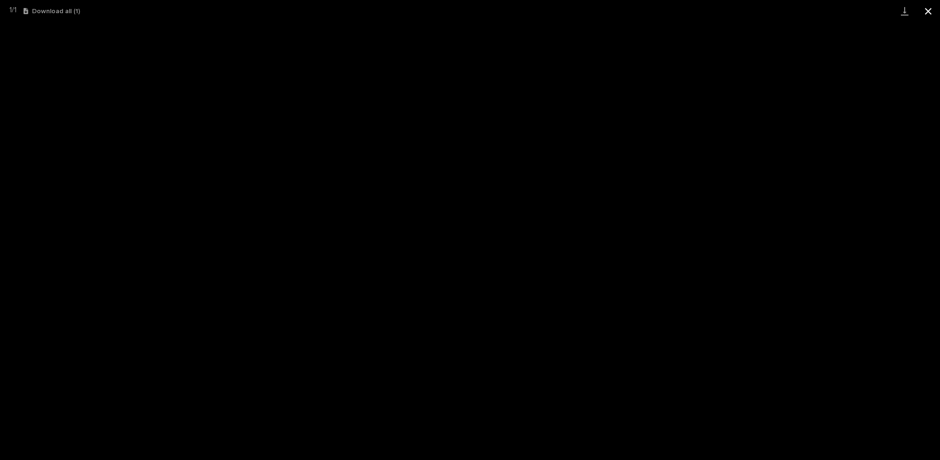
click at [927, 8] on button "Close gallery" at bounding box center [928, 11] width 24 height 22
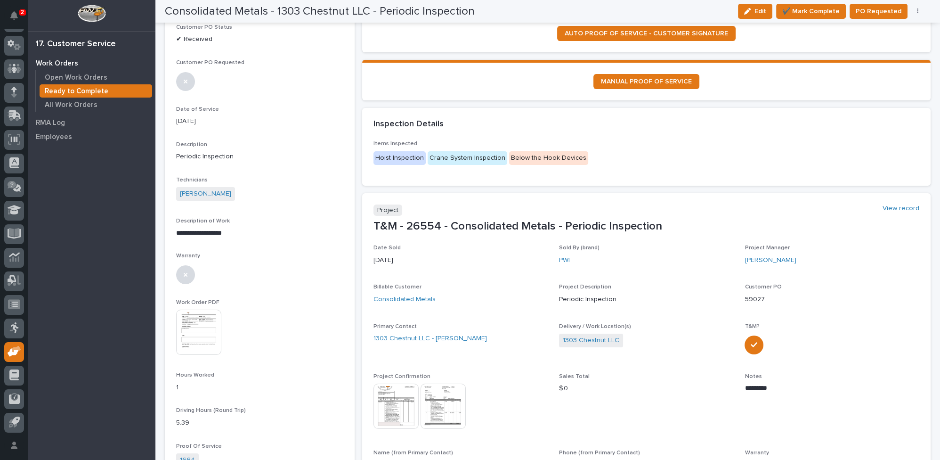
scroll to position [0, 0]
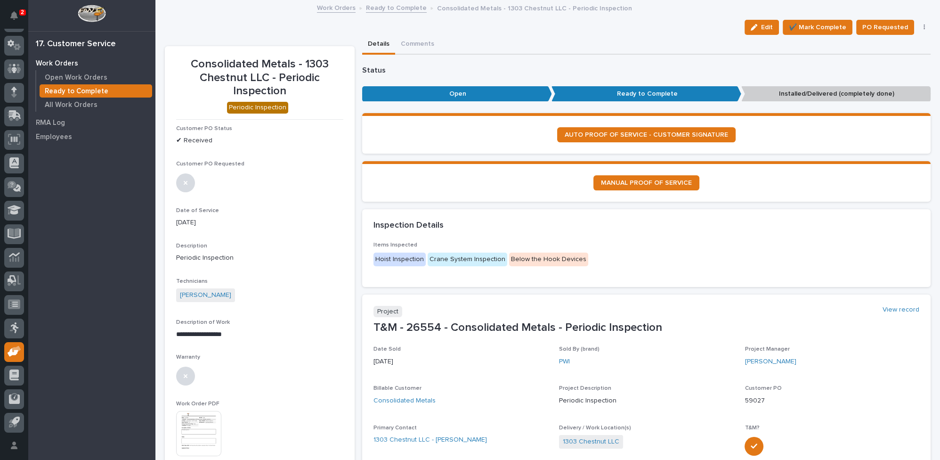
click at [403, 7] on link "Ready to Complete" at bounding box center [396, 7] width 61 height 11
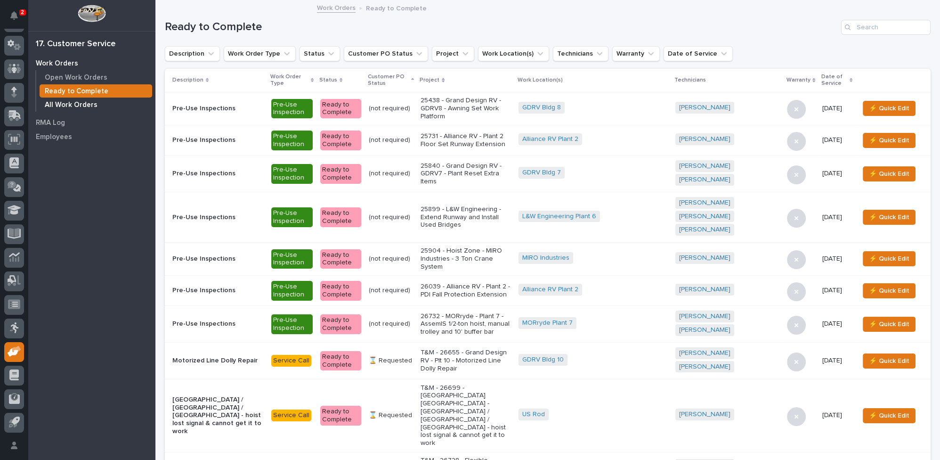
click at [59, 105] on p "All Work Orders" at bounding box center [71, 105] width 53 height 8
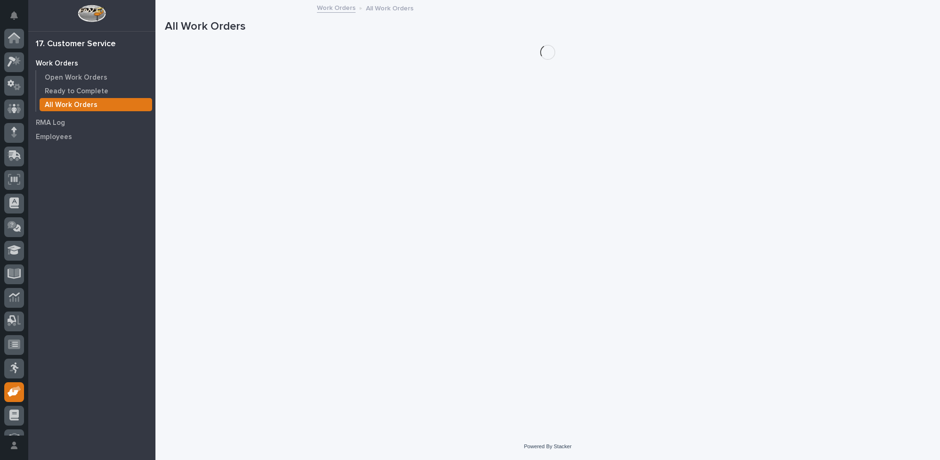
scroll to position [40, 0]
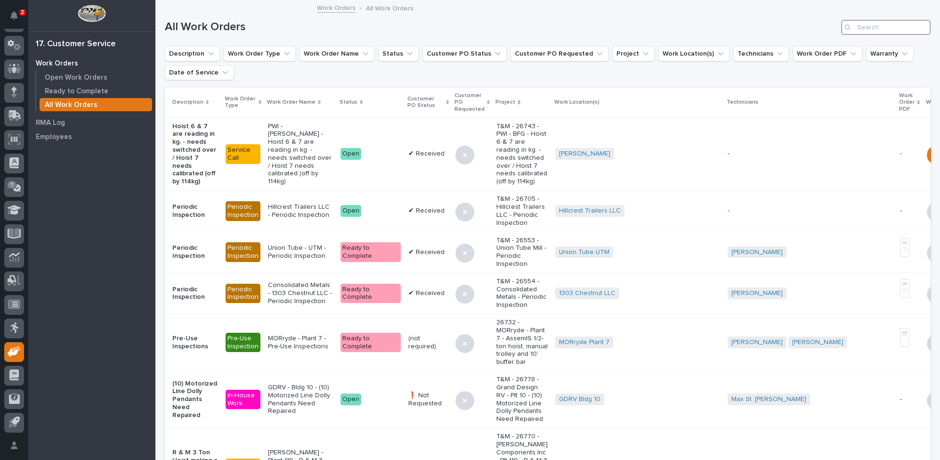
click at [852, 31] on input "Search" at bounding box center [885, 27] width 89 height 15
type input "26554"
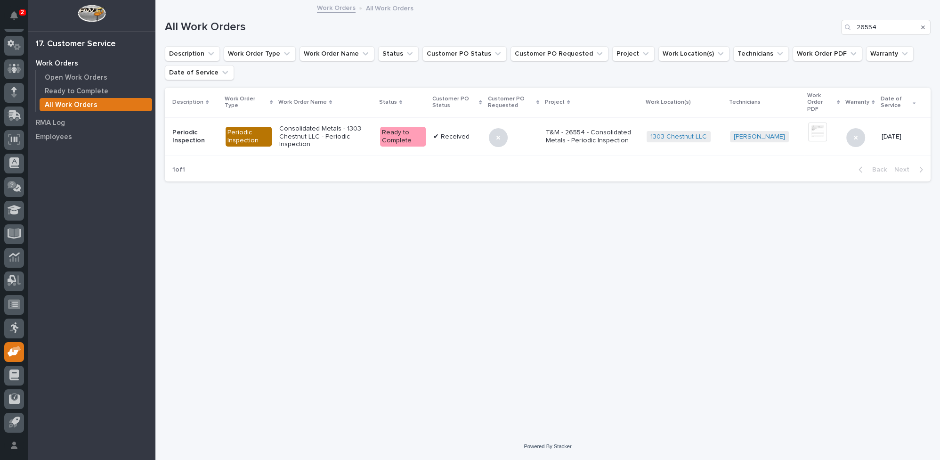
click at [577, 141] on p "T&M - 26554 - Consolidated Metals - Periodic Inspection" at bounding box center [592, 137] width 93 height 16
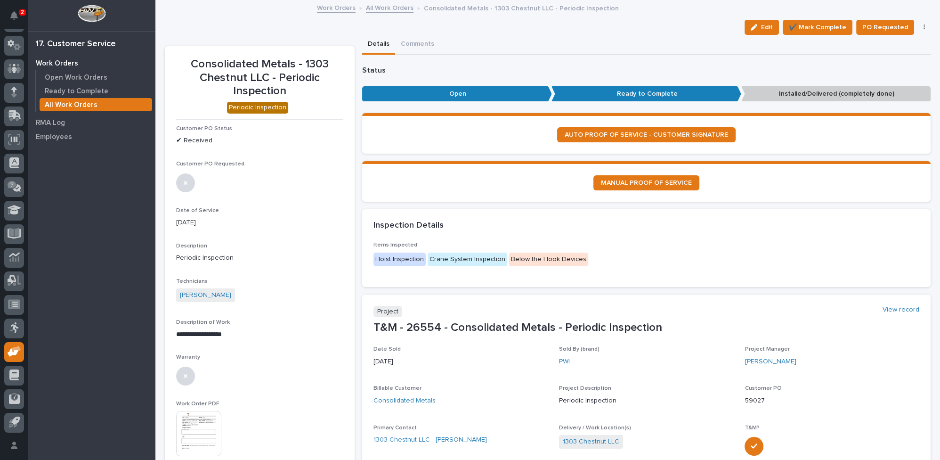
click at [384, 8] on link "All Work Orders" at bounding box center [390, 7] width 48 height 11
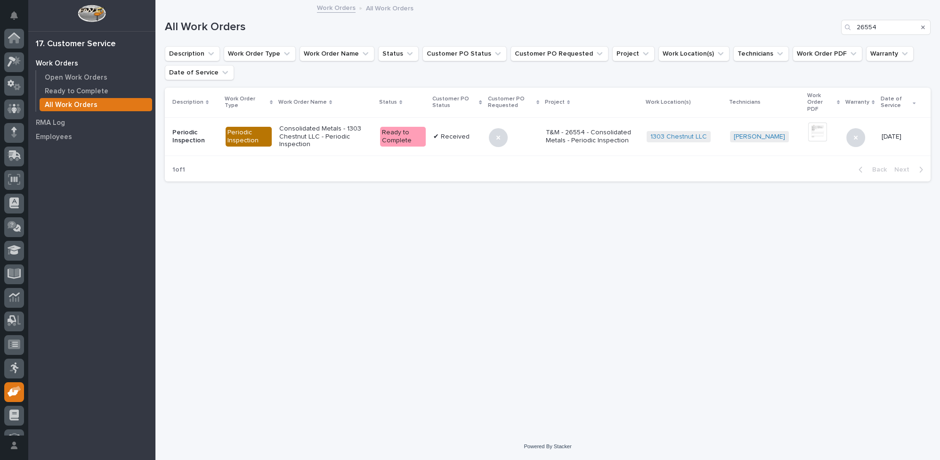
scroll to position [40, 0]
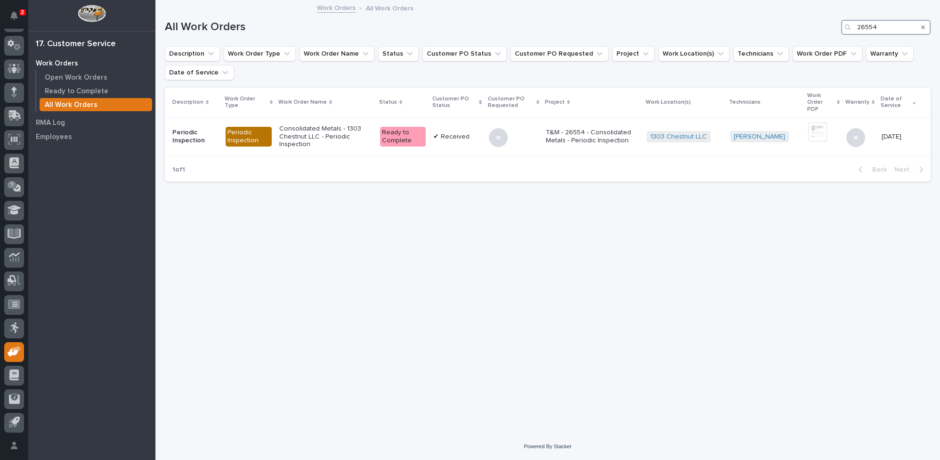
click at [875, 25] on input "26554" at bounding box center [885, 27] width 89 height 15
type input "26553"
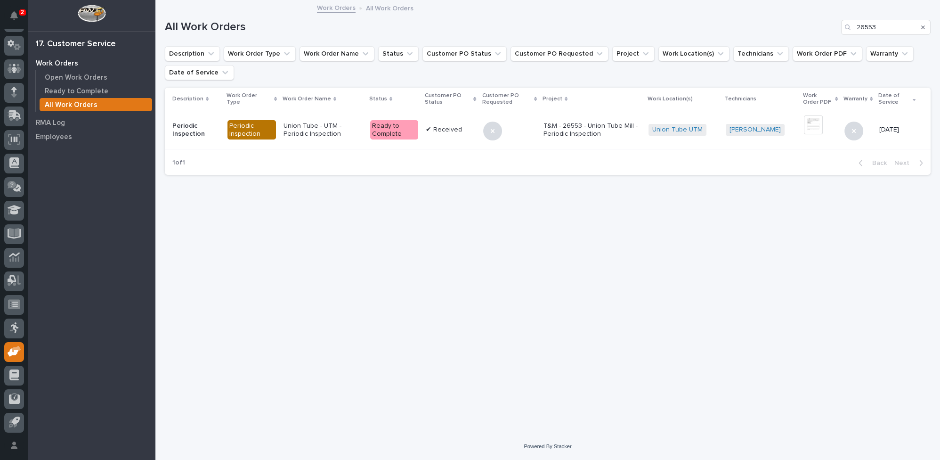
click at [581, 123] on p "T&M - 26553 - Union Tube Mill - Periodic Inspection" at bounding box center [591, 130] width 97 height 16
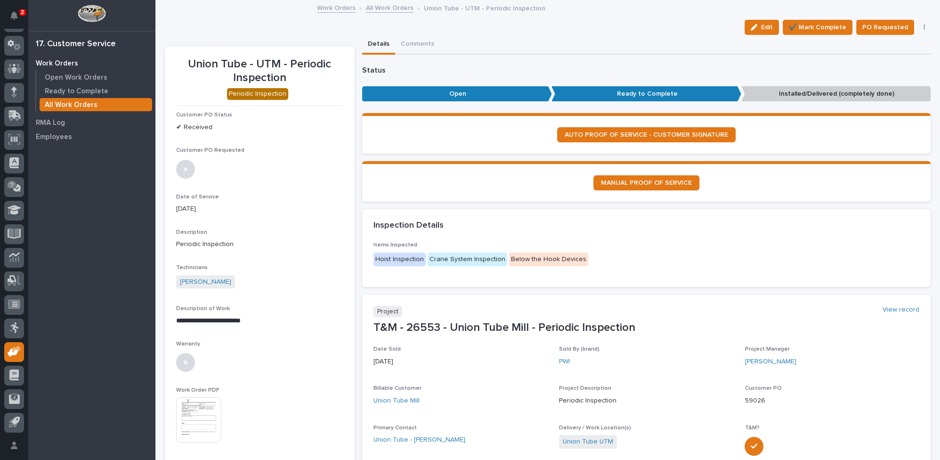
click at [383, 7] on link "All Work Orders" at bounding box center [390, 7] width 48 height 11
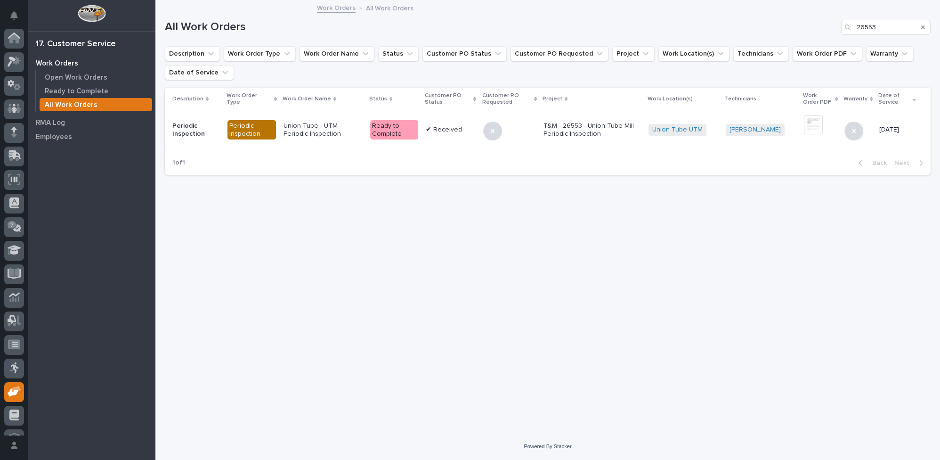
scroll to position [40, 0]
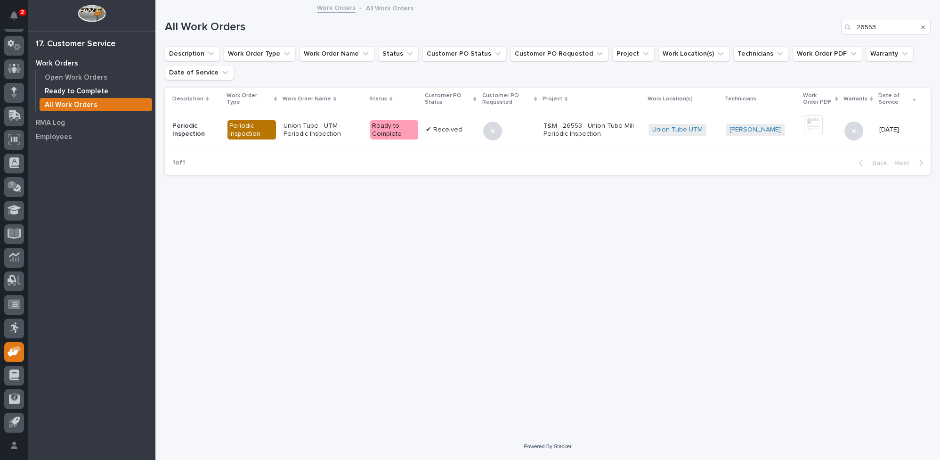
click at [82, 88] on p "Ready to Complete" at bounding box center [77, 91] width 64 height 8
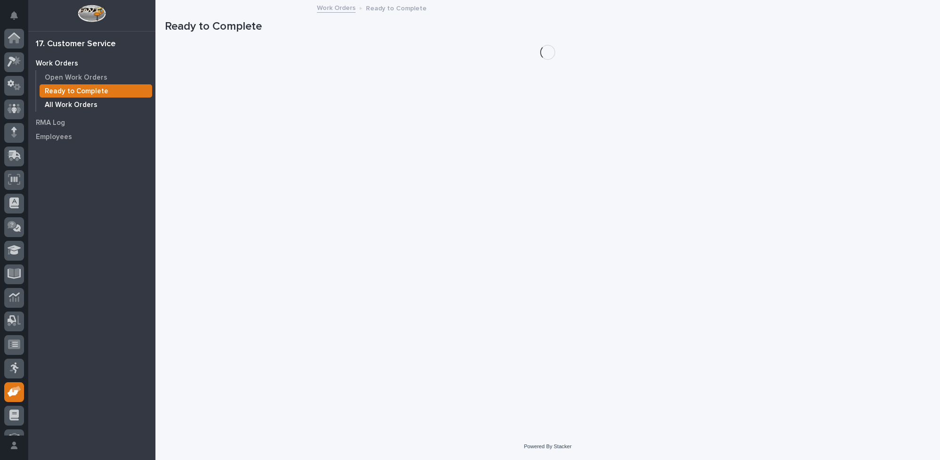
scroll to position [40, 0]
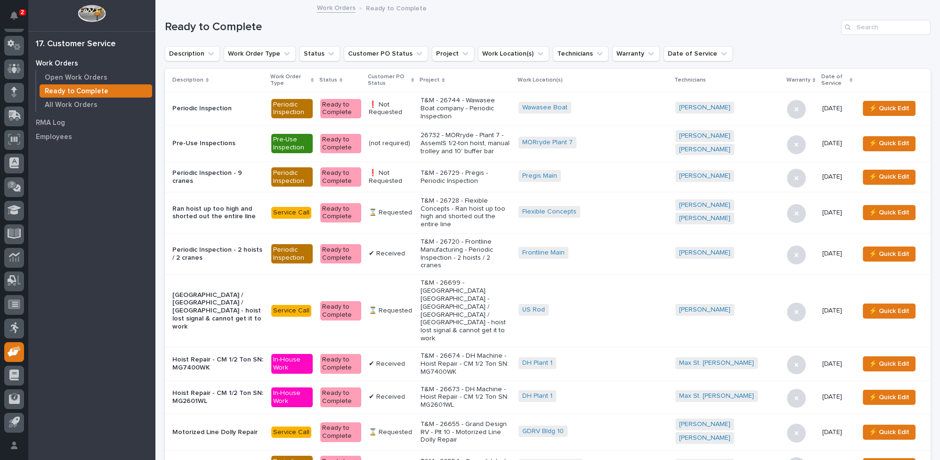
click at [414, 79] on icon at bounding box center [412, 80] width 3 height 4
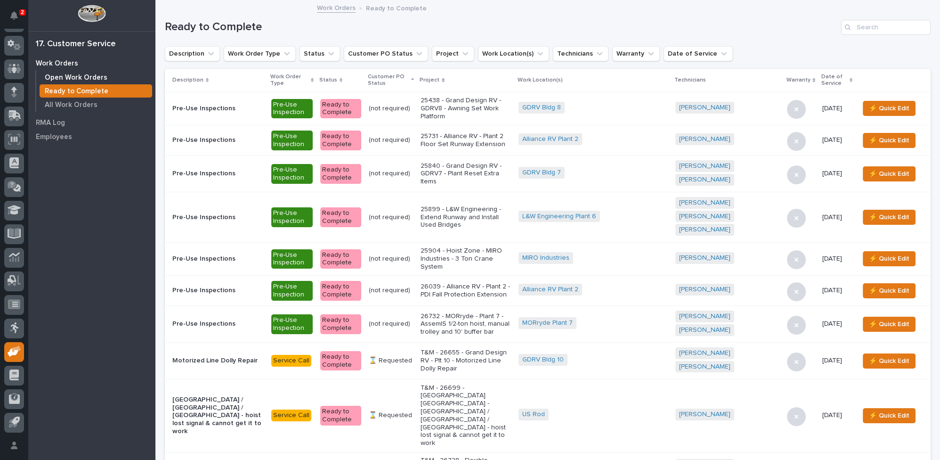
click at [97, 78] on p "Open Work Orders" at bounding box center [76, 77] width 63 height 8
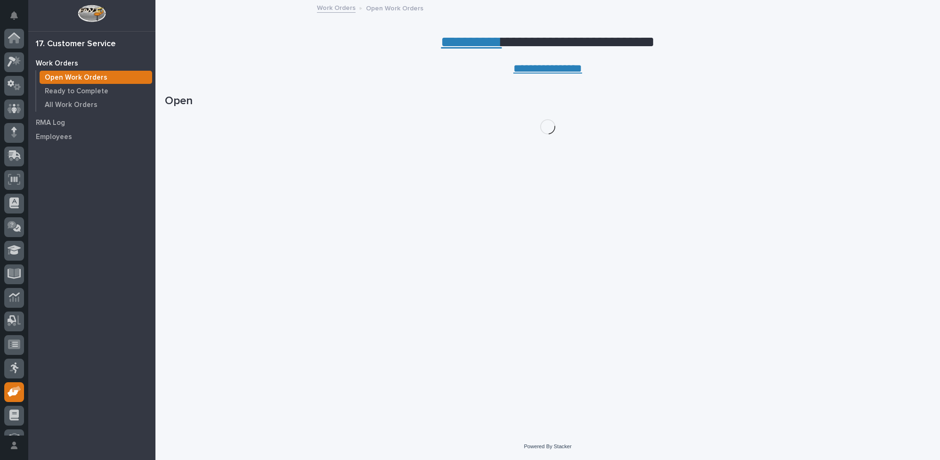
scroll to position [40, 0]
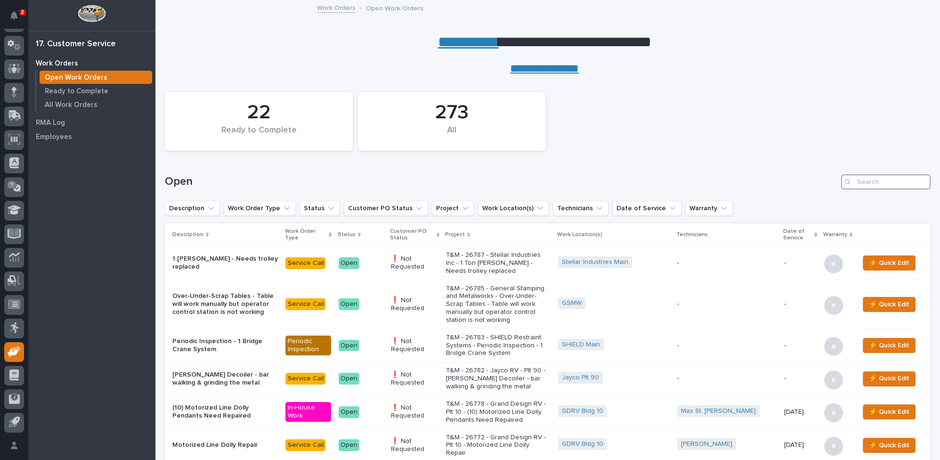
click at [866, 185] on input "Search" at bounding box center [885, 181] width 89 height 15
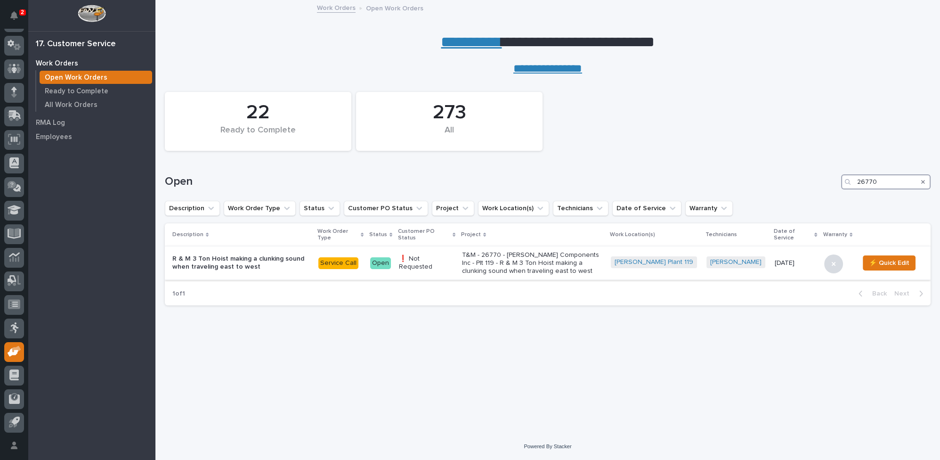
type input "26770"
click at [576, 248] on div "T&M - 26770 - Lippert Components Inc - Plt 119 - R & M 3 Ton Hoist making a clu…" at bounding box center [532, 262] width 141 height 31
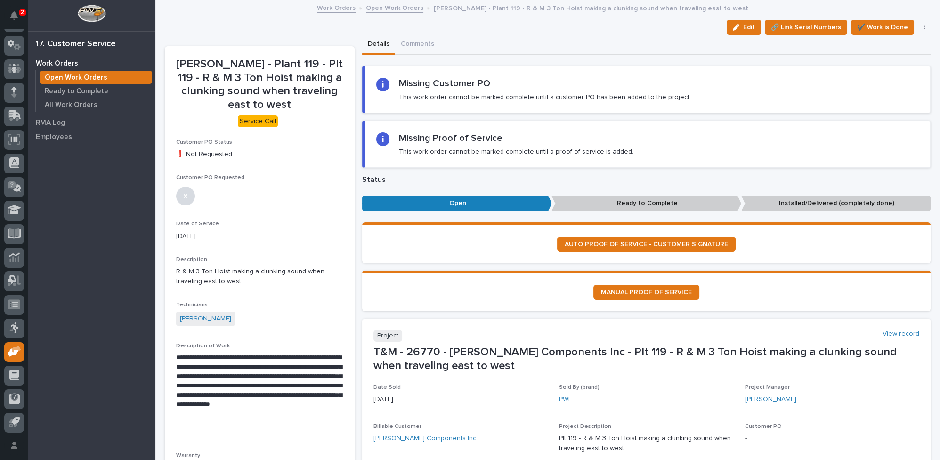
click at [383, 8] on link "Open Work Orders" at bounding box center [394, 7] width 57 height 11
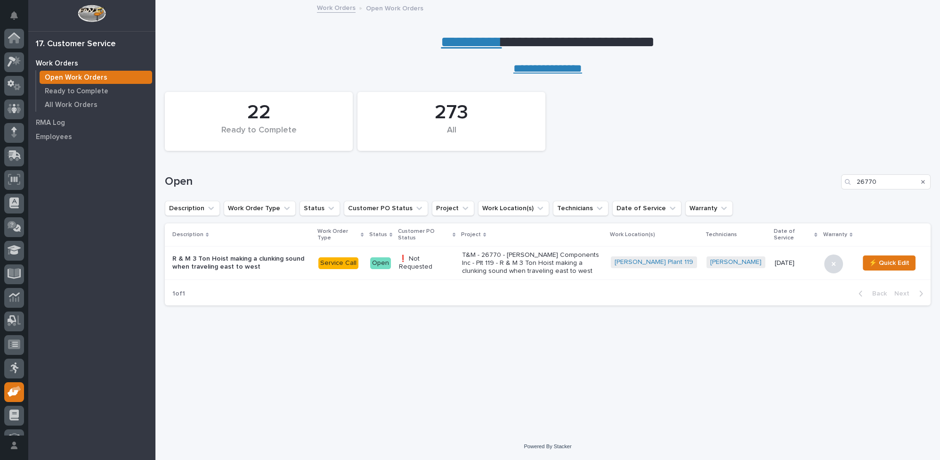
scroll to position [40, 0]
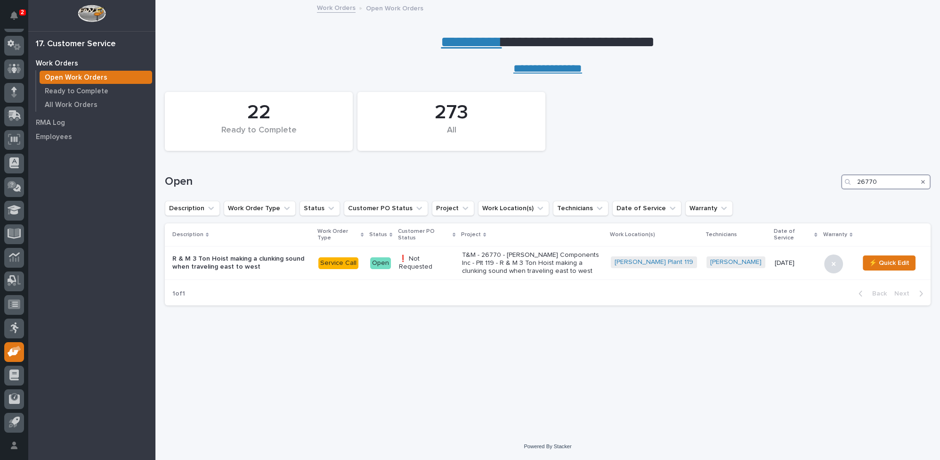
drag, startPoint x: 880, startPoint y: 179, endPoint x: 811, endPoint y: 166, distance: 70.1
click at [822, 171] on div "Open 26770" at bounding box center [548, 177] width 766 height 45
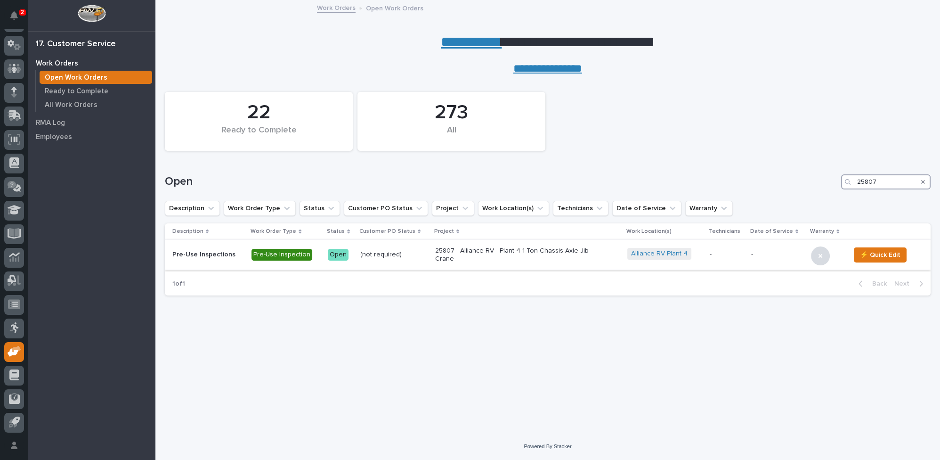
type input "25807"
click at [504, 250] on p "25807 - Alliance RV - Plant 4 1-Ton Chassis Axle Jib Crane" at bounding box center [517, 255] width 165 height 16
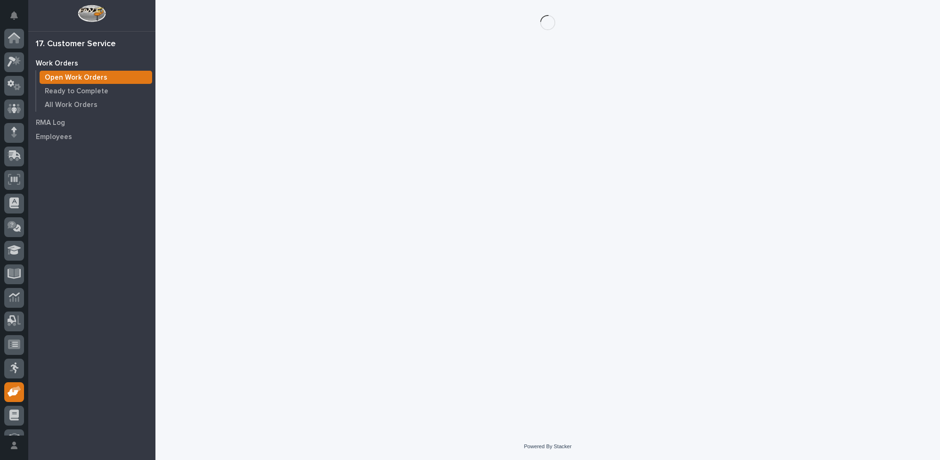
scroll to position [40, 0]
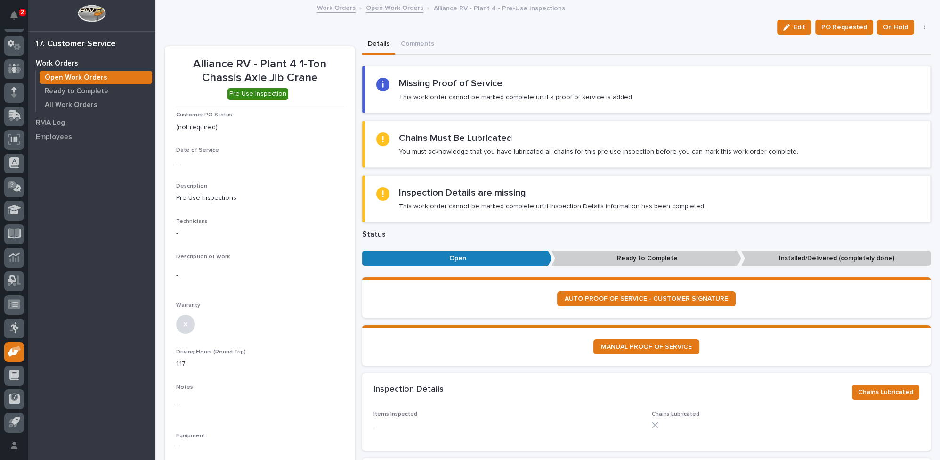
click at [383, 8] on link "Open Work Orders" at bounding box center [394, 7] width 57 height 11
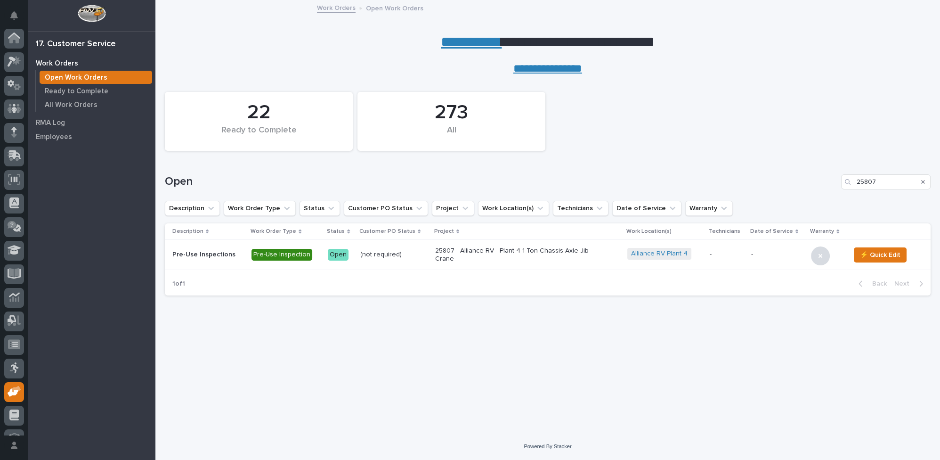
scroll to position [40, 0]
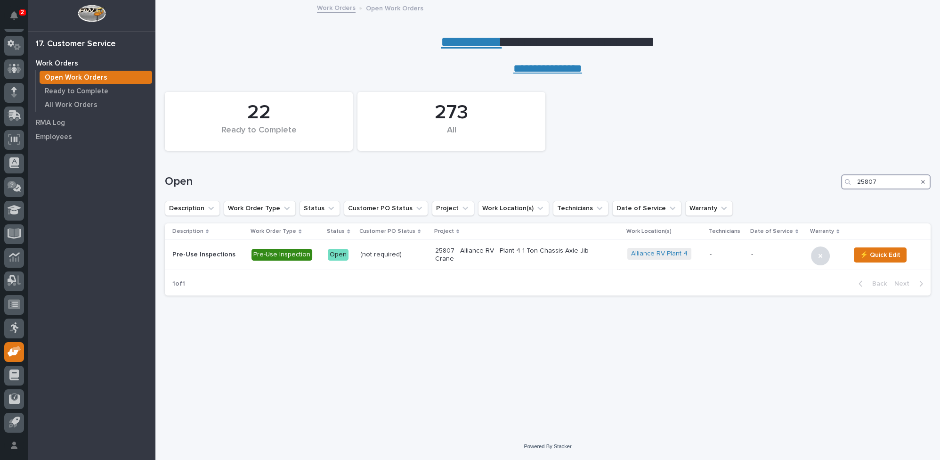
drag, startPoint x: 880, startPoint y: 178, endPoint x: 821, endPoint y: 175, distance: 59.4
click at [824, 176] on div "Open 25807" at bounding box center [548, 181] width 766 height 15
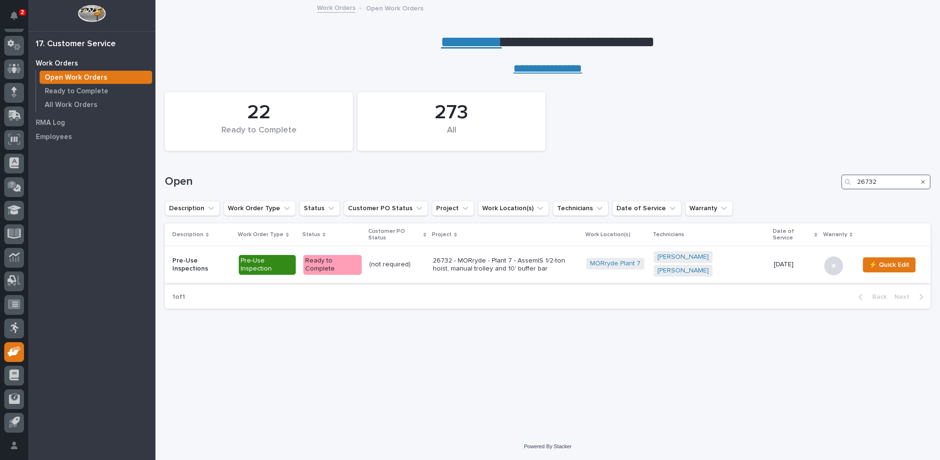
type input "26732"
click at [479, 257] on p "26732 - MORryde - Plant 7 - AssemIS 1/2-ton hoist, manual trolley and 10' buffe…" at bounding box center [506, 265] width 146 height 16
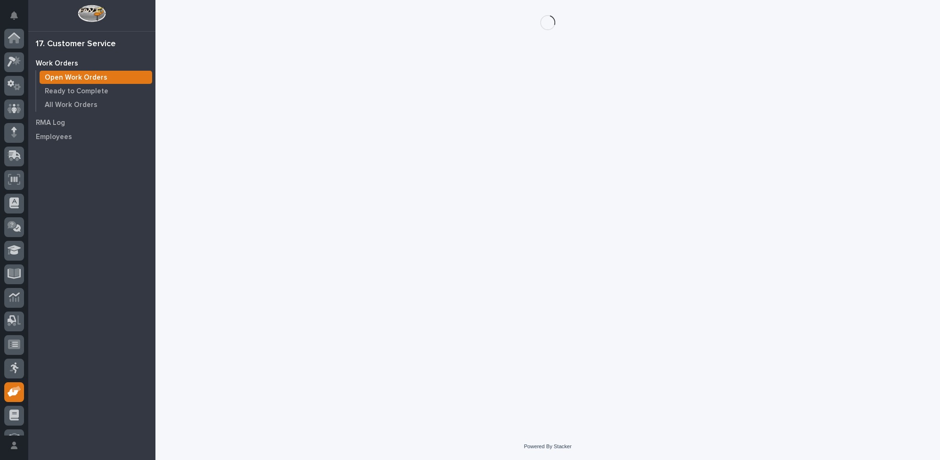
scroll to position [40, 0]
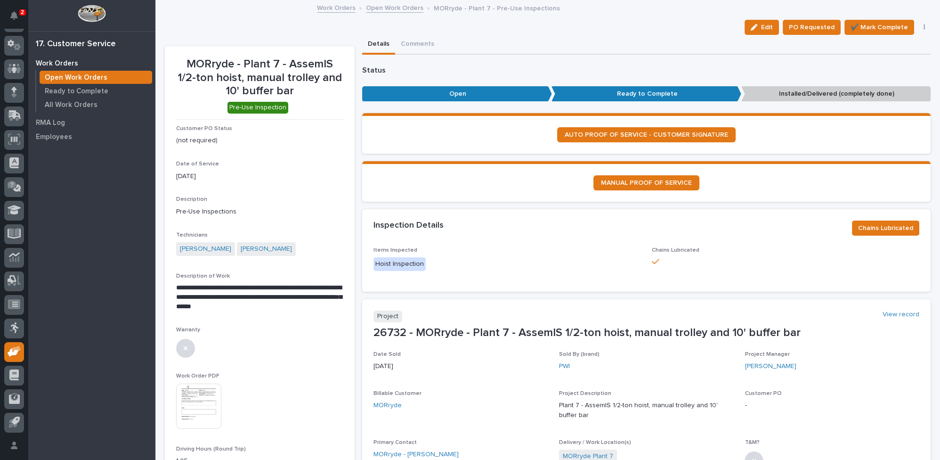
click at [194, 409] on img at bounding box center [198, 405] width 45 height 45
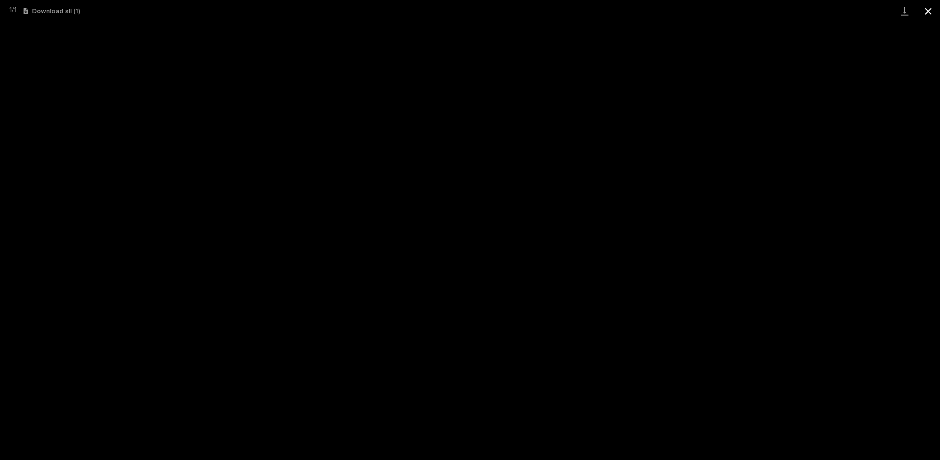
click at [929, 13] on button "Close gallery" at bounding box center [928, 11] width 24 height 22
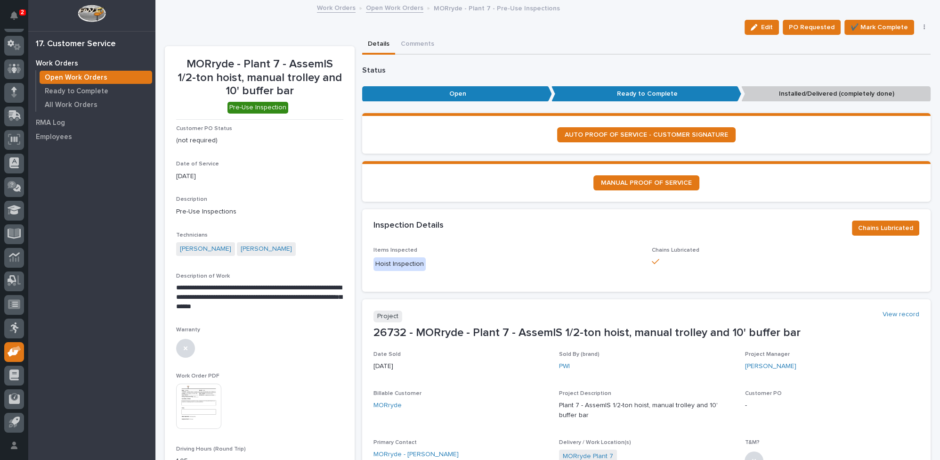
click at [394, 6] on link "Open Work Orders" at bounding box center [394, 7] width 57 height 11
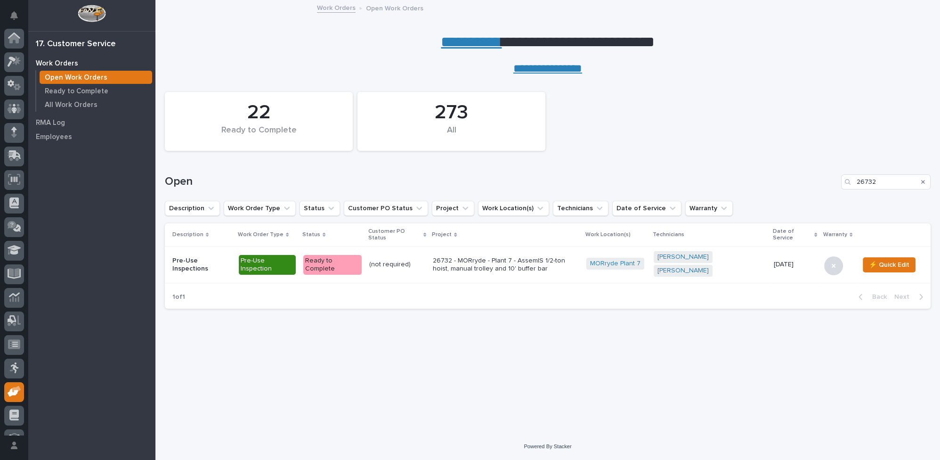
scroll to position [40, 0]
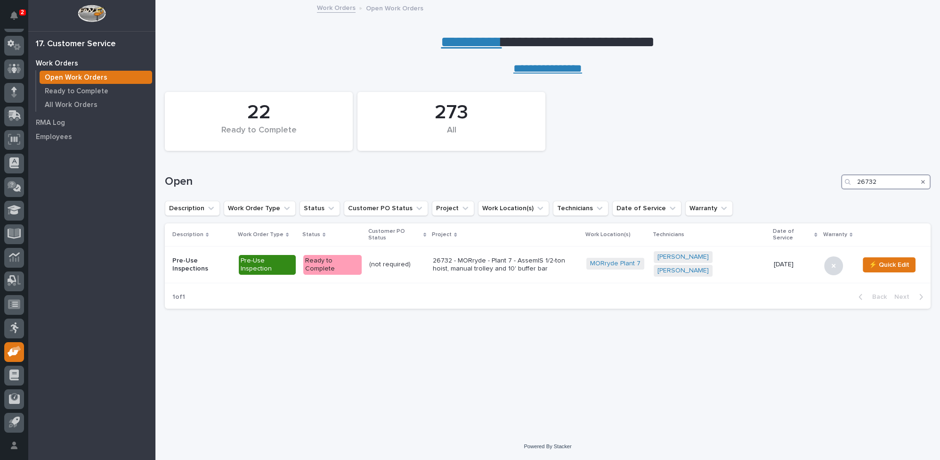
drag, startPoint x: 864, startPoint y: 182, endPoint x: 896, endPoint y: 182, distance: 31.5
click at [887, 182] on input "26732" at bounding box center [885, 181] width 89 height 15
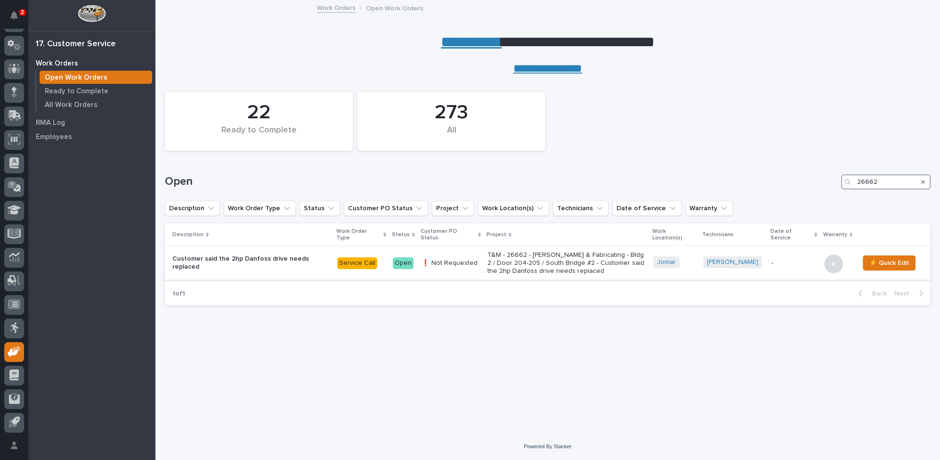
type input "26662"
click at [534, 259] on p "T&M - 26662 - Jomar Machining & Fabricating - Bldg 2 / Door 204-205 / South Bri…" at bounding box center [566, 263] width 158 height 24
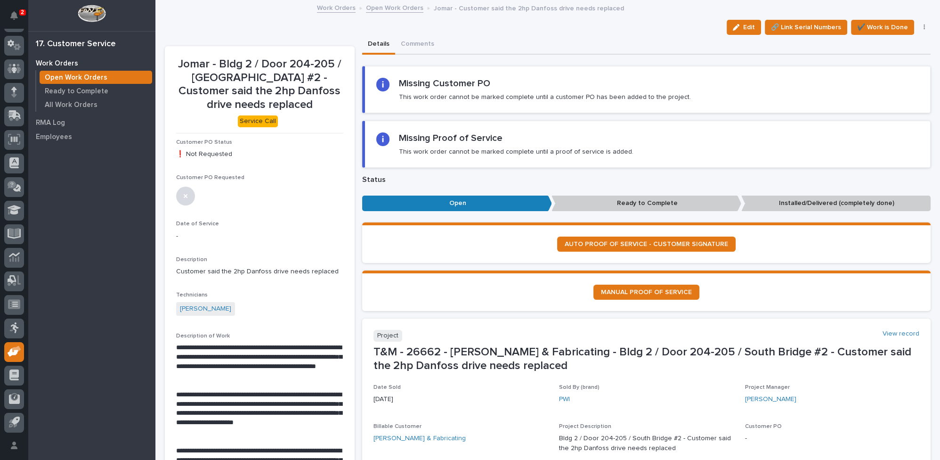
click at [373, 8] on link "Open Work Orders" at bounding box center [394, 7] width 57 height 11
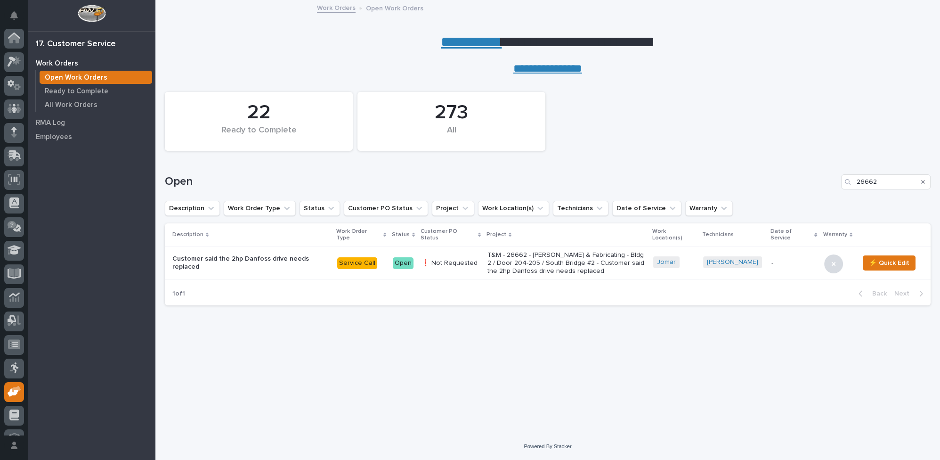
scroll to position [40, 0]
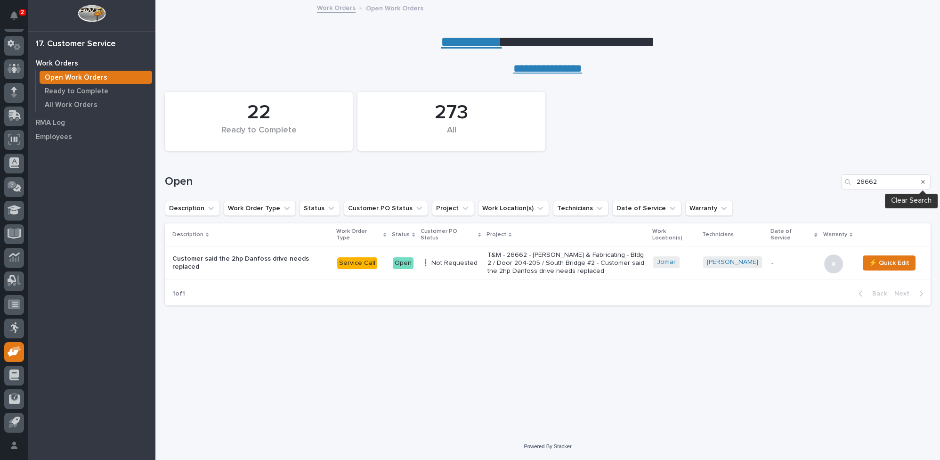
click at [921, 182] on icon "Search" at bounding box center [923, 182] width 4 height 4
